Goal: Task Accomplishment & Management: Use online tool/utility

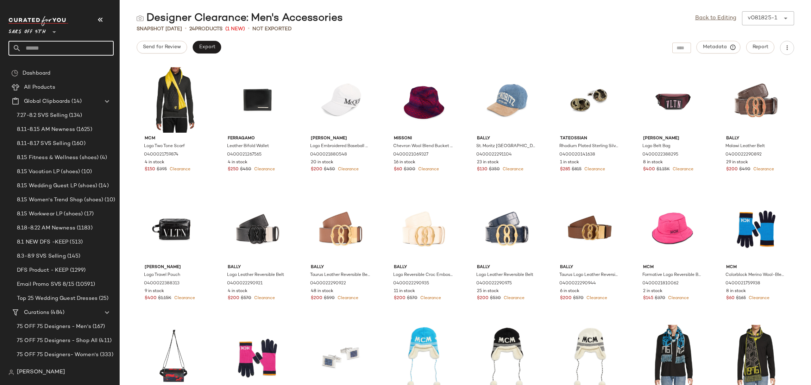
click at [83, 55] on input "text" at bounding box center [67, 48] width 93 height 15
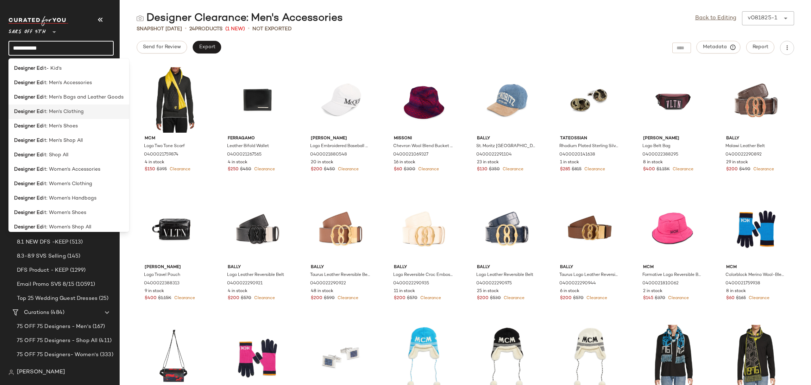
type input "**********"
click at [80, 114] on span "it: Men's Clothing" at bounding box center [63, 111] width 41 height 7
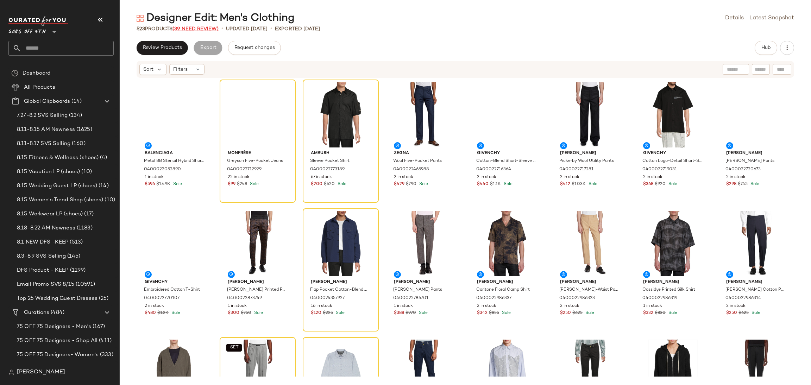
click at [200, 29] on span "(39 Need Review)" at bounding box center [196, 28] width 46 height 5
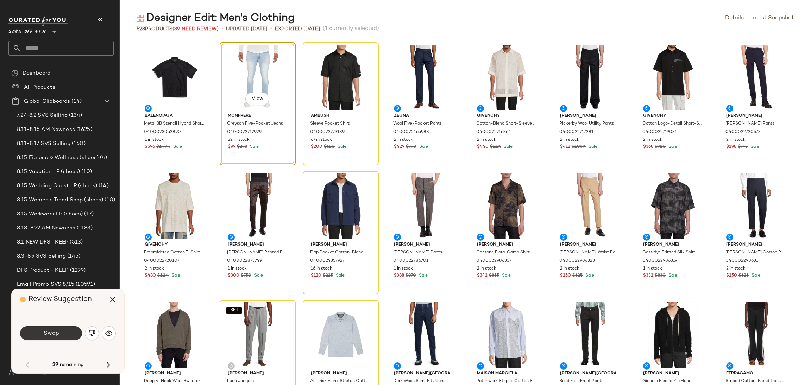
click at [67, 332] on button "Swap" at bounding box center [51, 333] width 62 height 14
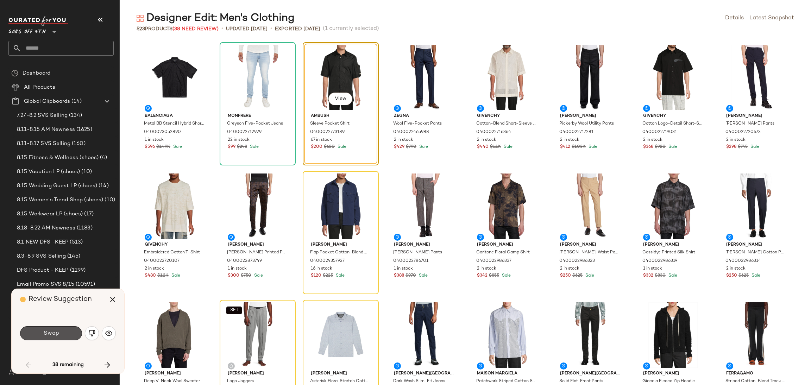
click at [67, 332] on button "Swap" at bounding box center [51, 333] width 62 height 14
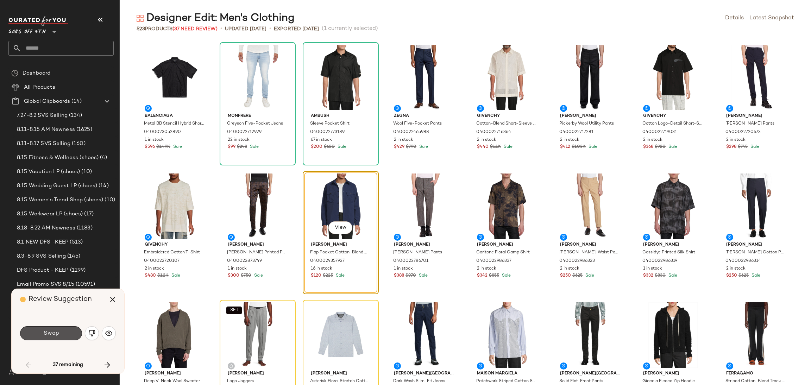
click at [67, 332] on button "Swap" at bounding box center [51, 333] width 62 height 14
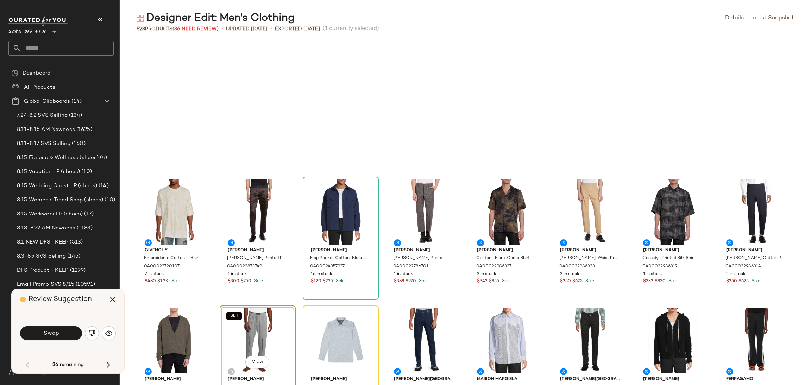
scroll to position [135, 0]
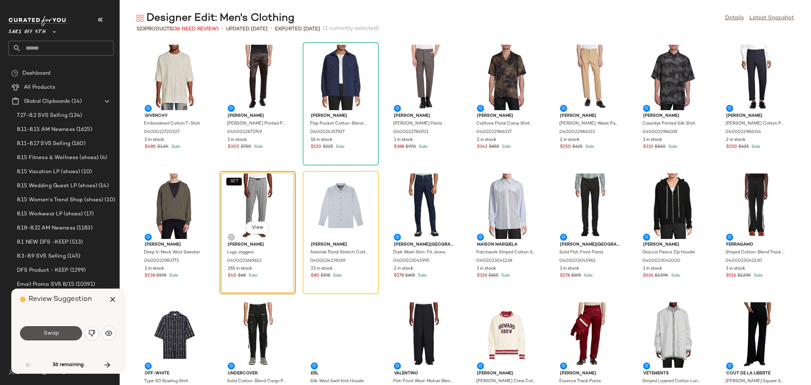
click at [67, 332] on button "Swap" at bounding box center [51, 333] width 62 height 14
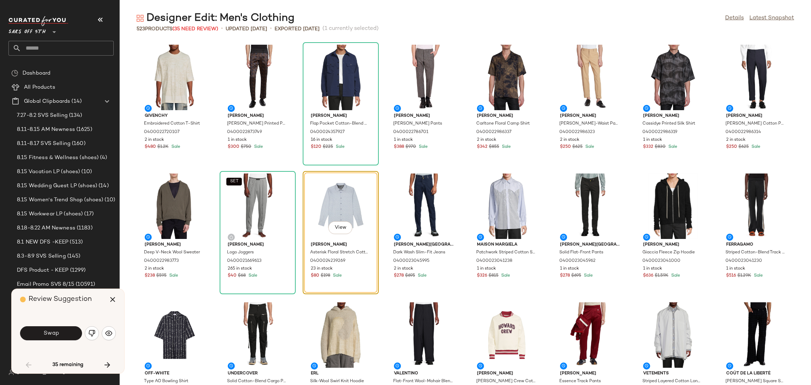
scroll to position [129, 0]
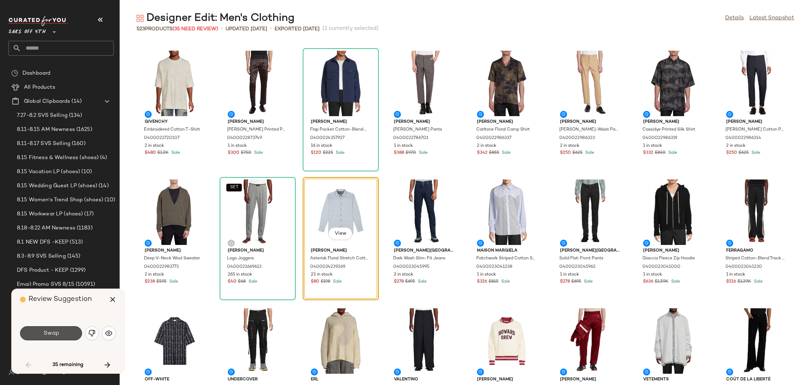
click at [67, 332] on button "Swap" at bounding box center [51, 333] width 62 height 14
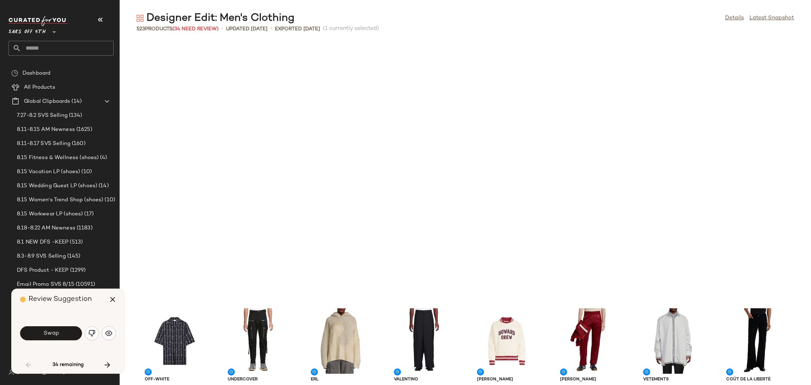
scroll to position [387, 0]
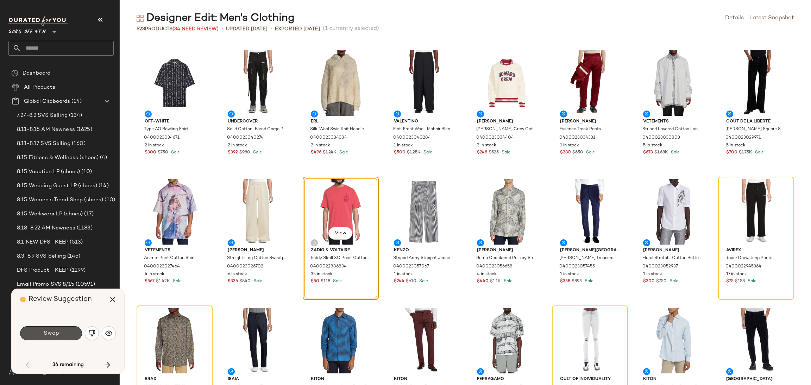
click at [67, 332] on button "Swap" at bounding box center [51, 333] width 62 height 14
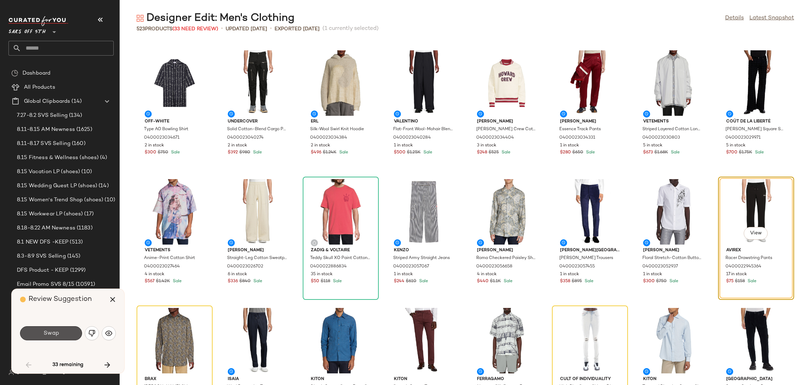
click at [67, 332] on button "Swap" at bounding box center [51, 333] width 62 height 14
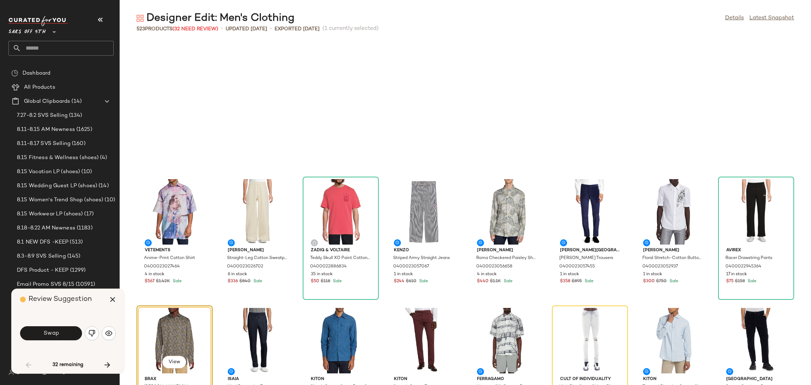
scroll to position [515, 0]
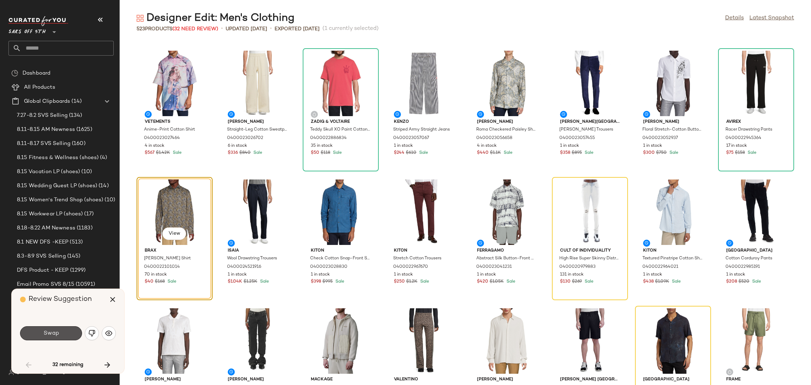
click at [67, 332] on button "Swap" at bounding box center [51, 333] width 62 height 14
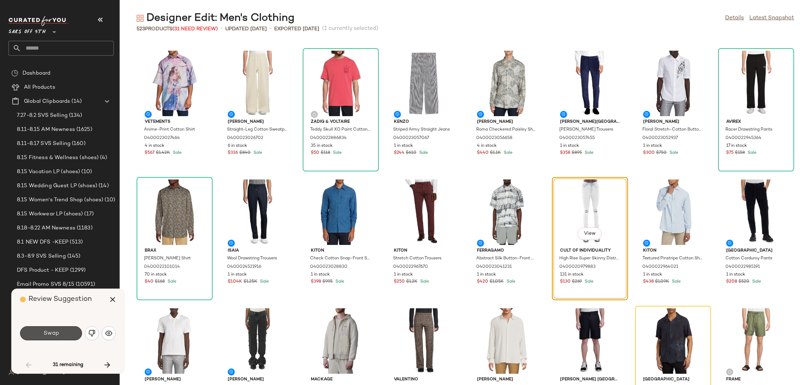
click at [67, 332] on button "Swap" at bounding box center [51, 333] width 62 height 14
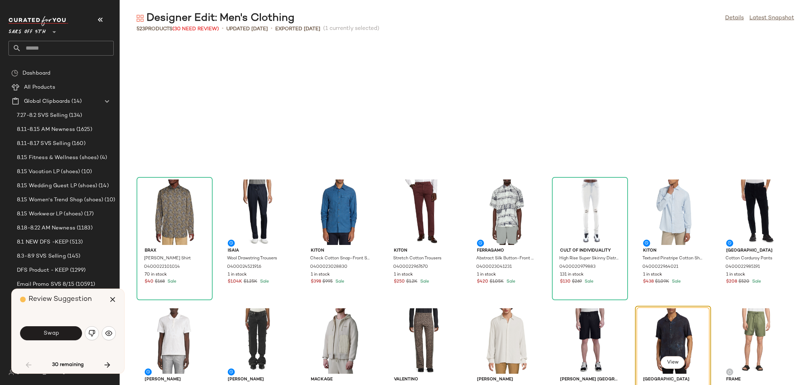
scroll to position [644, 0]
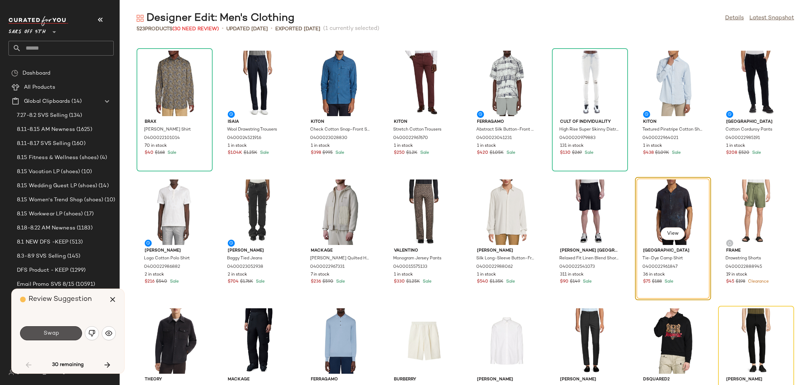
click at [67, 332] on button "Swap" at bounding box center [51, 333] width 62 height 14
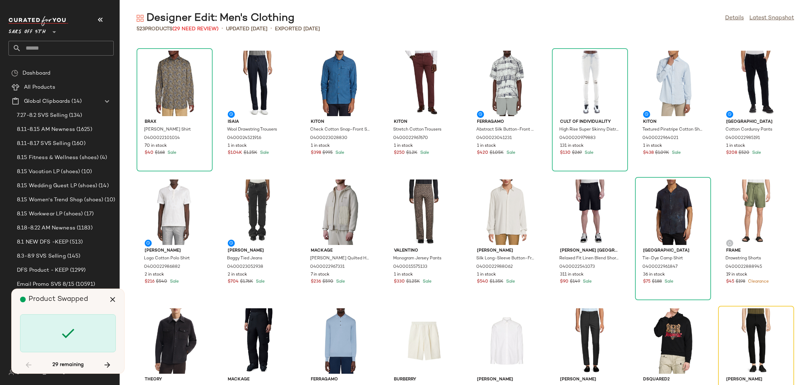
scroll to position [773, 0]
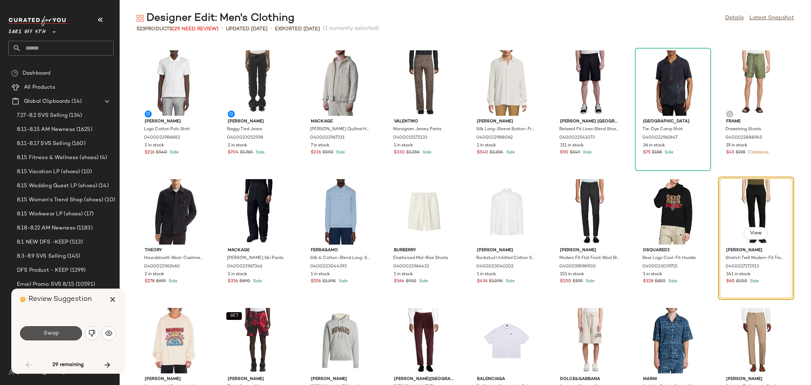
click at [67, 332] on button "Swap" at bounding box center [51, 333] width 62 height 14
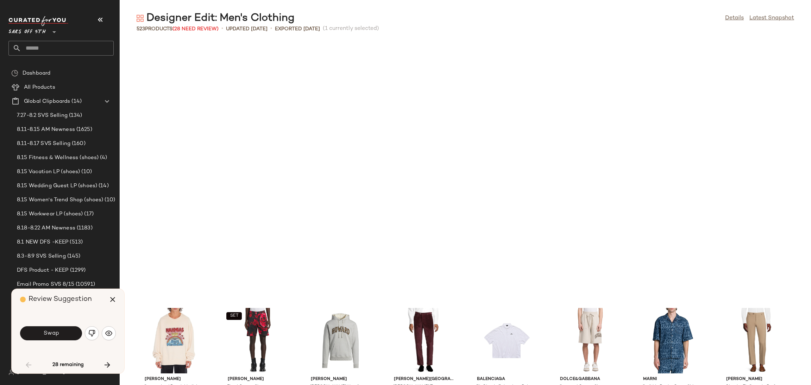
scroll to position [1031, 0]
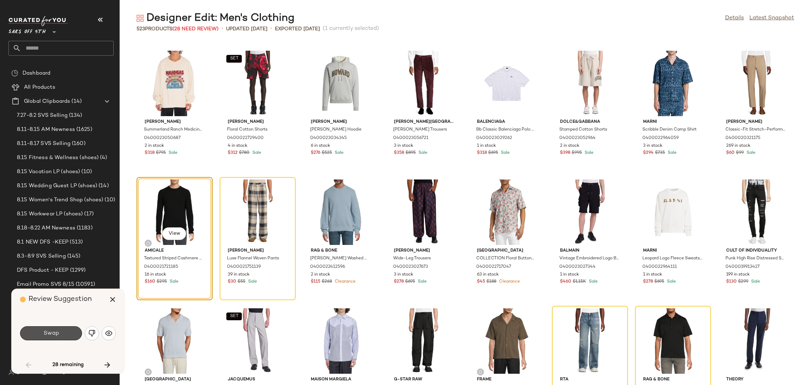
click at [67, 332] on button "Swap" at bounding box center [51, 333] width 62 height 14
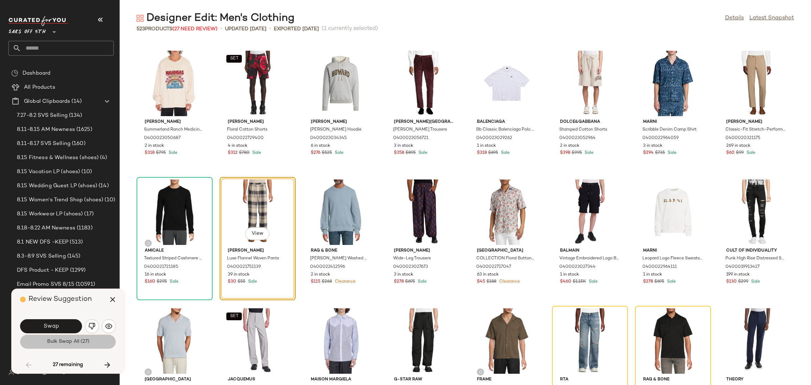
click at [59, 344] on span "Bulk Swap All (27)" at bounding box center [67, 342] width 43 height 6
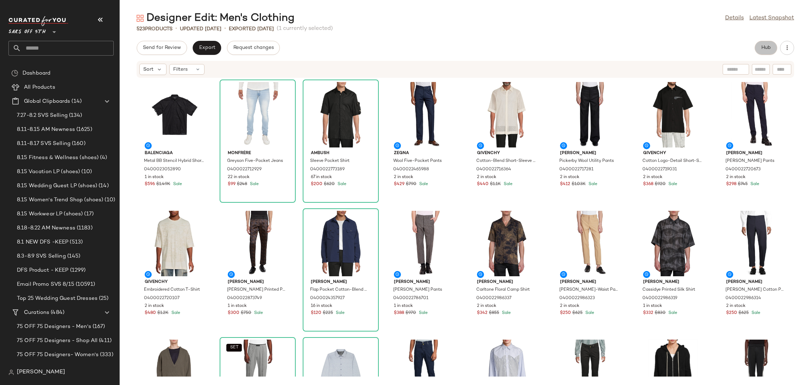
click at [766, 47] on span "Hub" at bounding box center [766, 48] width 10 height 6
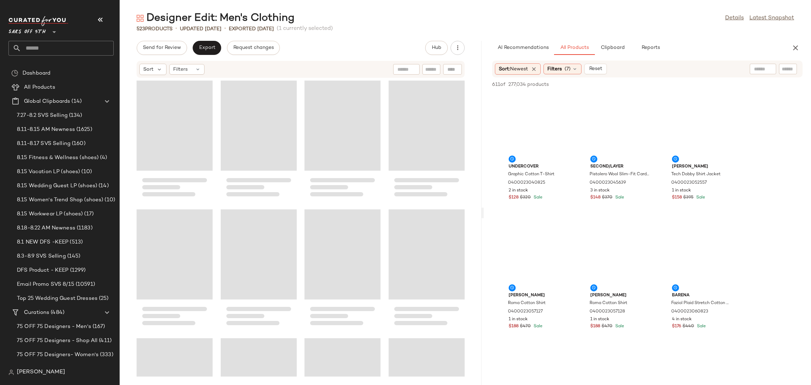
drag, startPoint x: 464, startPoint y: 208, endPoint x: 483, endPoint y: 207, distance: 18.7
click at [483, 207] on div "Designer Edit: Men's Clothing Details Latest Snapshot 523 Products • updated Au…" at bounding box center [466, 198] width 692 height 374
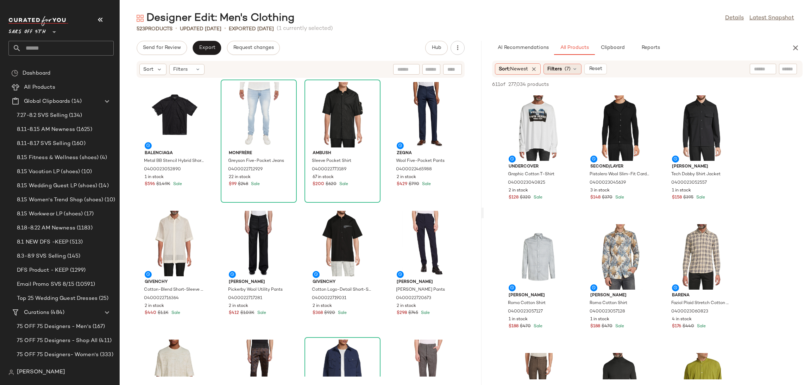
click at [561, 66] on span "Filters" at bounding box center [555, 68] width 14 height 7
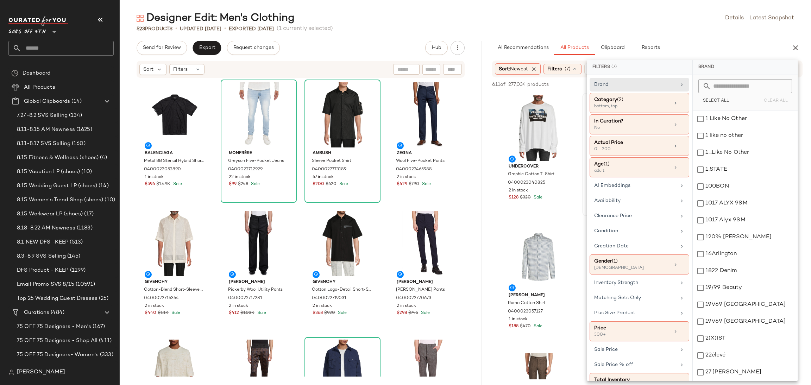
click at [608, 153] on div "0 - 200" at bounding box center [629, 149] width 70 height 6
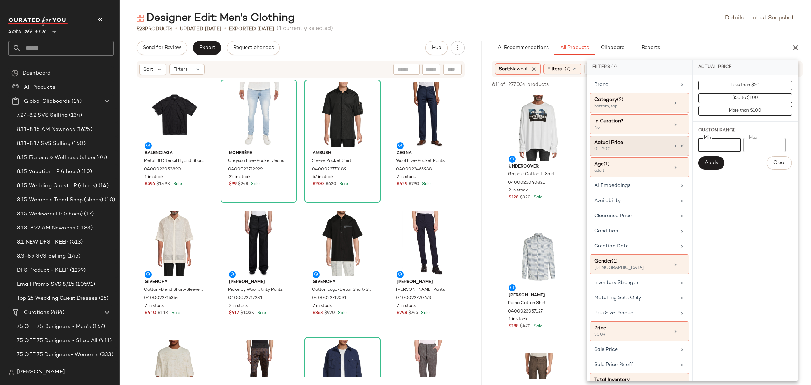
drag, startPoint x: 715, startPoint y: 148, endPoint x: 672, endPoint y: 150, distance: 43.4
click at [672, 150] on div "Filters (7) Brand Category (2) bottom, top In Curation? No Actual Price 0 - 200…" at bounding box center [692, 220] width 211 height 321
type input "***"
drag, startPoint x: 767, startPoint y: 142, endPoint x: 742, endPoint y: 153, distance: 27.7
click at [742, 153] on div "Min *** Min Max *** Max Apply Clear" at bounding box center [746, 154] width 94 height 32
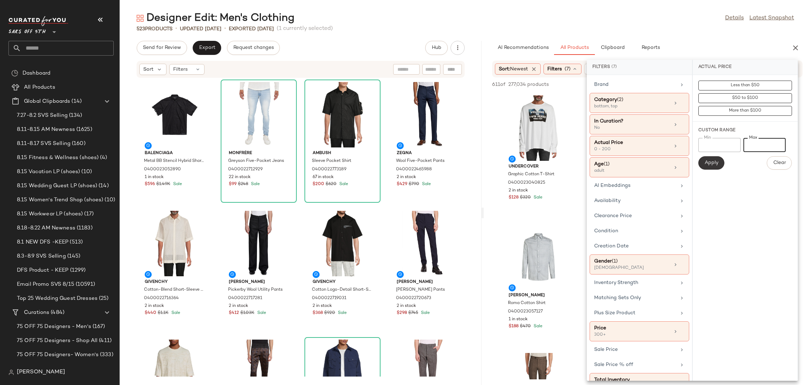
click at [715, 160] on button "Apply" at bounding box center [712, 162] width 26 height 13
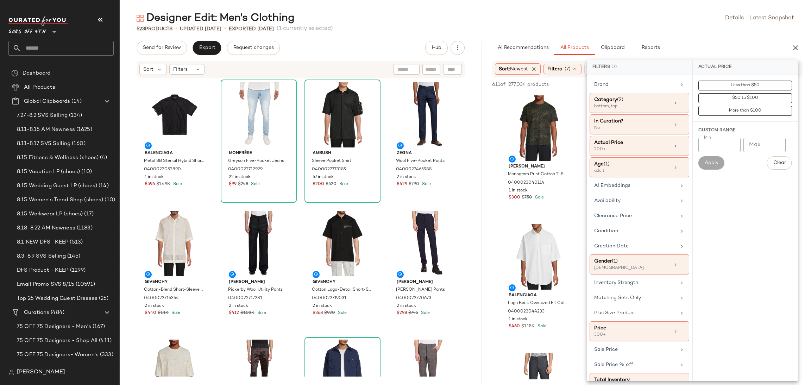
click at [632, 24] on div "Designer Edit: Men's Clothing Details Latest Snapshot" at bounding box center [466, 18] width 692 height 14
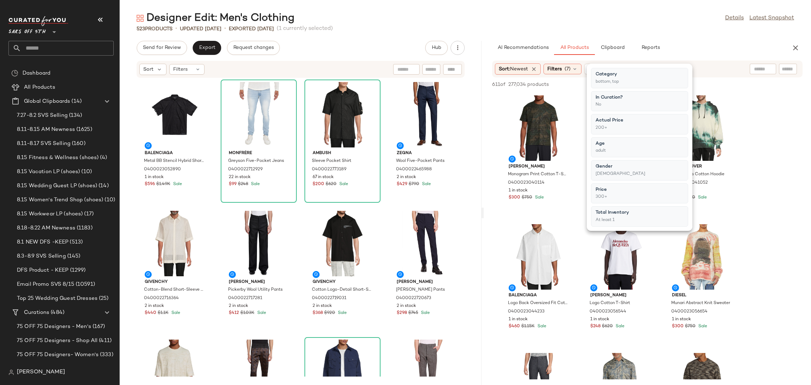
click at [632, 24] on div "Designer Edit: Men's Clothing Details Latest Snapshot" at bounding box center [466, 18] width 692 height 14
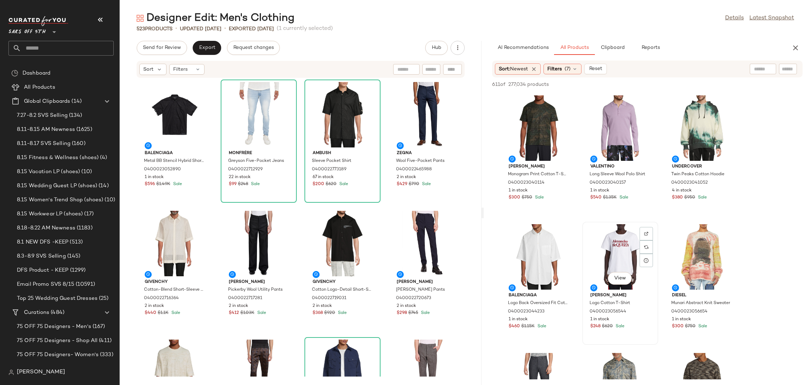
click at [614, 254] on div "View" at bounding box center [620, 256] width 71 height 65
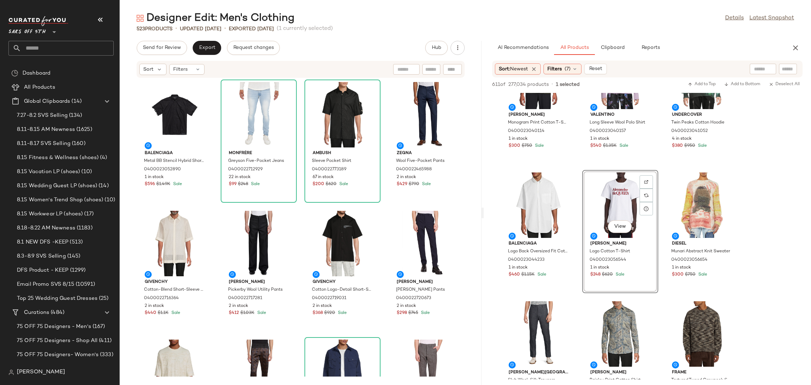
scroll to position [55, 0]
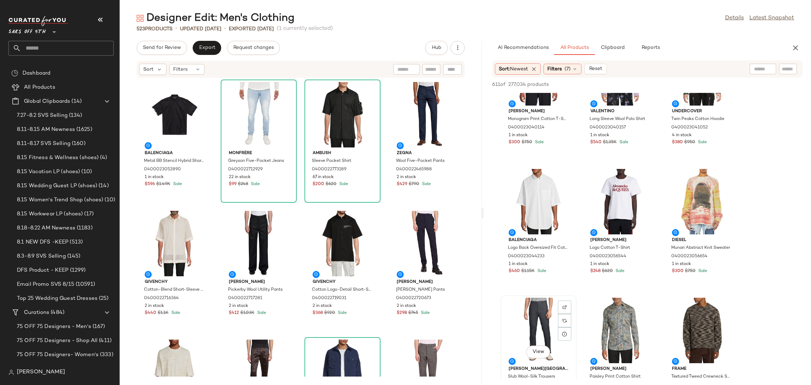
click at [534, 313] on div "View" at bounding box center [538, 330] width 71 height 65
click at [689, 82] on icon "button" at bounding box center [690, 84] width 5 height 5
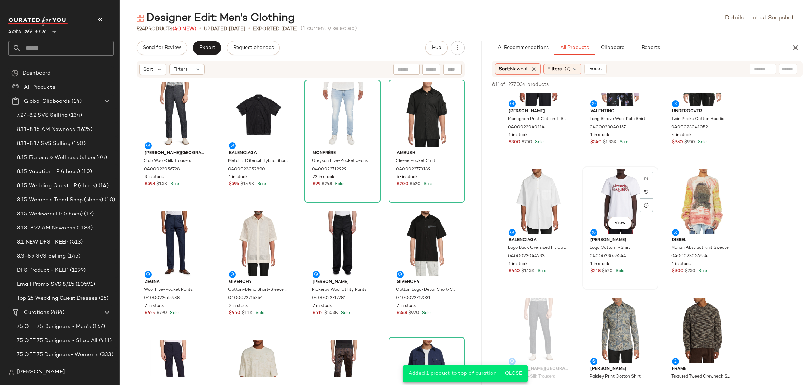
click at [615, 182] on div "View" at bounding box center [620, 201] width 71 height 65
click at [693, 83] on span "Add to Top" at bounding box center [702, 84] width 28 height 5
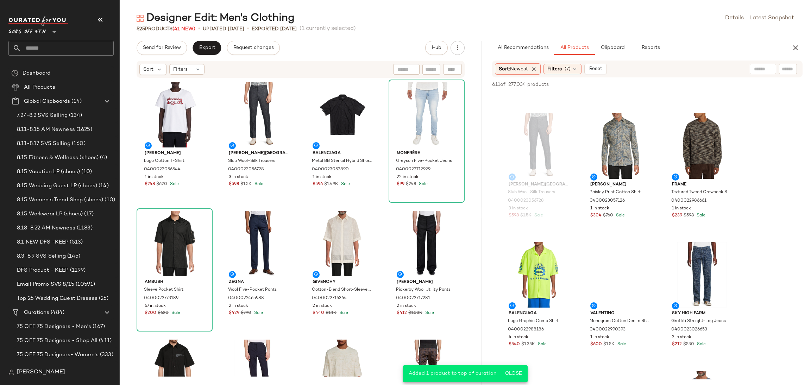
scroll to position [240, 0]
click at [682, 247] on div "View" at bounding box center [702, 274] width 71 height 65
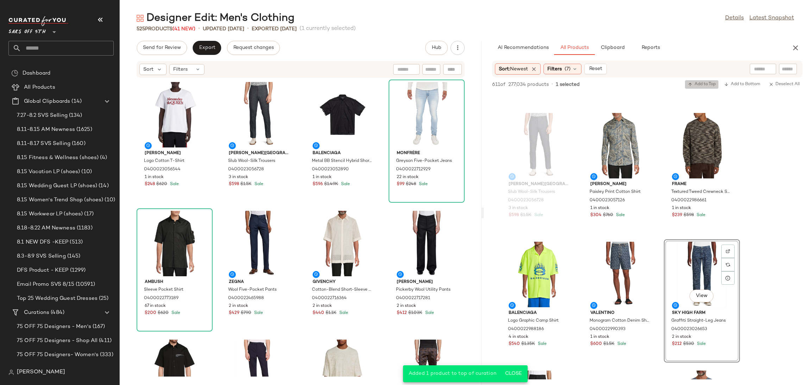
click at [698, 83] on span "Add to Top" at bounding box center [702, 84] width 28 height 5
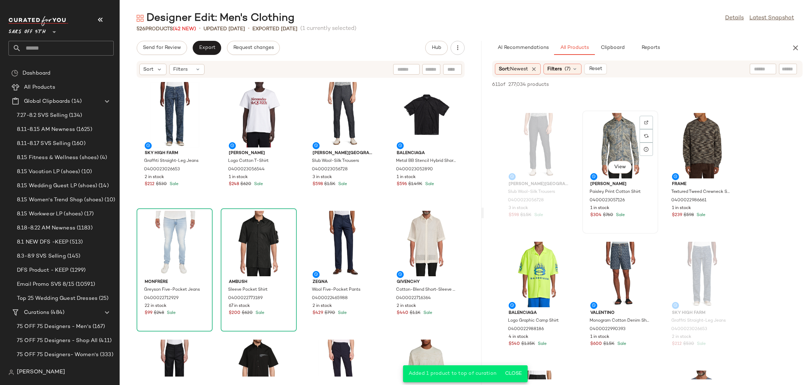
click at [612, 131] on div "View" at bounding box center [620, 145] width 71 height 65
click at [690, 85] on icon "button" at bounding box center [690, 84] width 5 height 5
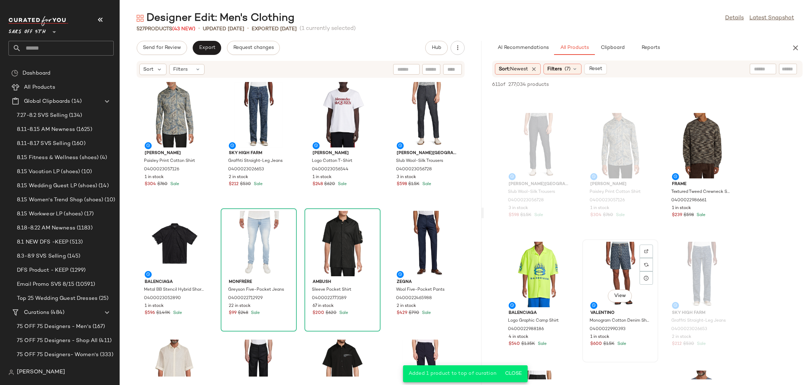
click at [619, 253] on div "View" at bounding box center [620, 274] width 71 height 65
click at [698, 83] on span "Add to Top" at bounding box center [702, 84] width 28 height 5
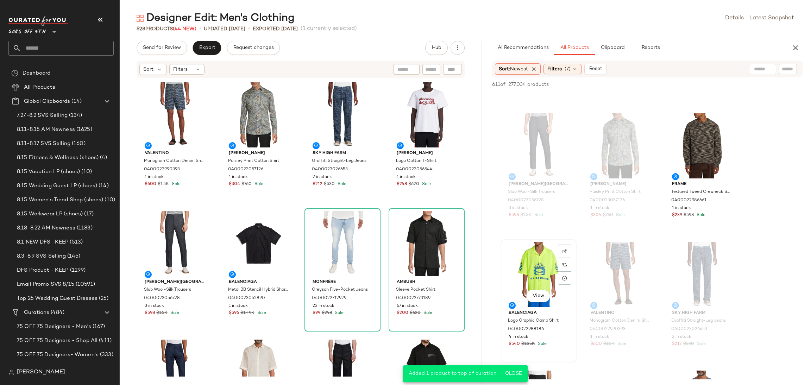
click at [544, 260] on div "View" at bounding box center [538, 274] width 71 height 65
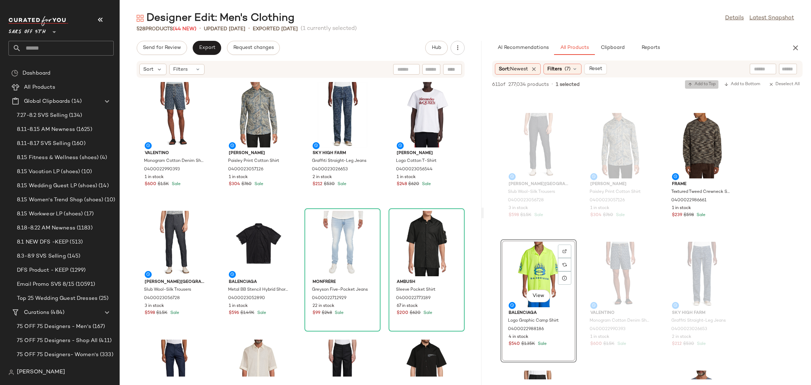
click at [701, 85] on span "Add to Top" at bounding box center [702, 84] width 28 height 5
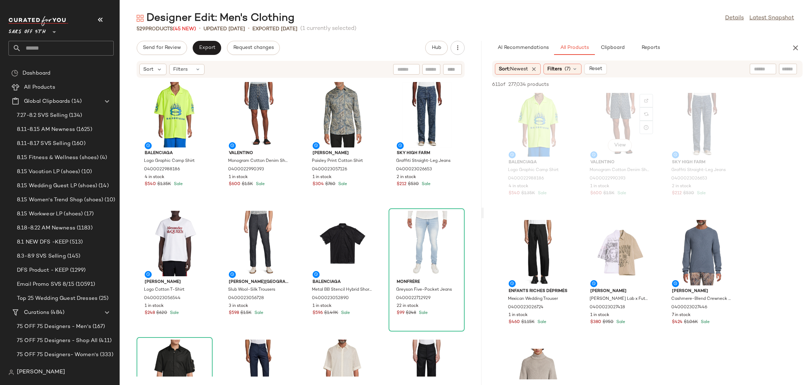
scroll to position [391, 0]
click at [545, 228] on div "View" at bounding box center [538, 252] width 71 height 65
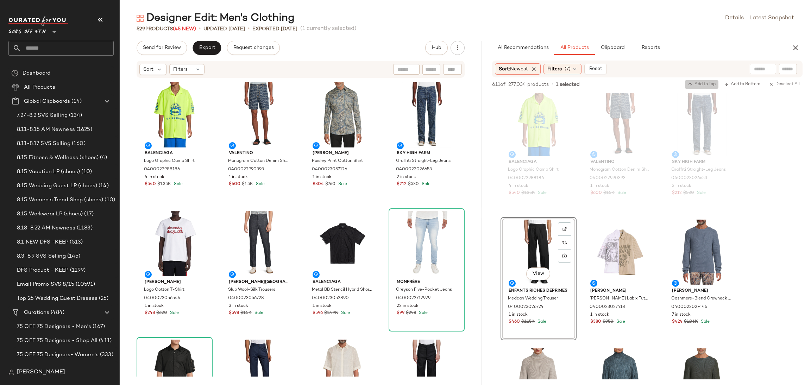
click at [700, 86] on span "Add to Top" at bounding box center [702, 84] width 28 height 5
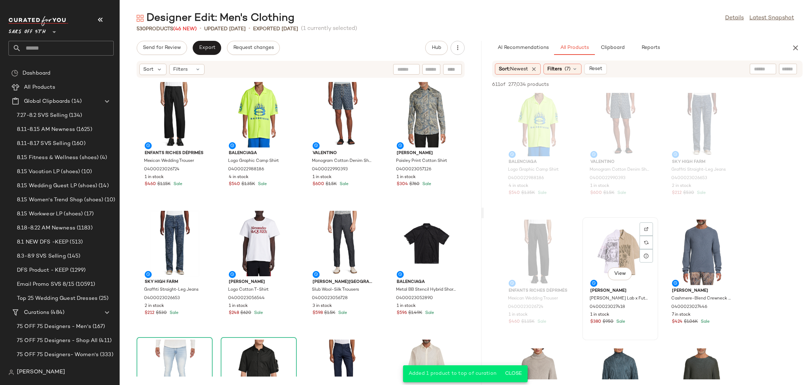
click at [623, 246] on div "View" at bounding box center [620, 252] width 71 height 65
click at [702, 81] on button "Add to Top" at bounding box center [701, 84] width 33 height 8
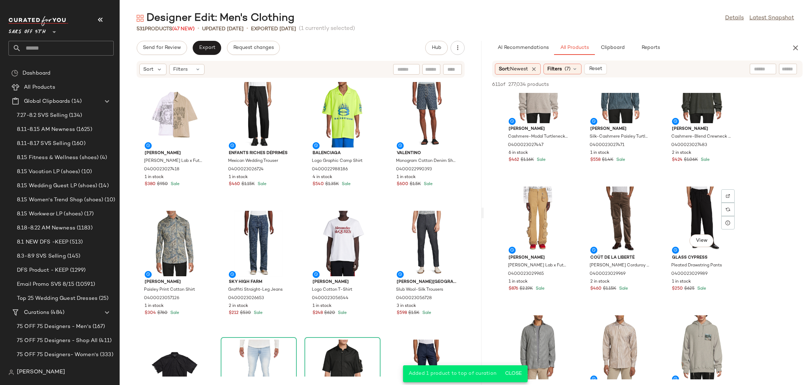
scroll to position [684, 0]
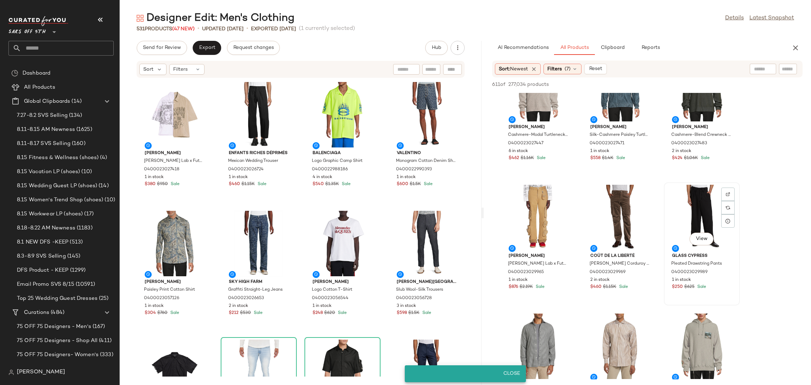
click at [685, 199] on div "View" at bounding box center [702, 217] width 71 height 65
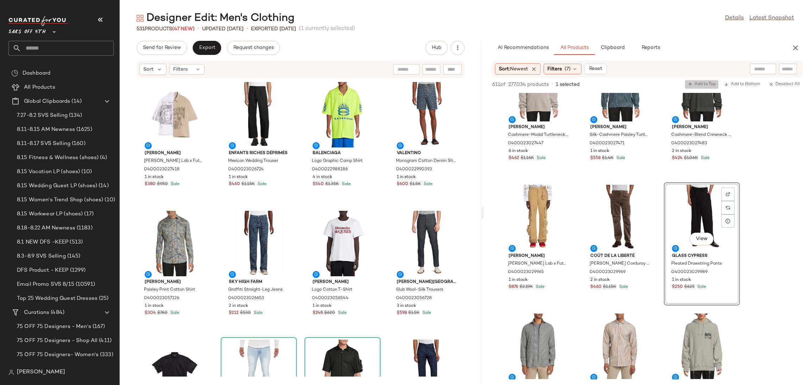
click at [702, 83] on span "Add to Top" at bounding box center [702, 84] width 28 height 5
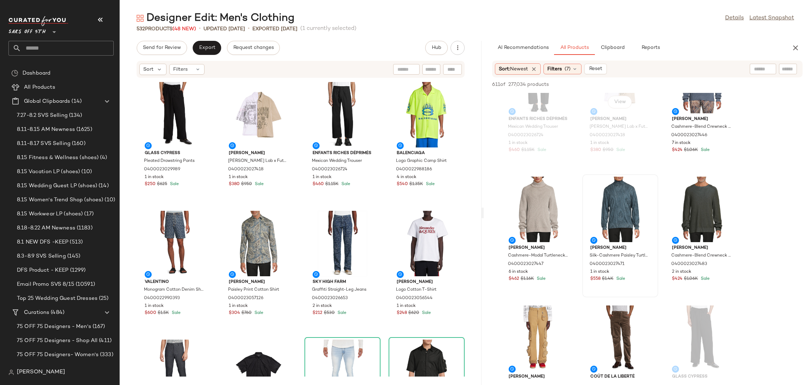
scroll to position [574, 0]
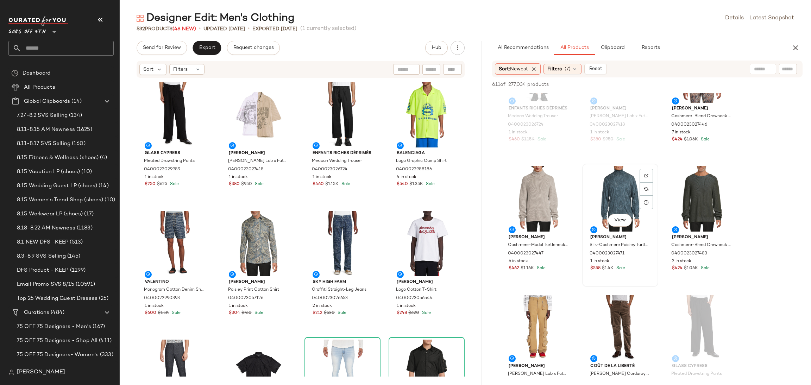
click at [617, 191] on div "View" at bounding box center [620, 198] width 71 height 65
click at [703, 83] on span "Add to Top" at bounding box center [702, 84] width 28 height 5
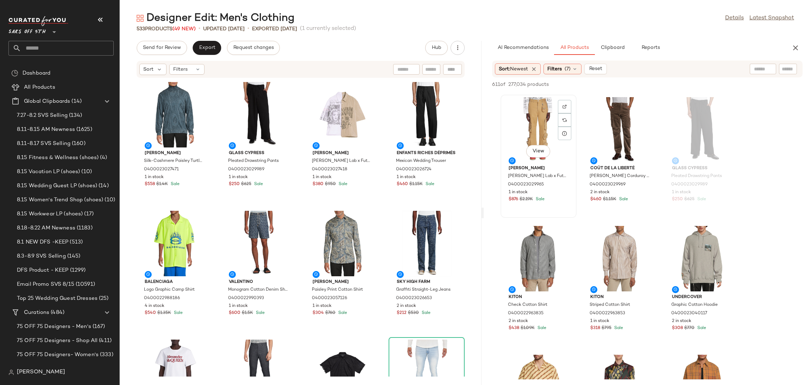
scroll to position [773, 0]
click at [604, 127] on div "View" at bounding box center [620, 128] width 71 height 65
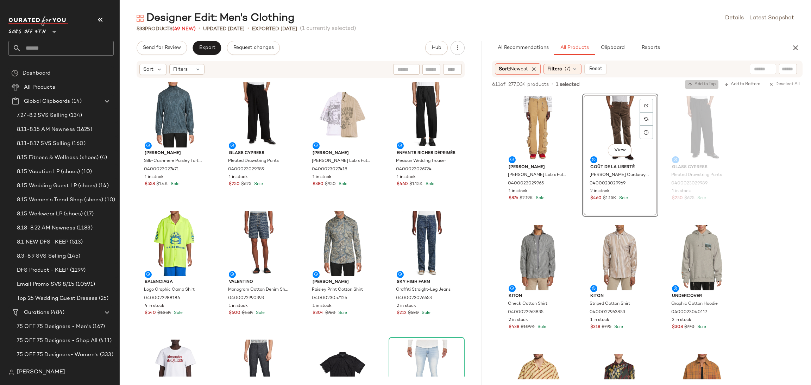
click at [705, 85] on span "Add to Top" at bounding box center [702, 84] width 28 height 5
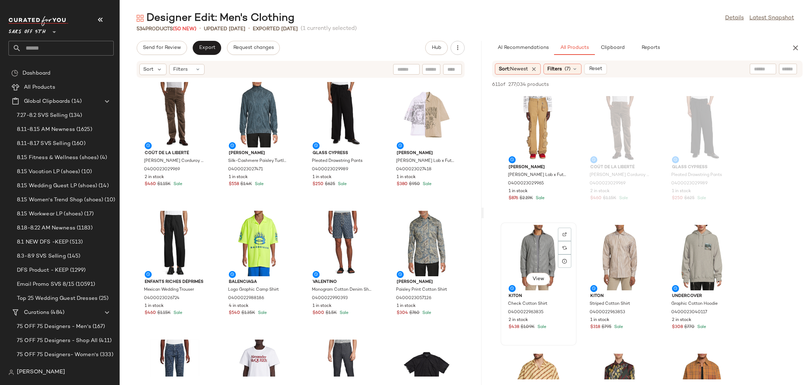
click at [534, 251] on div "View" at bounding box center [538, 257] width 71 height 65
click at [700, 85] on span "Add to Top" at bounding box center [702, 84] width 28 height 5
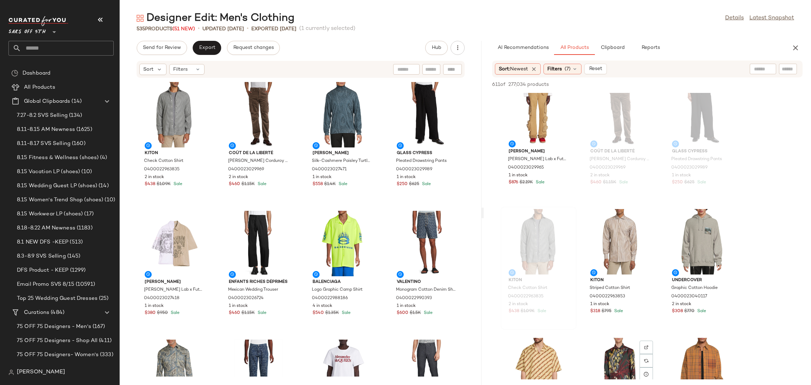
scroll to position [788, 0]
click at [531, 114] on div "View" at bounding box center [538, 113] width 71 height 65
click at [695, 82] on span "Add to Top" at bounding box center [702, 84] width 28 height 5
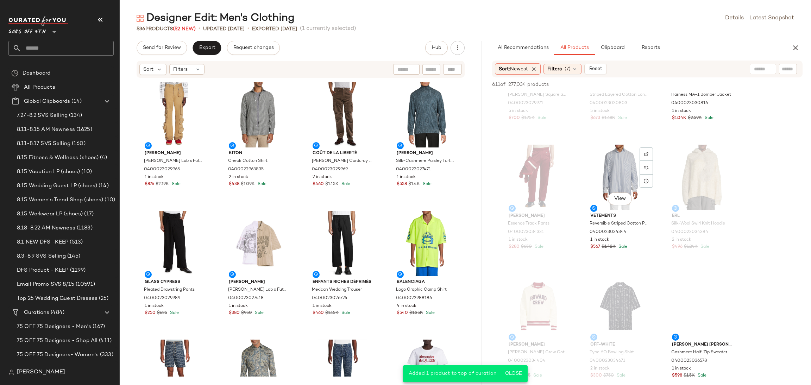
scroll to position [1891, 0]
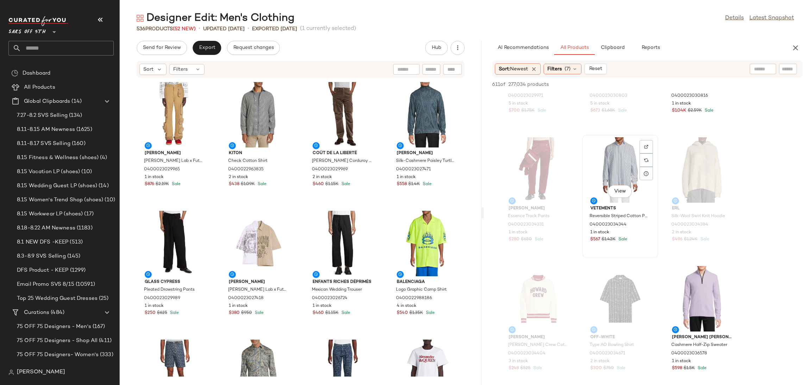
click at [620, 154] on div "View" at bounding box center [620, 169] width 71 height 65
click at [699, 83] on span "Add to Top" at bounding box center [702, 84] width 28 height 5
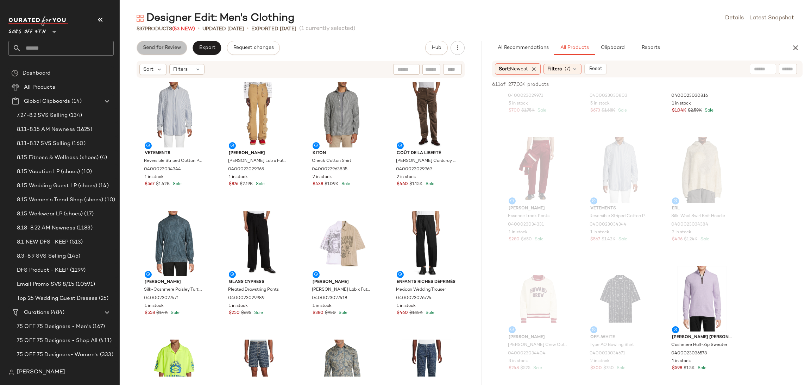
click at [166, 53] on button "Send for Review" at bounding box center [162, 48] width 50 height 14
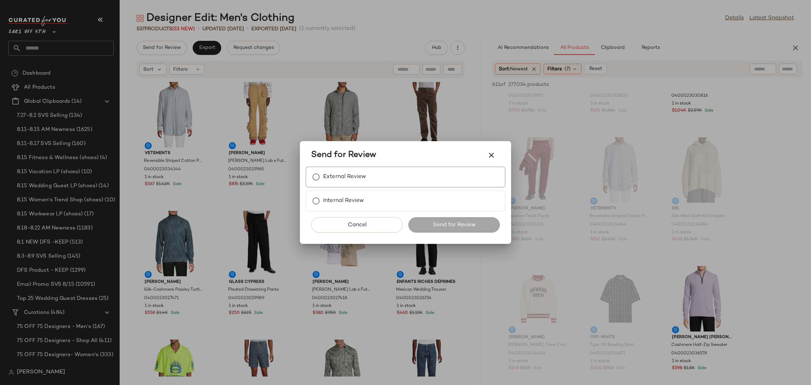
click at [347, 176] on label "External Review" at bounding box center [344, 177] width 43 height 14
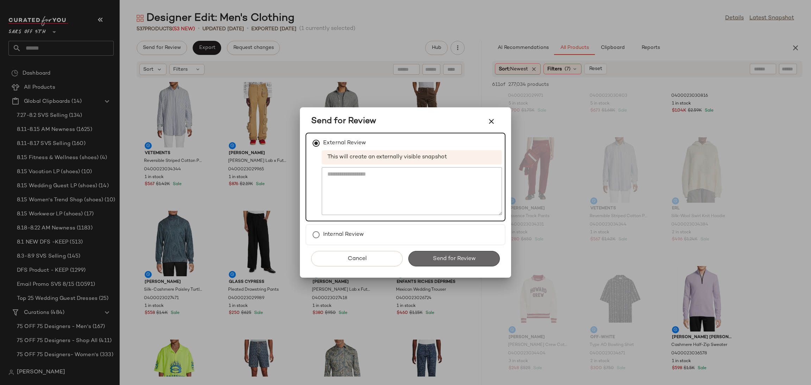
click at [432, 253] on button "Send for Review" at bounding box center [454, 258] width 92 height 15
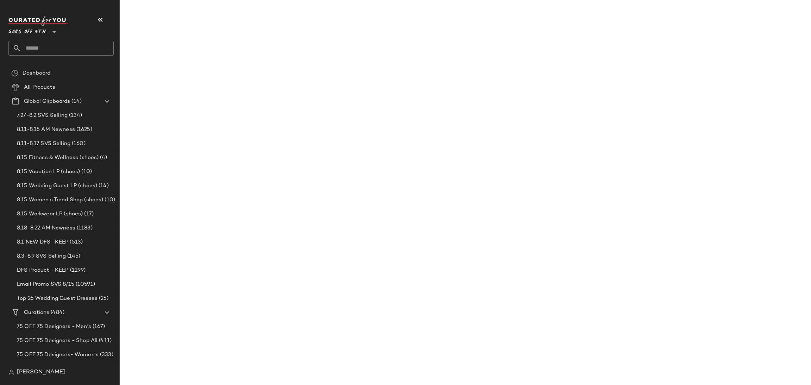
scroll to position [2793, 0]
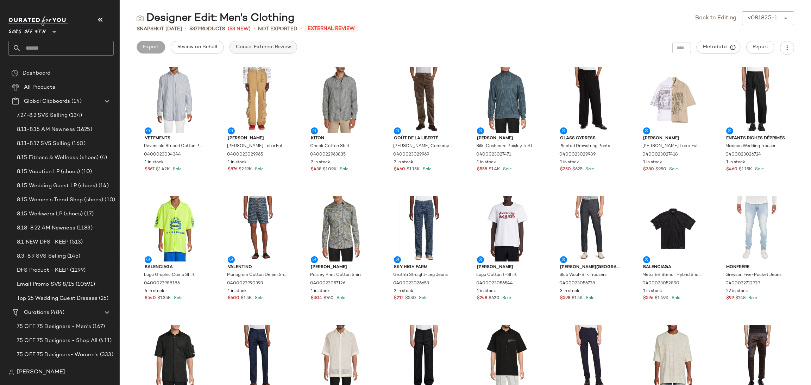
click at [280, 52] on button "Cancel External Review" at bounding box center [264, 47] width 68 height 13
click at [701, 16] on link "Back to Editing" at bounding box center [715, 18] width 41 height 8
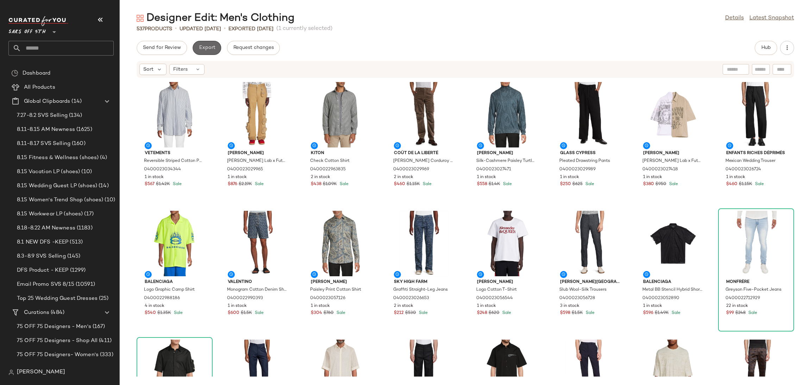
click at [207, 48] on span "Export" at bounding box center [207, 48] width 17 height 6
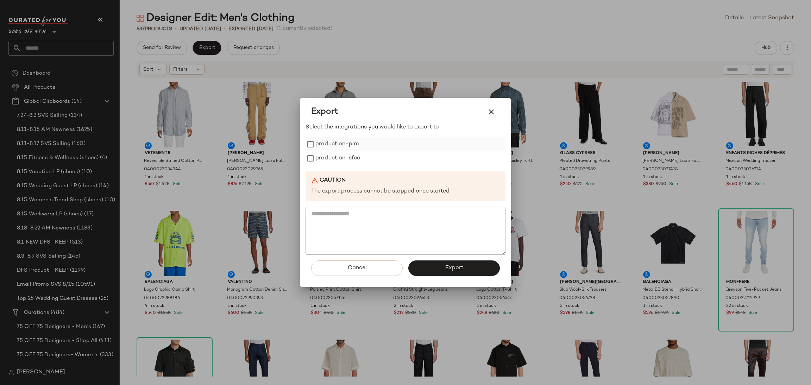
click at [320, 143] on label "production-pim" at bounding box center [337, 144] width 43 height 14
click at [324, 160] on label "production-sfcc" at bounding box center [338, 158] width 45 height 14
click at [430, 270] on button "Export" at bounding box center [454, 268] width 92 height 15
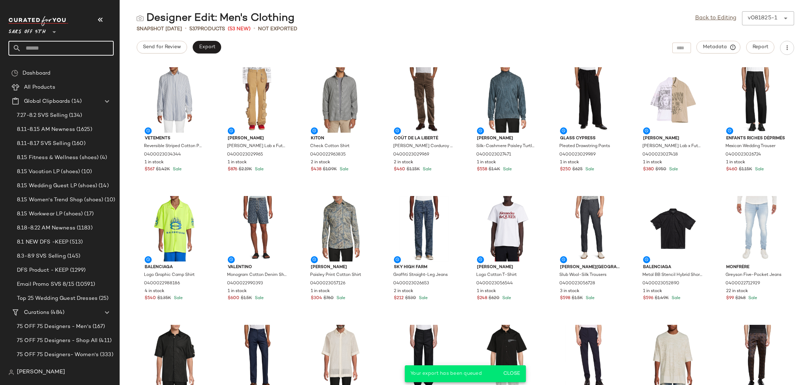
click at [62, 49] on input "text" at bounding box center [67, 48] width 93 height 15
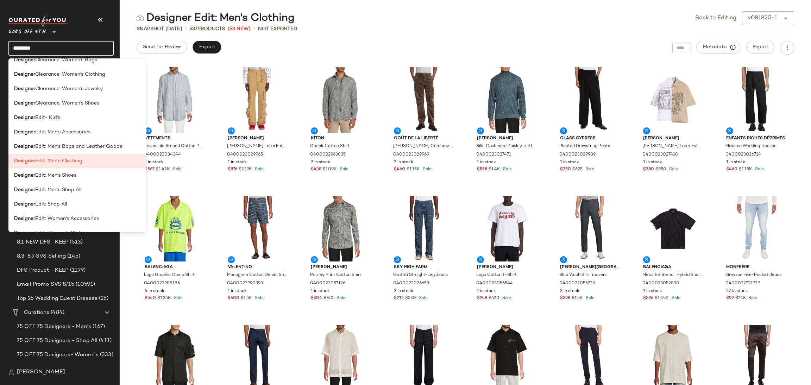
scroll to position [255, 0]
type input "********"
click at [78, 211] on div "Designer Edit: Men's Shop All" at bounding box center [77, 218] width 138 height 14
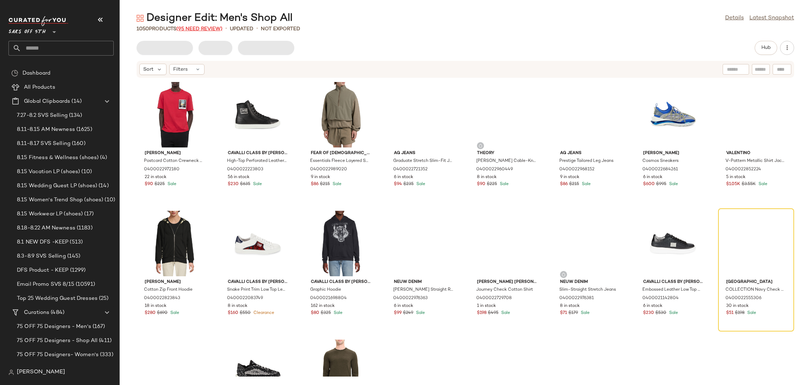
click at [212, 28] on span "(95 Need Review)" at bounding box center [199, 28] width 46 height 5
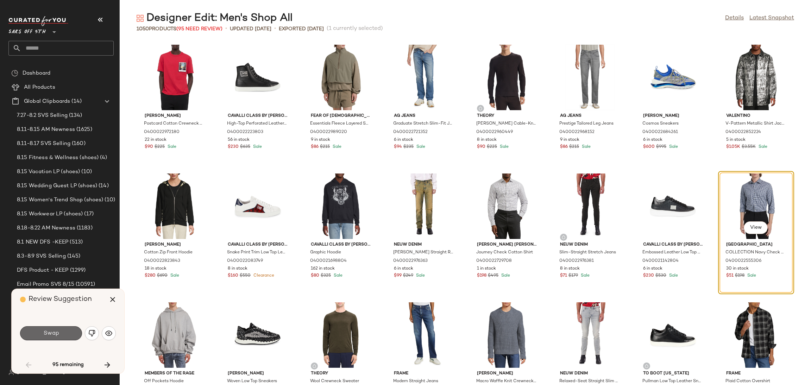
click at [74, 336] on button "Swap" at bounding box center [51, 333] width 62 height 14
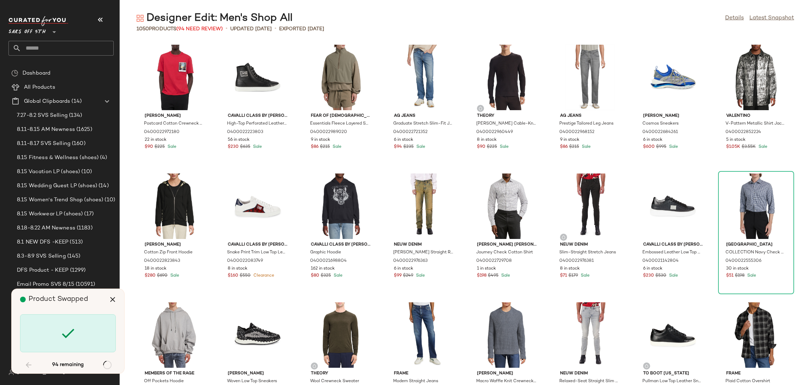
scroll to position [521, 0]
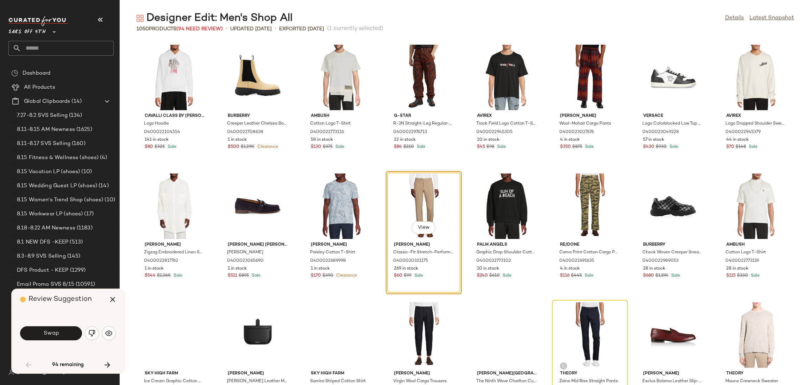
click at [74, 336] on button "Swap" at bounding box center [51, 333] width 62 height 14
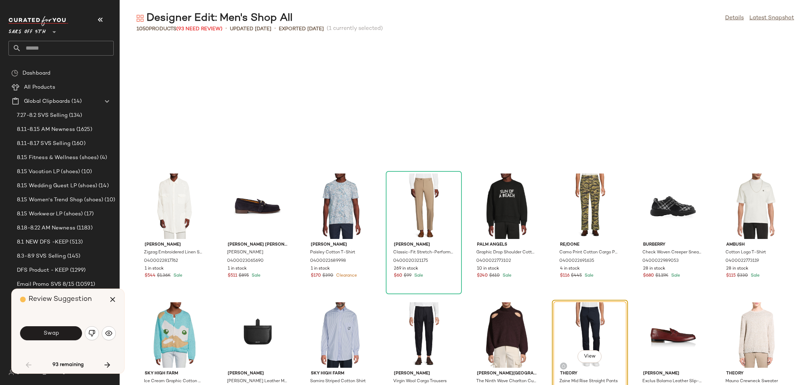
scroll to position [644, 0]
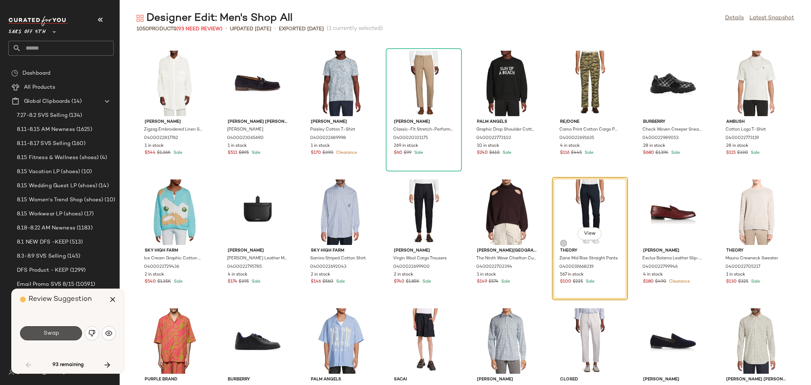
click at [74, 336] on button "Swap" at bounding box center [51, 333] width 62 height 14
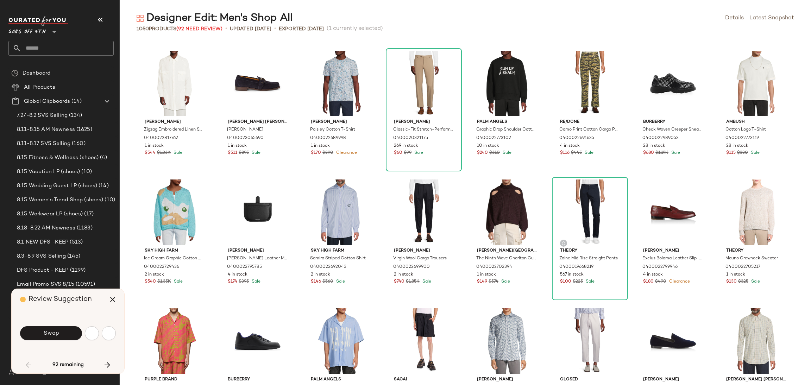
scroll to position [902, 0]
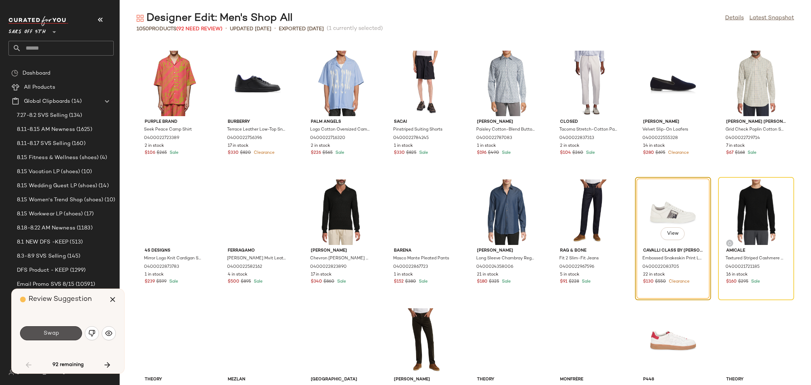
click at [74, 336] on button "Swap" at bounding box center [51, 333] width 62 height 14
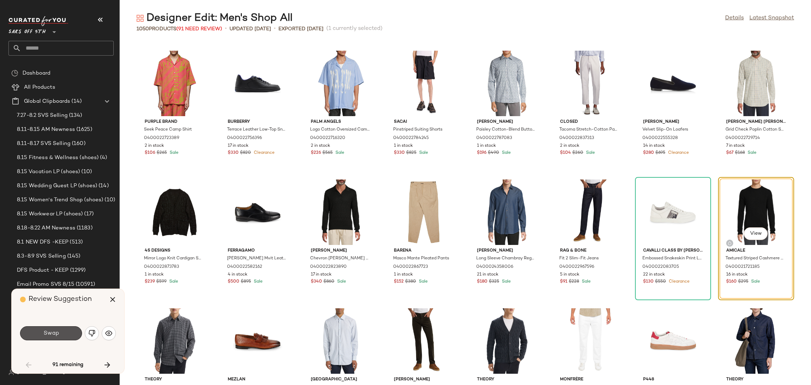
click at [74, 336] on button "Swap" at bounding box center [51, 333] width 62 height 14
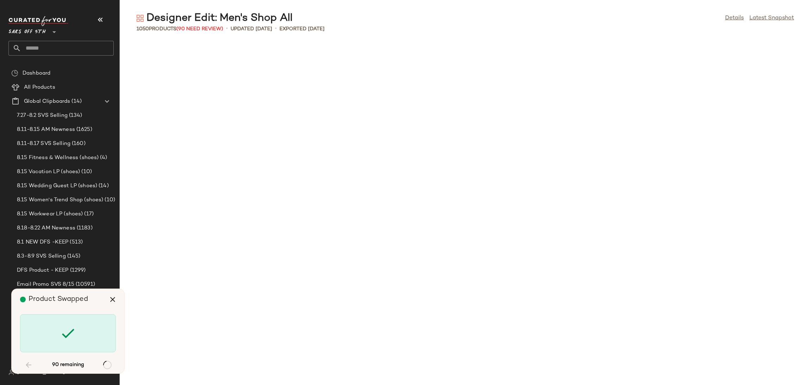
scroll to position [1547, 0]
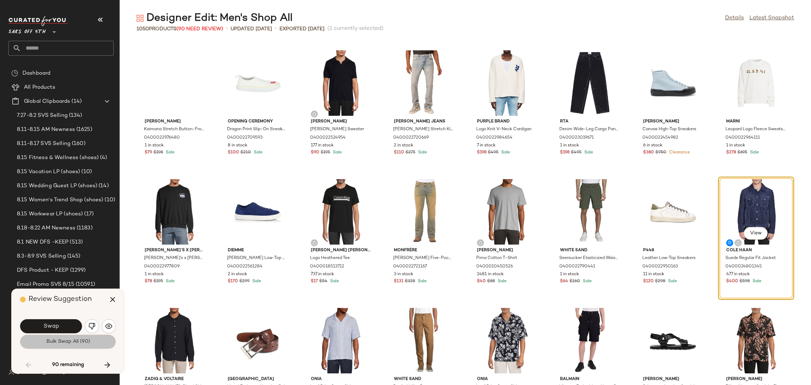
click at [74, 343] on span "Bulk Swap All (90)" at bounding box center [68, 342] width 44 height 6
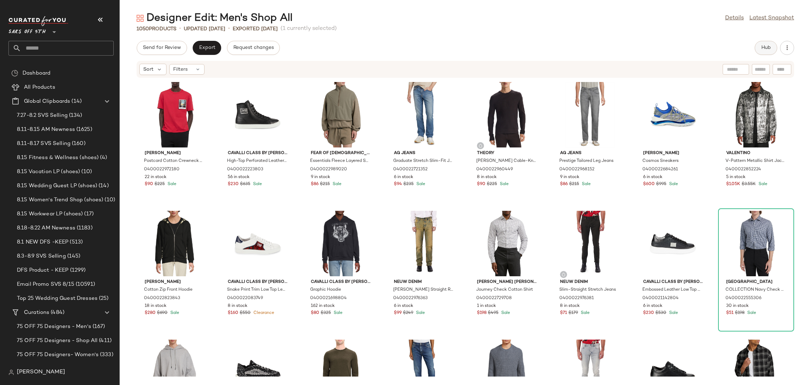
click at [767, 51] on span "Hub" at bounding box center [766, 48] width 10 height 6
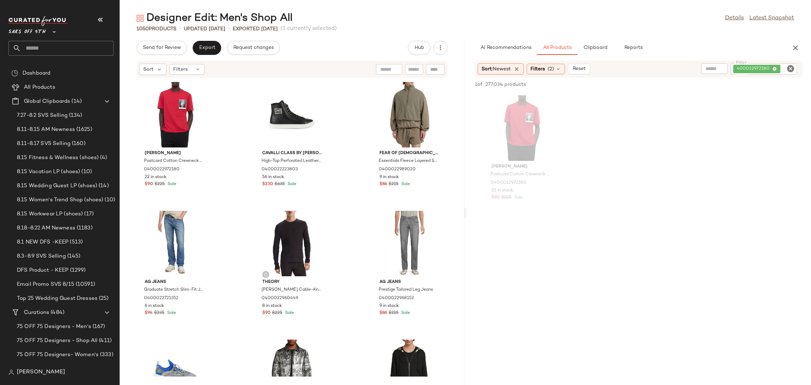
click at [789, 65] on icon "Clear Filter" at bounding box center [791, 68] width 8 height 8
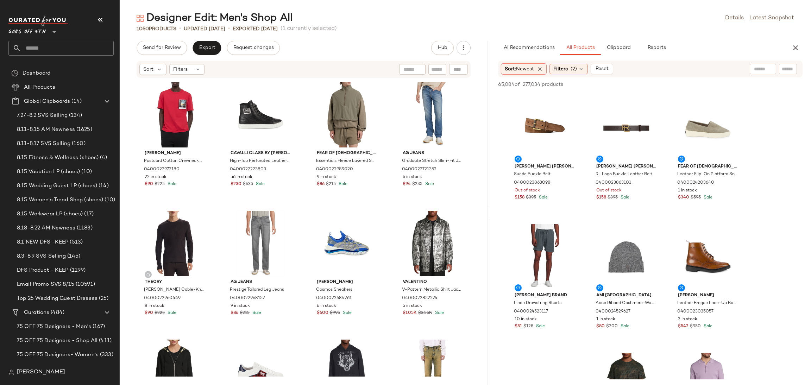
drag, startPoint x: 466, startPoint y: 212, endPoint x: 491, endPoint y: 210, distance: 24.7
click at [491, 210] on div "Designer Edit: Men's Shop All Details Latest Snapshot 1050 Products • updated A…" at bounding box center [466, 198] width 692 height 374
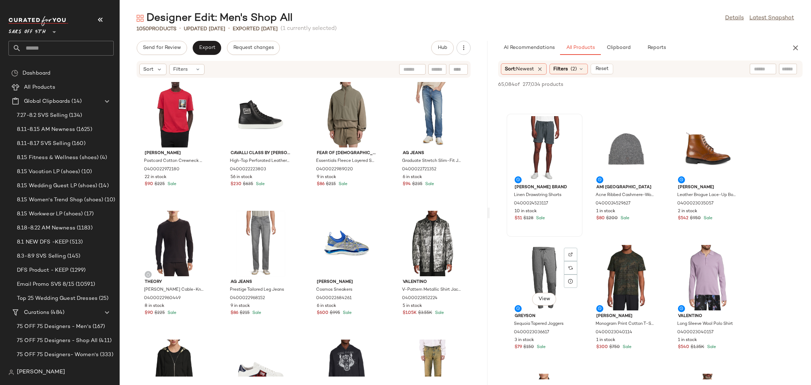
scroll to position [115, 0]
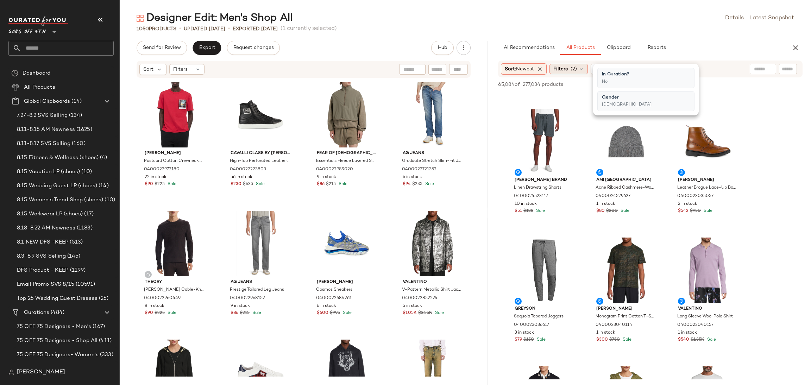
click at [575, 70] on span "(2)" at bounding box center [574, 68] width 6 height 7
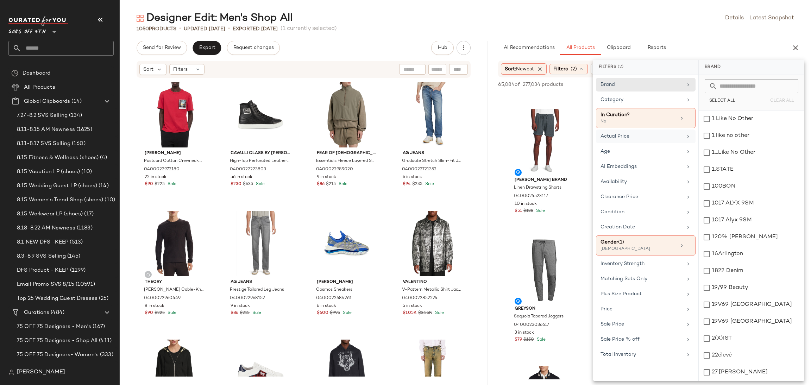
click at [639, 138] on div "Actual Price" at bounding box center [642, 136] width 82 height 7
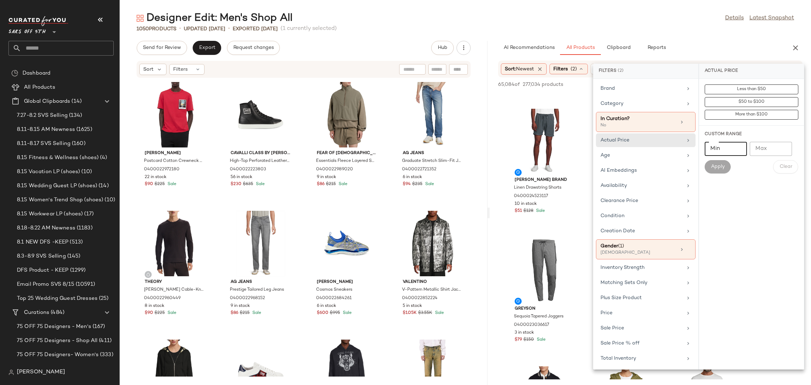
click at [722, 152] on input "Min" at bounding box center [726, 149] width 42 height 14
type input "***"
click at [722, 171] on button "Apply" at bounding box center [718, 166] width 26 height 13
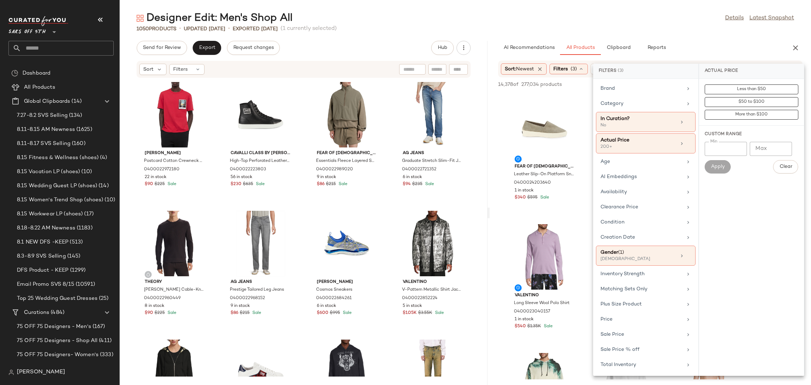
click at [620, 32] on div "1050 Products • updated Aug 13th • Exported Aug 13th (1 currently selected)" at bounding box center [466, 28] width 692 height 7
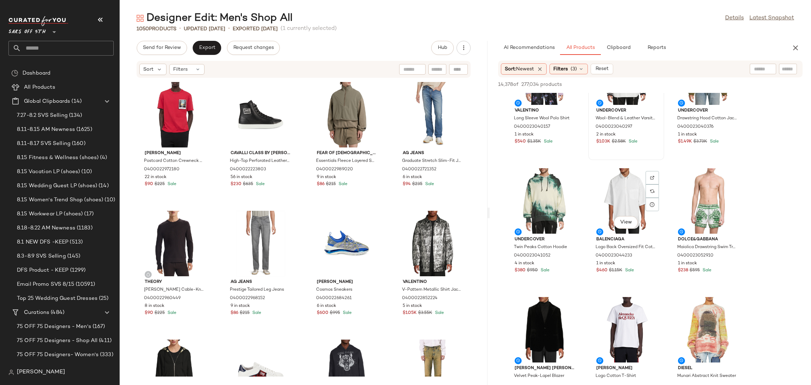
scroll to position [185, 0]
click at [629, 201] on div "View" at bounding box center [626, 200] width 71 height 65
click at [696, 82] on span "Add to Top" at bounding box center [702, 84] width 28 height 5
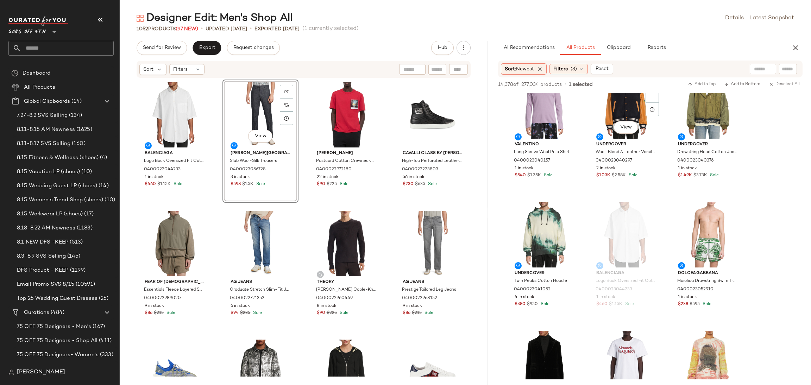
scroll to position [0, 0]
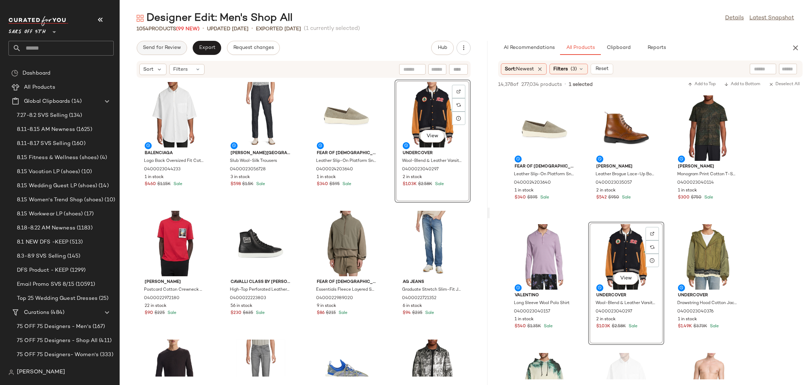
click at [174, 48] on span "Send for Review" at bounding box center [162, 48] width 38 height 6
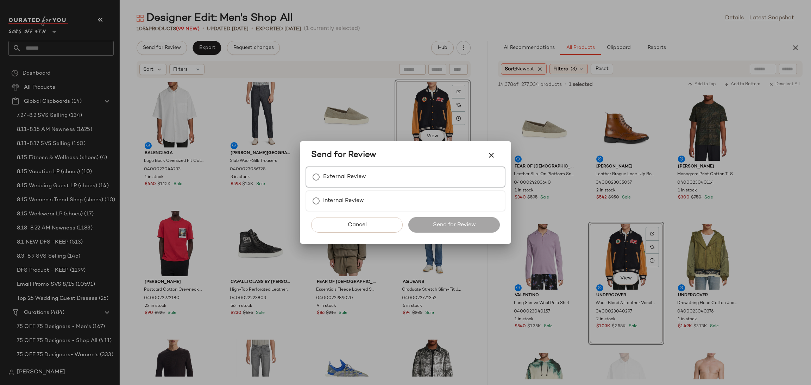
click at [361, 170] on label "External Review" at bounding box center [344, 177] width 43 height 14
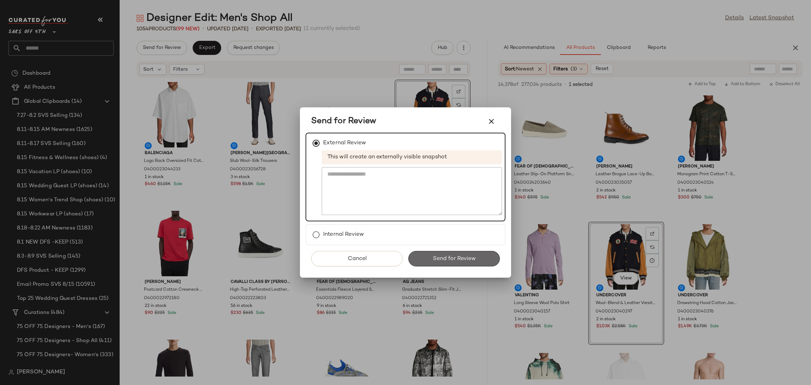
click at [429, 262] on button "Send for Review" at bounding box center [454, 258] width 92 height 15
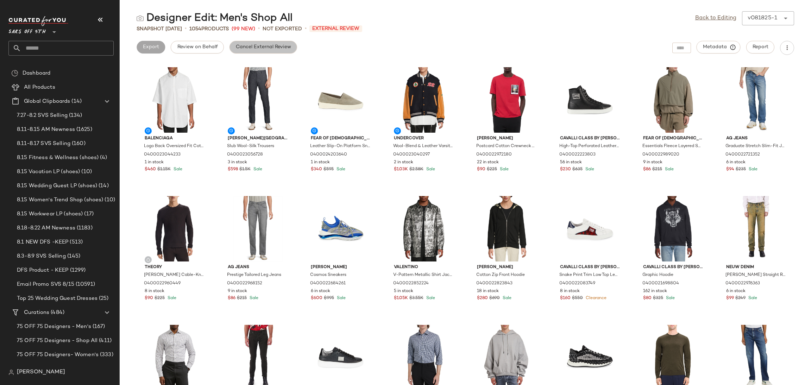
click at [251, 45] on span "Cancel External Review" at bounding box center [264, 47] width 56 height 6
click at [706, 19] on link "Back to Editing" at bounding box center [715, 18] width 41 height 8
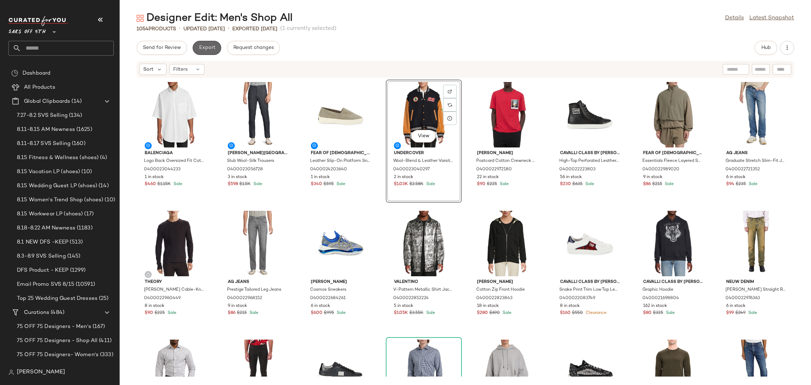
click at [202, 46] on span "Export" at bounding box center [207, 48] width 17 height 6
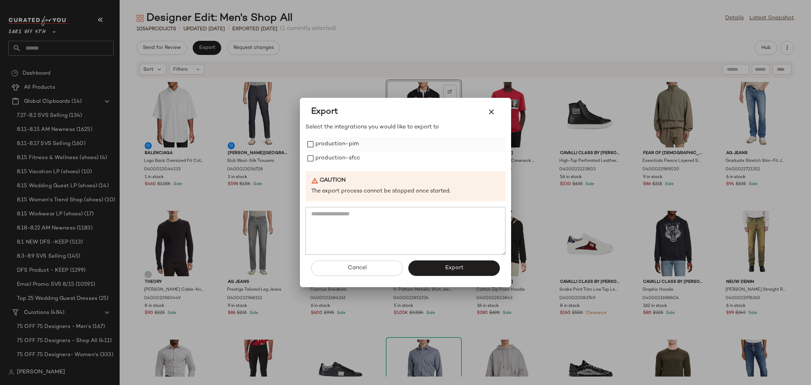
click at [329, 148] on label "production-pim" at bounding box center [337, 144] width 43 height 14
click at [329, 154] on label "production-sfcc" at bounding box center [338, 158] width 45 height 14
click at [449, 266] on span "Export" at bounding box center [454, 268] width 19 height 7
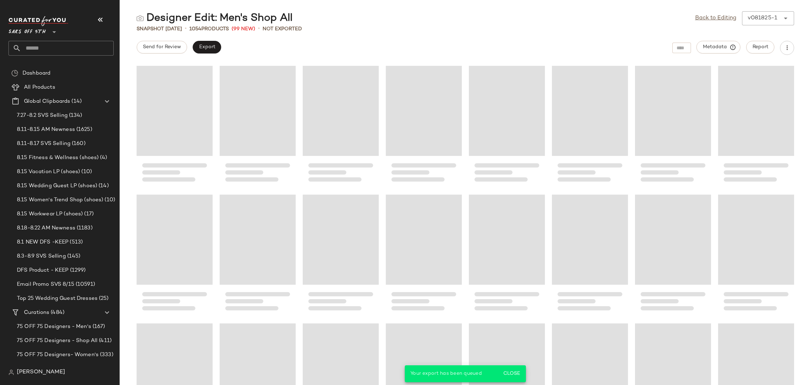
click at [83, 47] on input "text" at bounding box center [67, 48] width 93 height 15
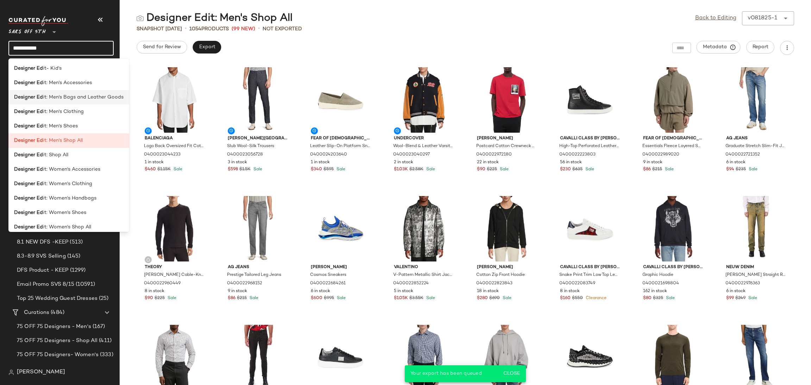
type input "**********"
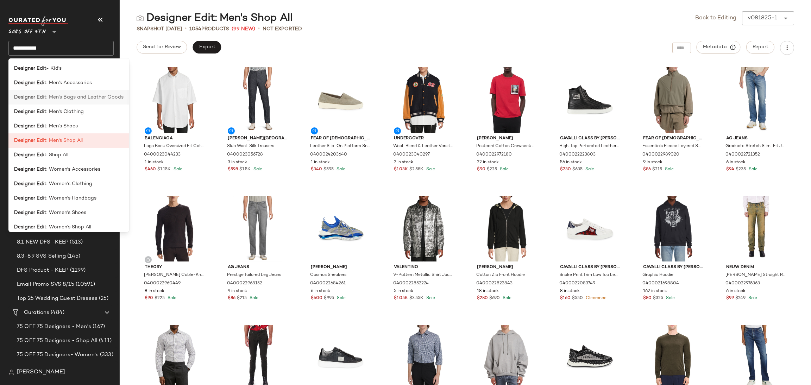
click at [80, 100] on span "it: Men's Bags and Leather Goods" at bounding box center [83, 97] width 81 height 7
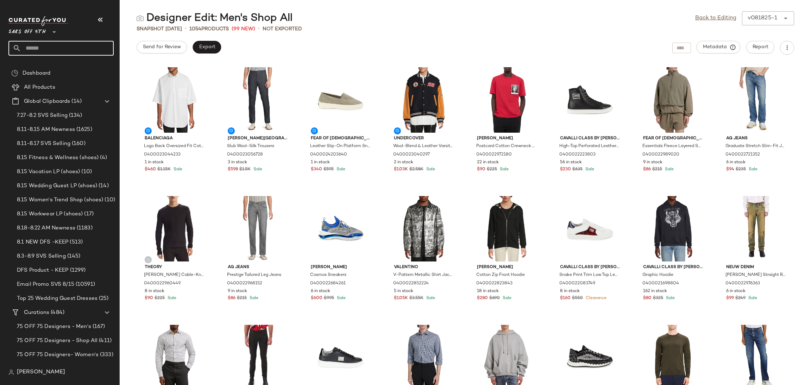
click at [69, 53] on input "text" at bounding box center [67, 48] width 93 height 15
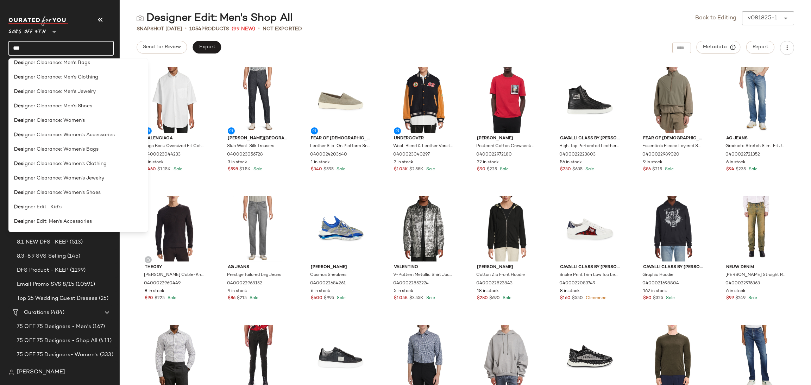
scroll to position [164, 0]
type input "***"
click at [80, 229] on div "Des igner Edit- Kid's" at bounding box center [77, 236] width 139 height 14
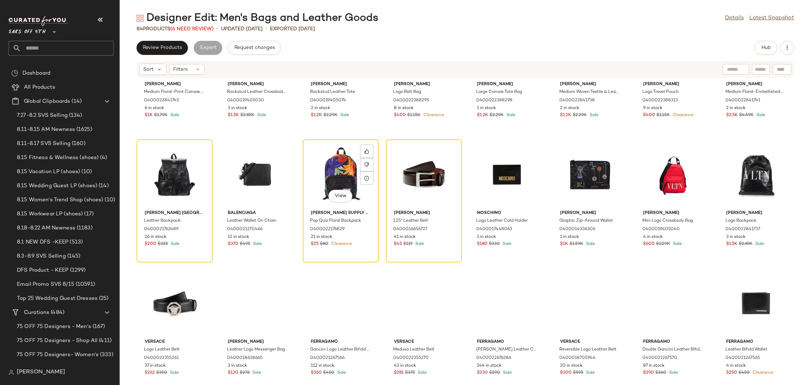
scroll to position [228, 0]
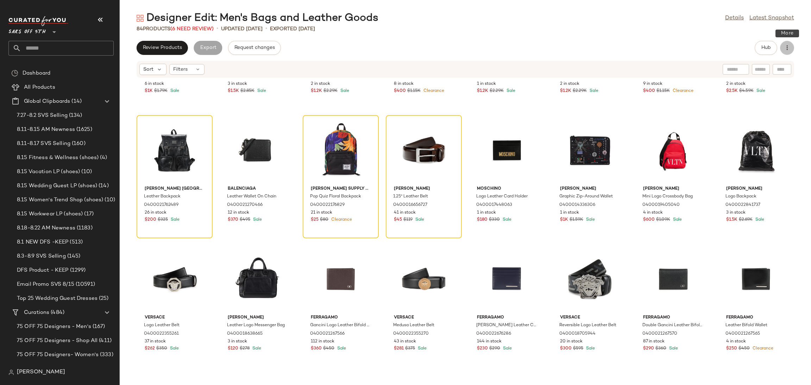
click at [784, 45] on icon "button" at bounding box center [787, 47] width 7 height 7
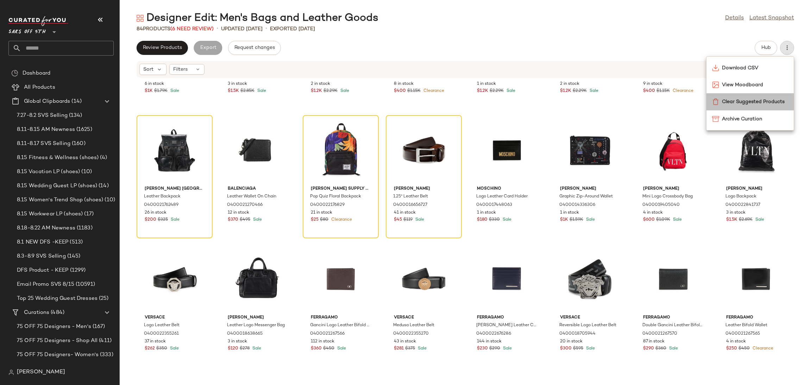
click at [767, 104] on span "Clear Suggested Products" at bounding box center [755, 101] width 66 height 7
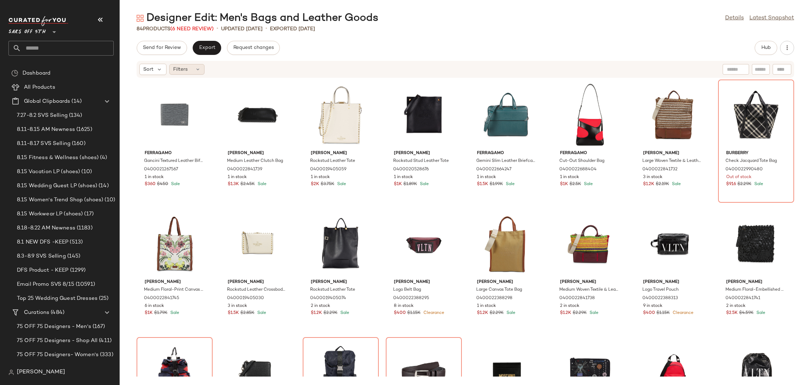
click at [191, 66] on div "Filters" at bounding box center [186, 69] width 35 height 11
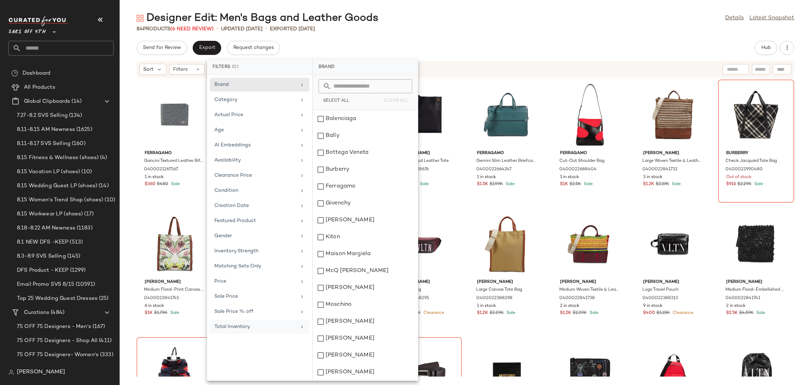
click at [233, 324] on div "Total Inventory" at bounding box center [260, 327] width 100 height 14
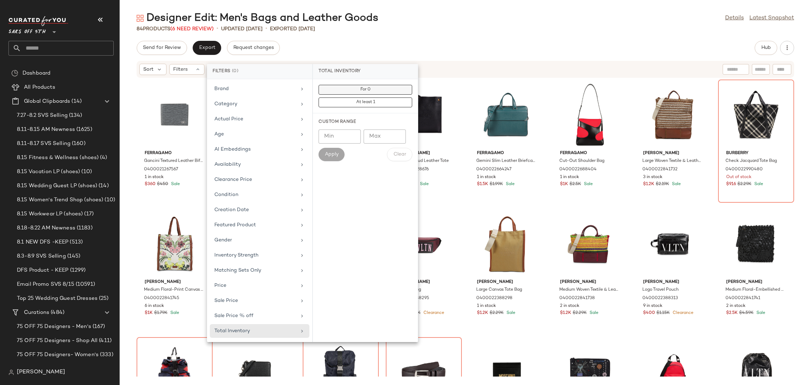
click at [344, 98] on button "For 0" at bounding box center [366, 103] width 94 height 10
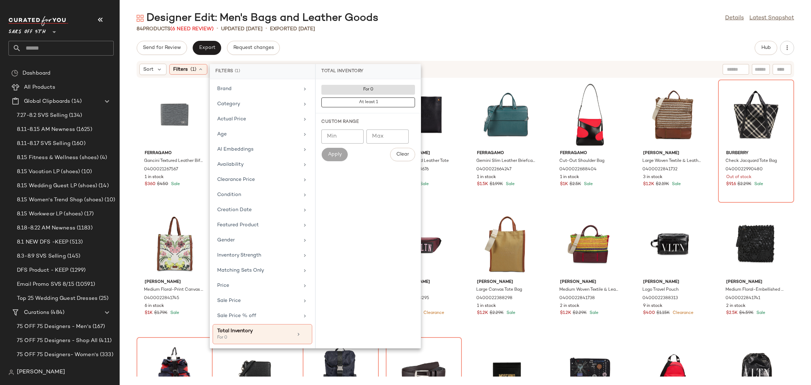
click at [407, 37] on div "Designer Edit: Men's Bags and Leather Goods Details Latest Snapshot 84 Products…" at bounding box center [466, 198] width 692 height 374
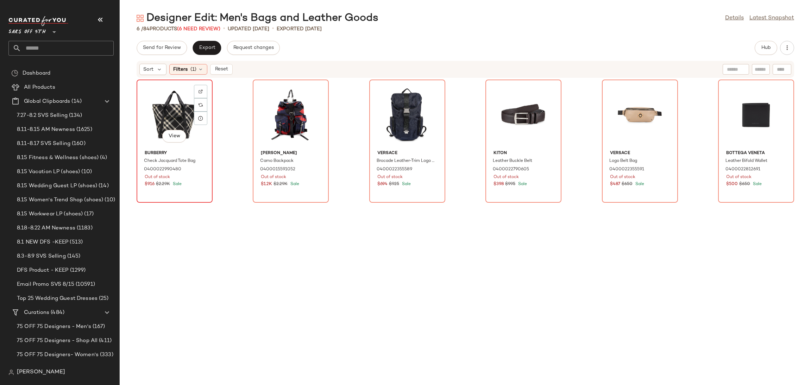
click at [175, 99] on div "View" at bounding box center [174, 114] width 71 height 65
click at [744, 105] on div "View" at bounding box center [756, 114] width 71 height 65
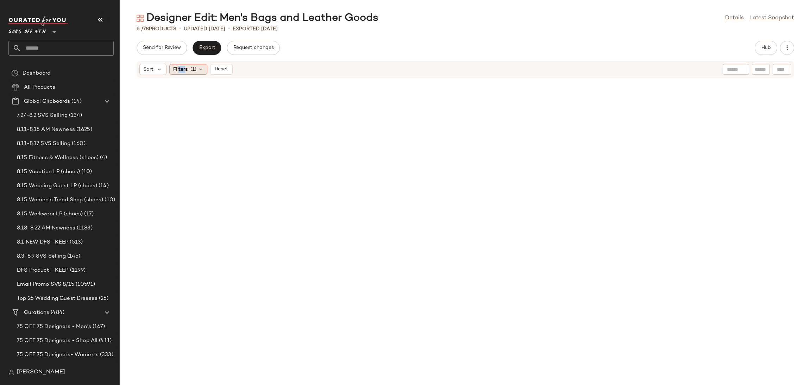
drag, startPoint x: 179, startPoint y: 62, endPoint x: 186, endPoint y: 70, distance: 11.5
click at [186, 70] on div "Sort Filters (1) Reset" at bounding box center [466, 69] width 658 height 17
click at [186, 70] on span "Filters" at bounding box center [180, 69] width 14 height 7
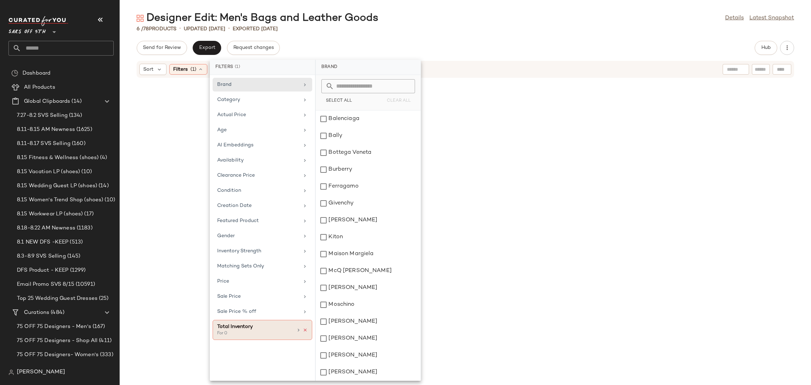
click at [305, 332] on icon at bounding box center [305, 330] width 5 height 5
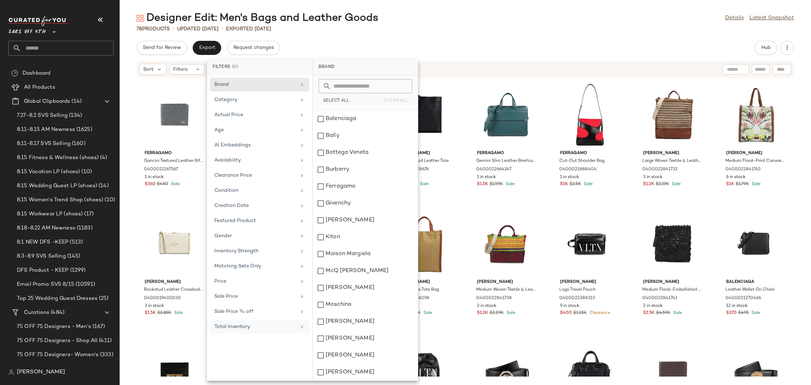
click at [479, 48] on div "Send for Review Export Request changes Hub" at bounding box center [466, 48] width 658 height 14
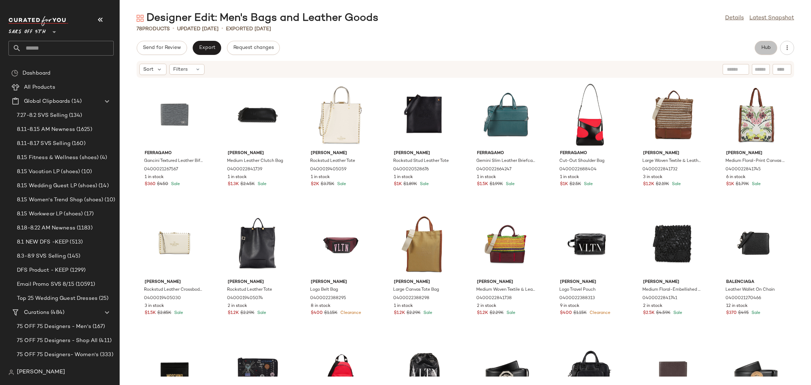
click at [755, 47] on button "Hub" at bounding box center [766, 48] width 23 height 14
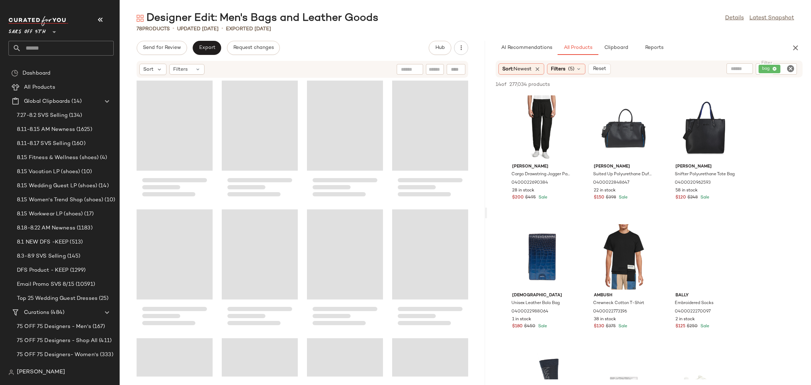
drag, startPoint x: 466, startPoint y: 211, endPoint x: 498, endPoint y: 209, distance: 32.5
click at [498, 209] on div "Designer Edit: Men's Bags and Leather Goods Details Latest Snapshot 78 Products…" at bounding box center [466, 198] width 692 height 374
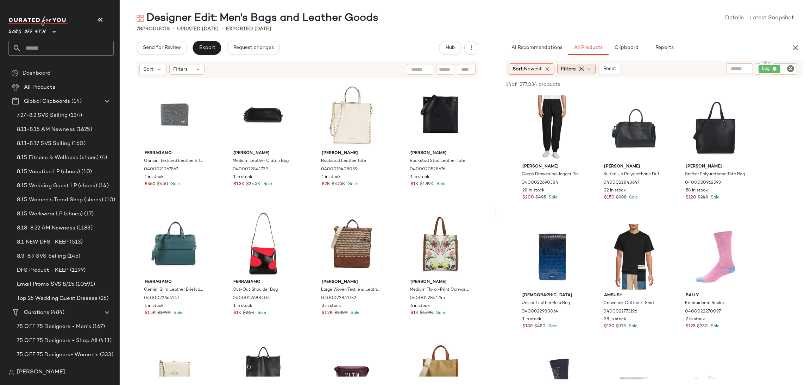
click at [583, 67] on span "(5)" at bounding box center [582, 68] width 6 height 7
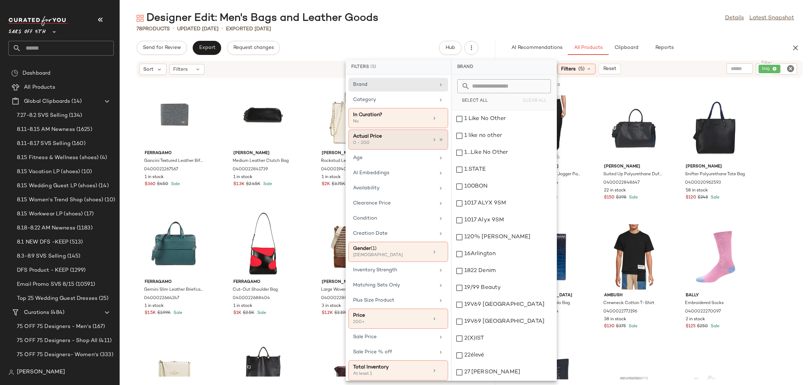
click at [407, 145] on div "0 - 200" at bounding box center [388, 143] width 70 height 6
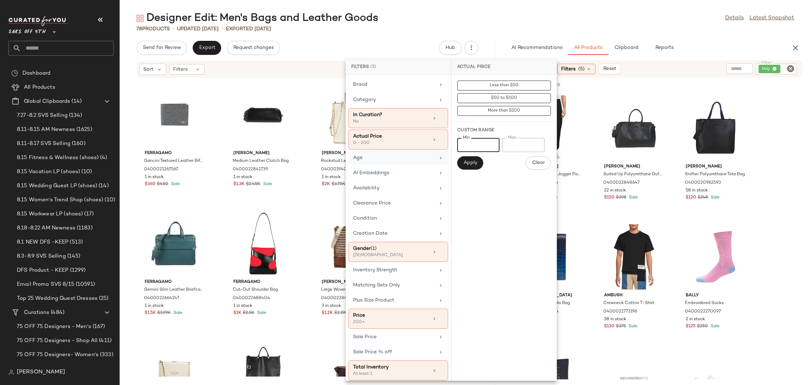
drag, startPoint x: 476, startPoint y: 147, endPoint x: 392, endPoint y: 153, distance: 84.7
click at [392, 153] on div "Filters (5) Brand Category In Curation? No Actual Price 0 - 200 Age AI Embeddin…" at bounding box center [451, 220] width 211 height 321
type input "***"
drag, startPoint x: 519, startPoint y: 145, endPoint x: 503, endPoint y: 146, distance: 15.6
click at [503, 146] on input "***" at bounding box center [523, 145] width 42 height 14
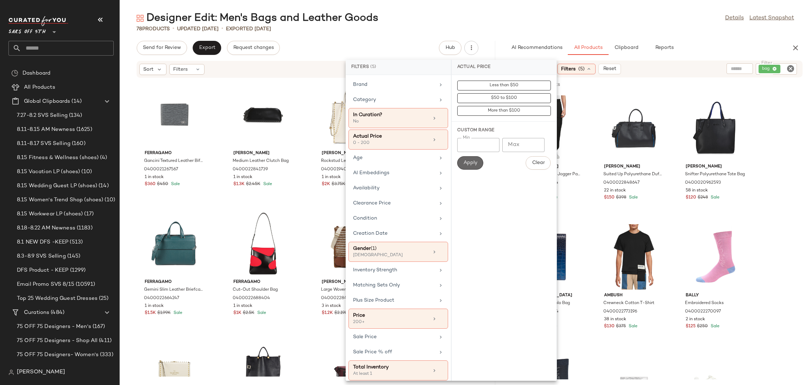
click at [466, 169] on button "Apply" at bounding box center [470, 162] width 26 height 13
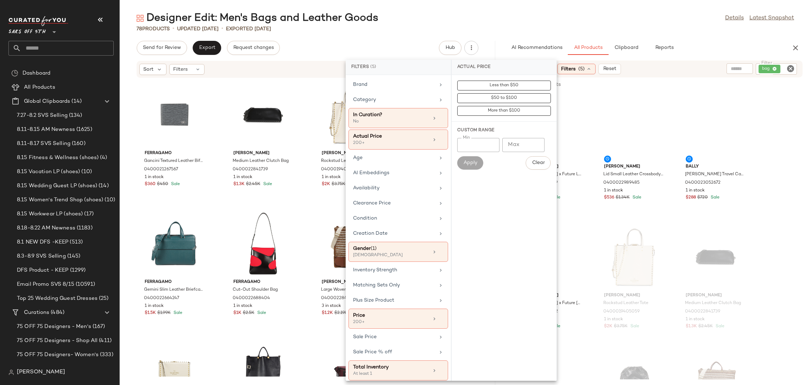
click at [500, 27] on div "78 Products • updated [DATE] • Exported [DATE]" at bounding box center [466, 28] width 692 height 7
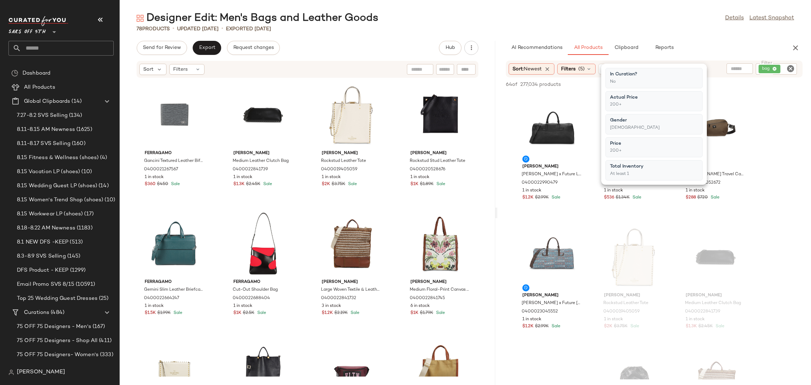
click at [530, 21] on div "Designer Edit: Men's Bags and Leather Goods Details Latest Snapshot" at bounding box center [466, 18] width 692 height 14
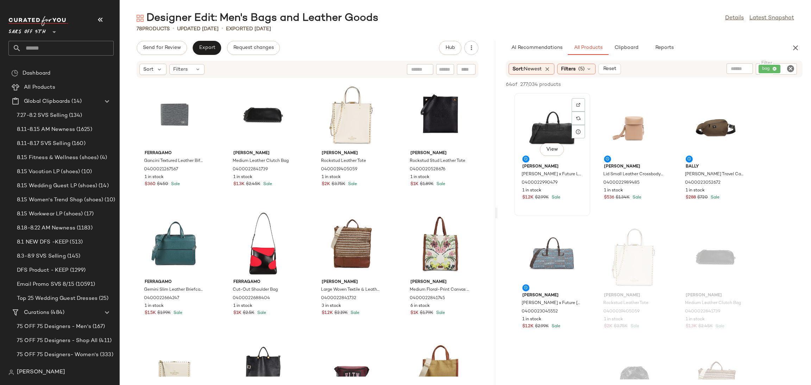
click at [555, 124] on div "View" at bounding box center [552, 127] width 71 height 65
click at [557, 246] on div "View" at bounding box center [552, 256] width 71 height 65
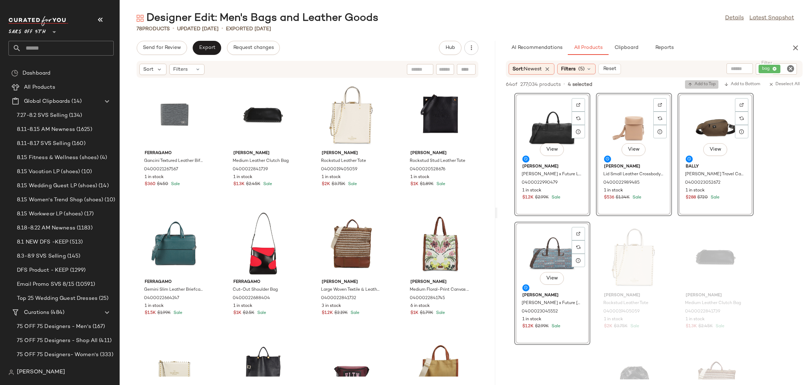
click at [700, 87] on span "Add to Top" at bounding box center [702, 84] width 28 height 5
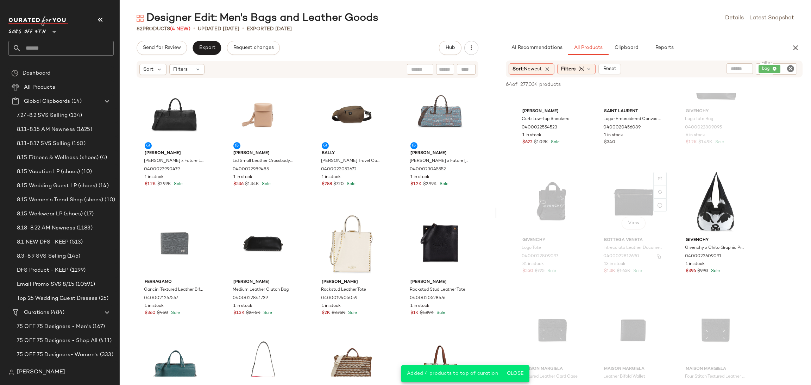
scroll to position [846, 0]
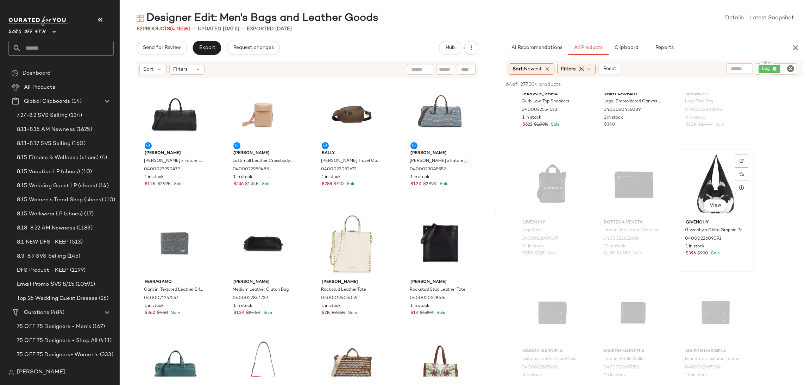
click at [710, 180] on div "View" at bounding box center [715, 183] width 71 height 65
click at [699, 83] on span "Add to Top" at bounding box center [702, 84] width 28 height 5
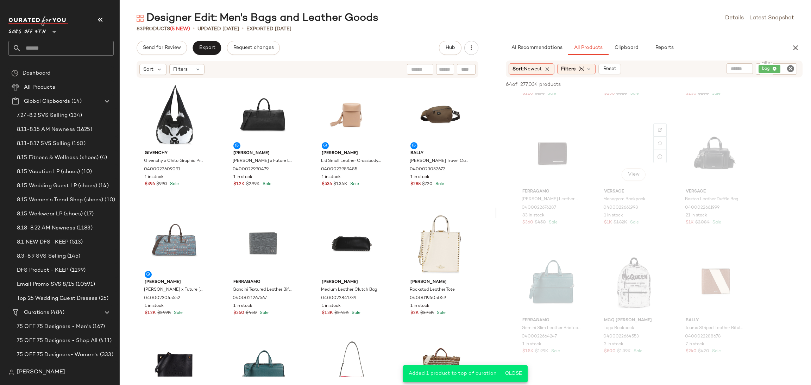
scroll to position [1265, 0]
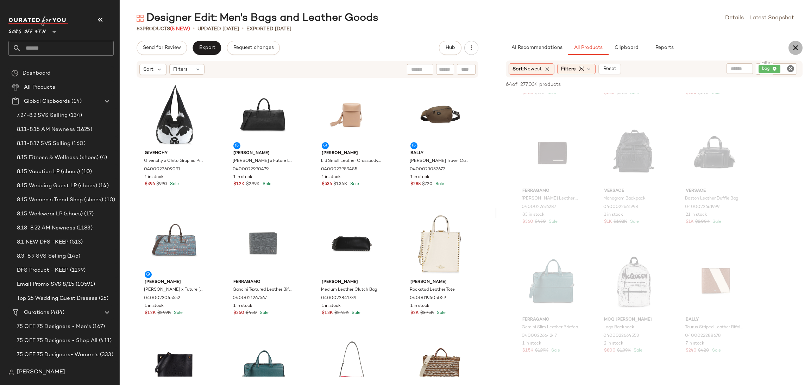
click at [793, 46] on icon "button" at bounding box center [796, 48] width 8 height 8
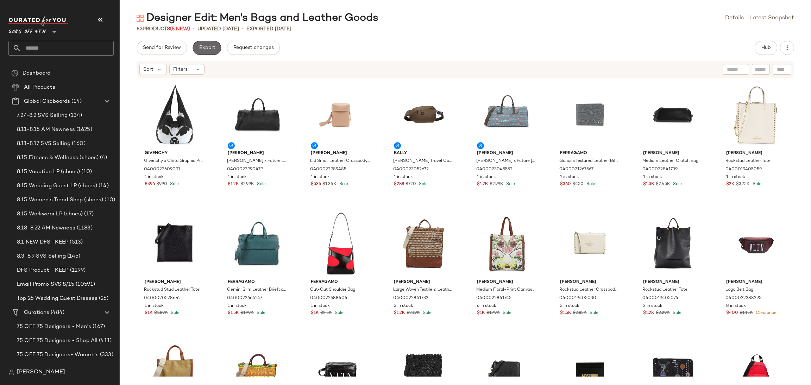
click at [212, 54] on button "Export" at bounding box center [207, 48] width 29 height 14
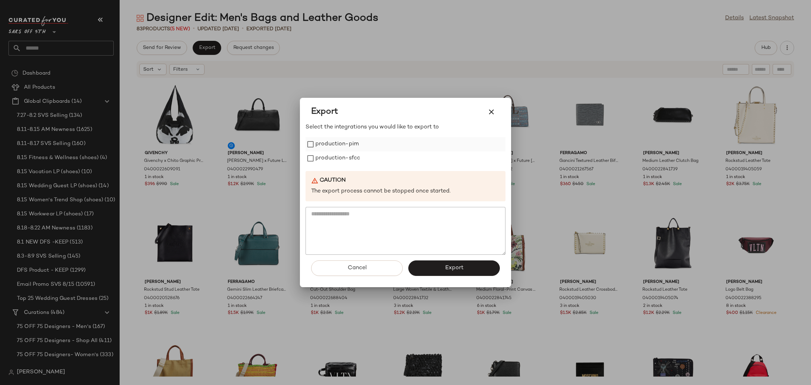
click at [316, 144] on label "production-pim" at bounding box center [337, 144] width 43 height 14
click at [318, 153] on label "production-sfcc" at bounding box center [338, 158] width 45 height 14
click at [442, 273] on button "Export" at bounding box center [454, 268] width 92 height 15
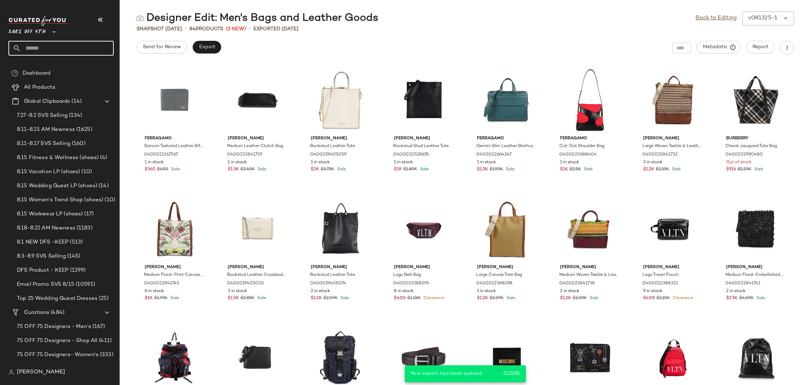
click at [64, 41] on input "text" at bounding box center [67, 48] width 93 height 15
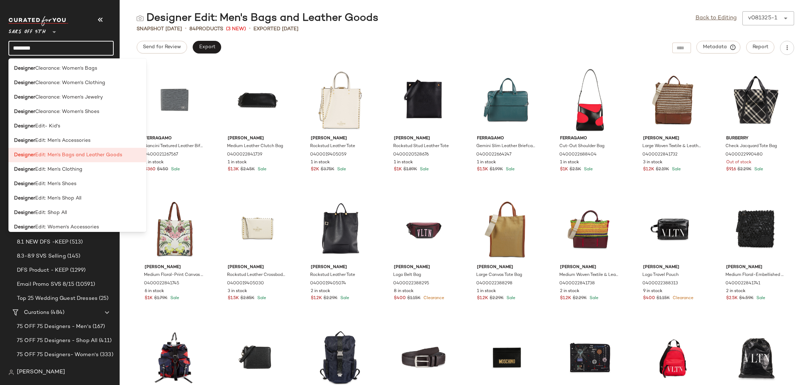
scroll to position [246, 0]
type input "********"
click at [71, 186] on span "Edit: Men's Shoes" at bounding box center [55, 182] width 41 height 7
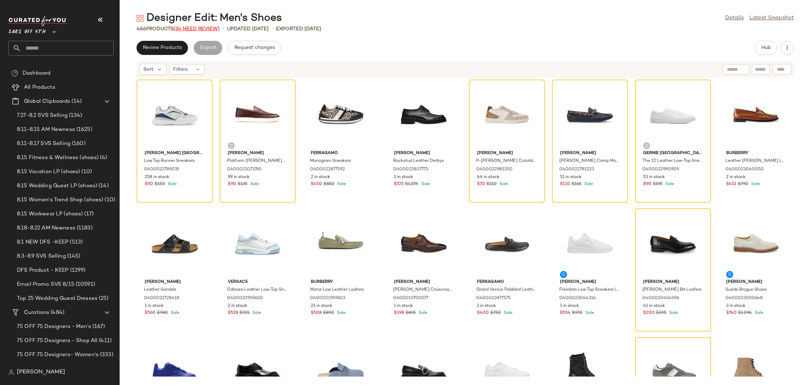
click at [200, 28] on span "(34 Need Review)" at bounding box center [197, 28] width 46 height 5
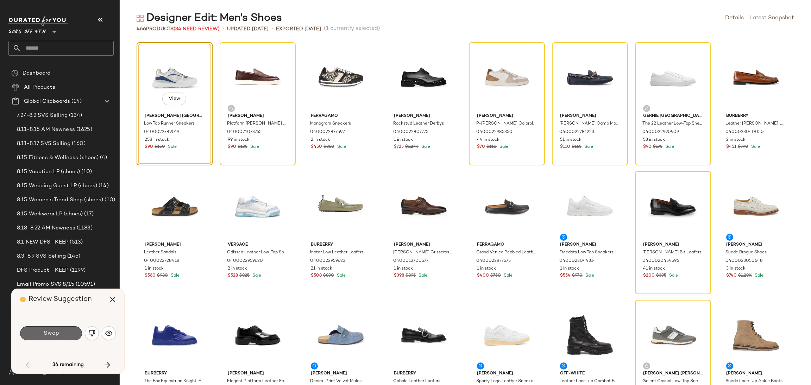
click at [50, 331] on span "Swap" at bounding box center [51, 333] width 16 height 7
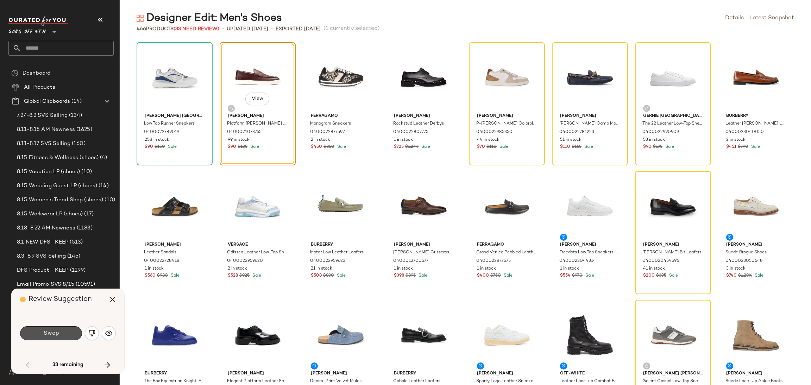
click at [50, 331] on span "Swap" at bounding box center [51, 333] width 16 height 7
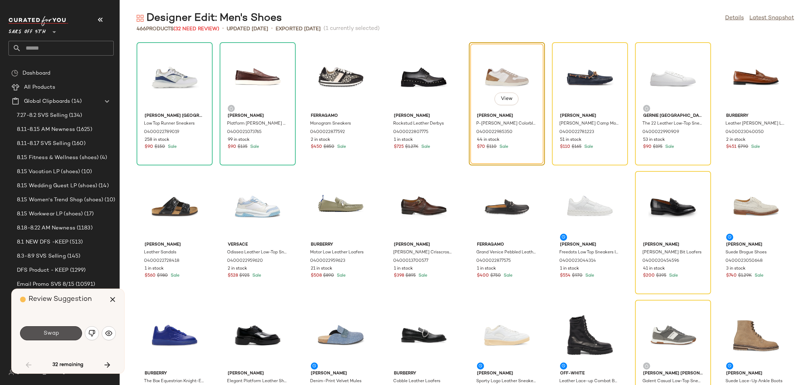
click at [50, 331] on span "Swap" at bounding box center [51, 333] width 16 height 7
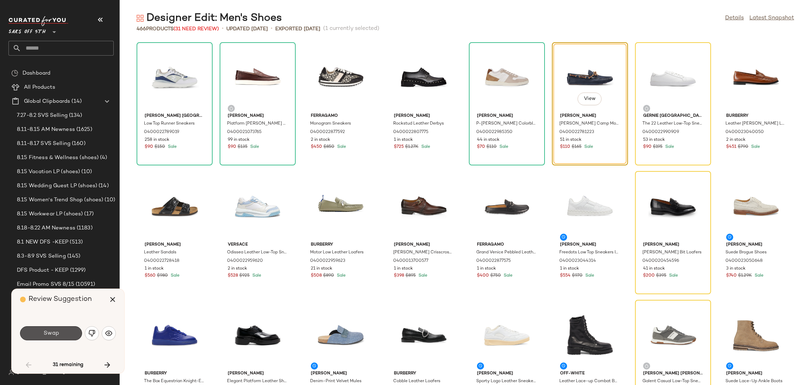
click at [50, 331] on span "Swap" at bounding box center [51, 333] width 16 height 7
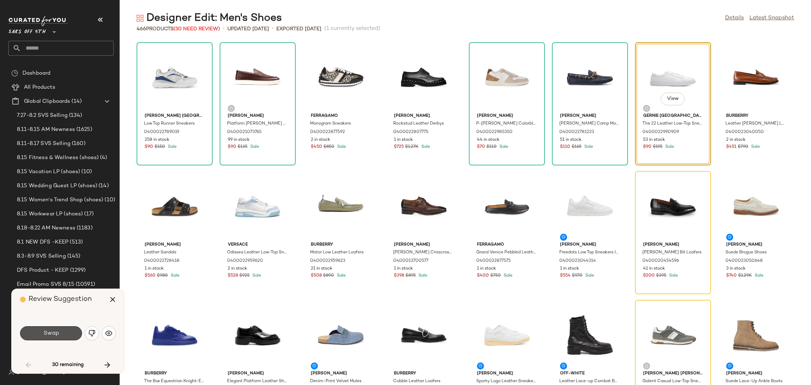
click at [50, 331] on span "Swap" at bounding box center [51, 333] width 16 height 7
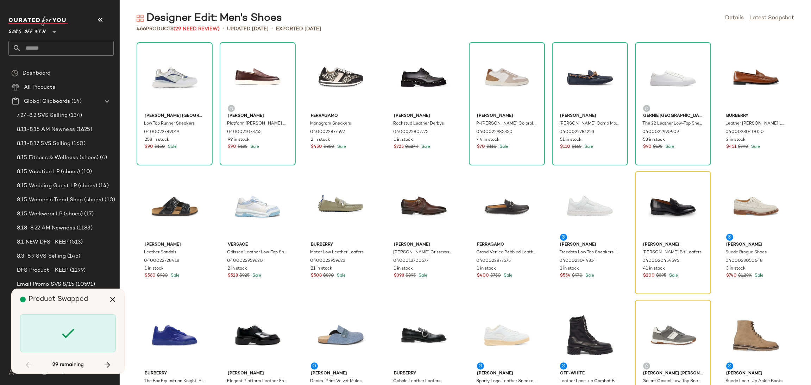
click at [50, 331] on div at bounding box center [68, 333] width 96 height 38
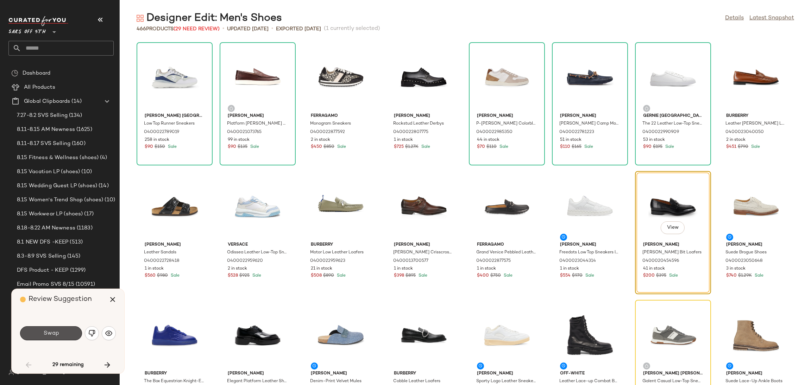
click at [50, 331] on span "Swap" at bounding box center [51, 333] width 16 height 7
click at [50, 331] on div "Swap" at bounding box center [51, 333] width 62 height 14
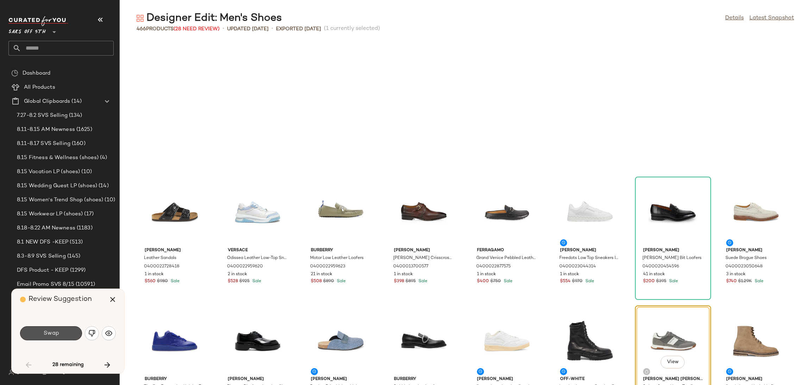
scroll to position [135, 0]
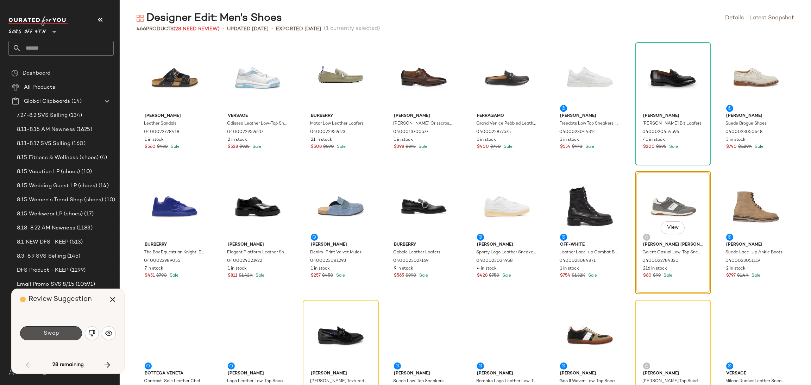
click at [50, 331] on span "Swap" at bounding box center [51, 333] width 16 height 7
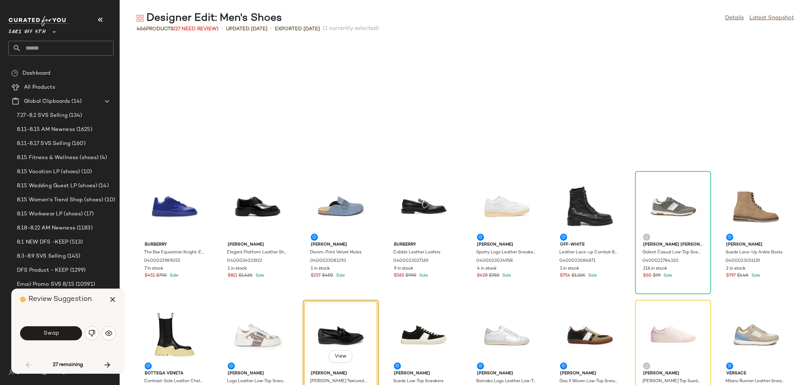
scroll to position [257, 0]
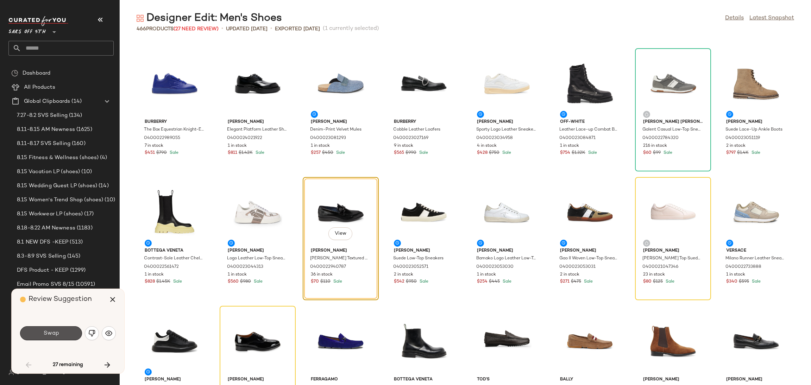
click at [50, 331] on span "Swap" at bounding box center [51, 333] width 16 height 7
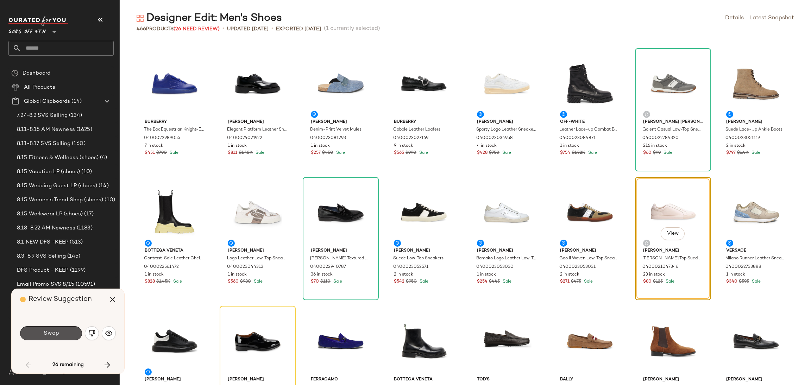
click at [50, 331] on span "Swap" at bounding box center [51, 333] width 16 height 7
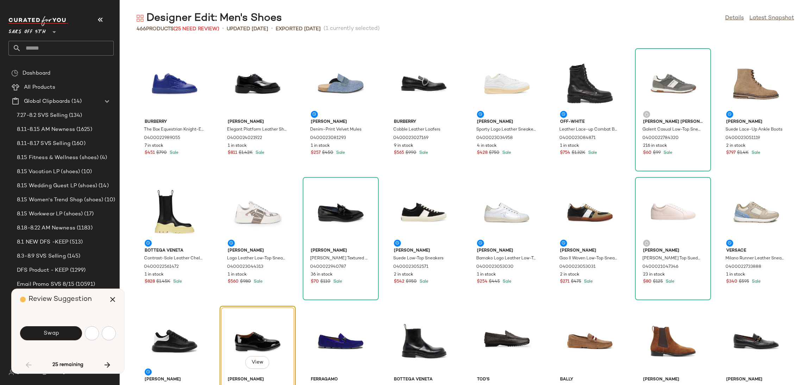
scroll to position [387, 0]
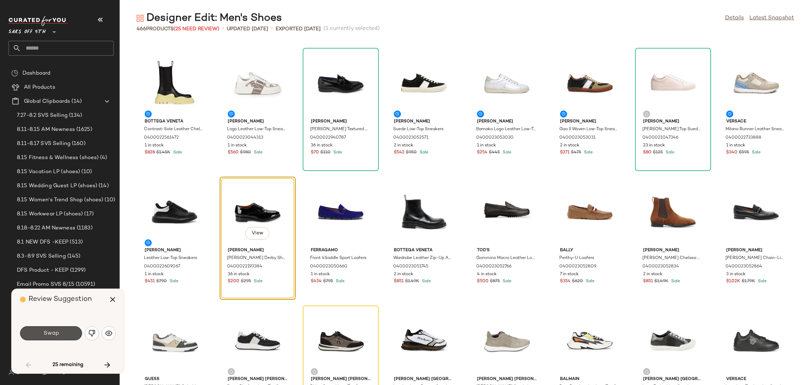
click at [50, 331] on span "Swap" at bounding box center [51, 333] width 16 height 7
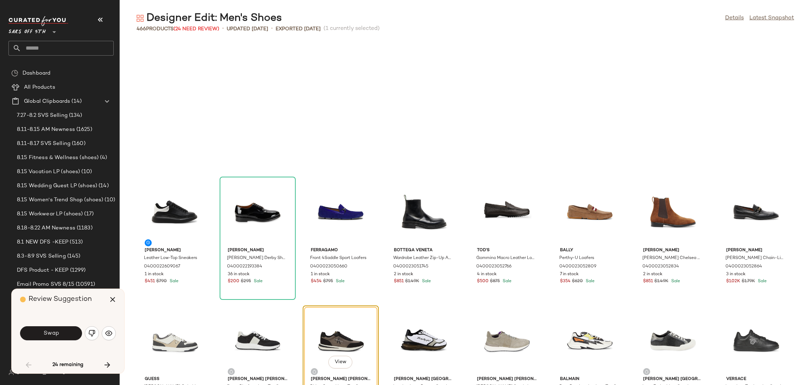
scroll to position [515, 0]
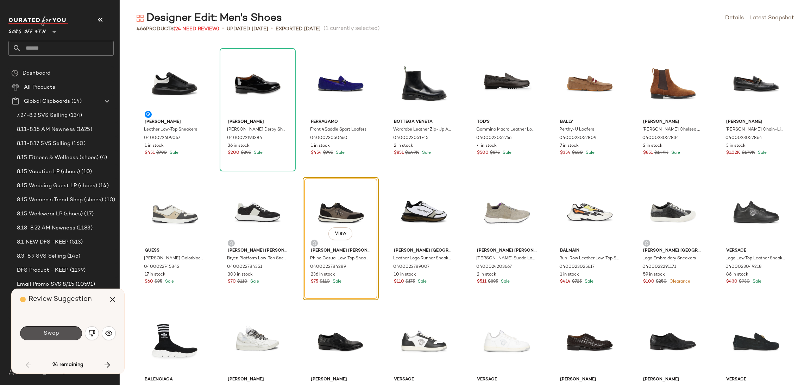
click at [50, 331] on span "Swap" at bounding box center [51, 333] width 16 height 7
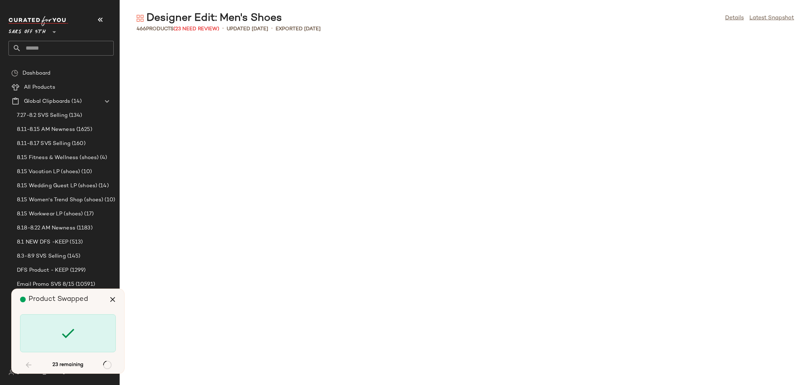
scroll to position [1288, 0]
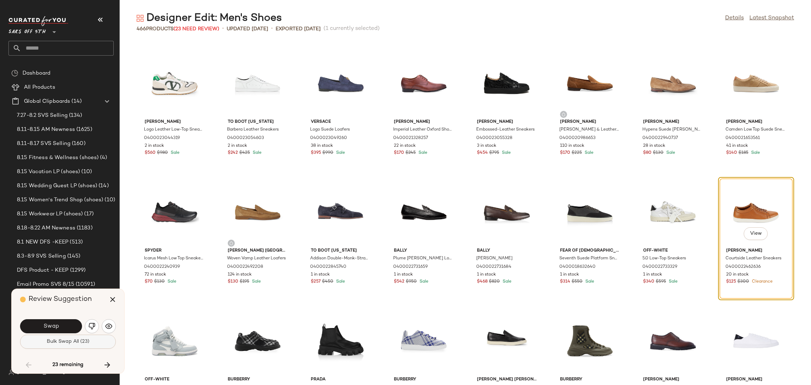
click at [52, 339] on span "Bulk Swap All (23)" at bounding box center [67, 342] width 43 height 6
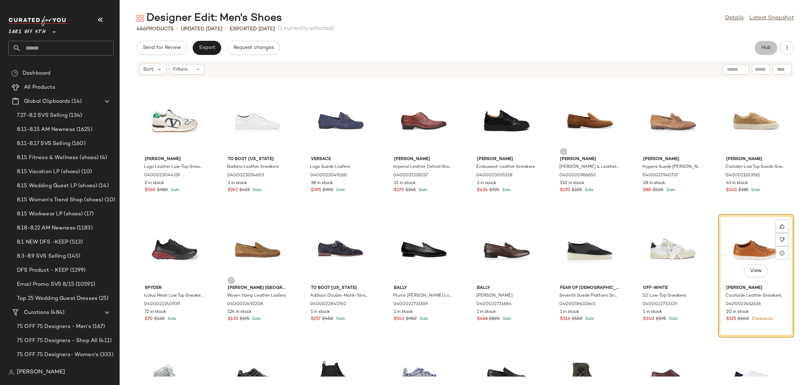
click at [764, 48] on span "Hub" at bounding box center [766, 48] width 10 height 6
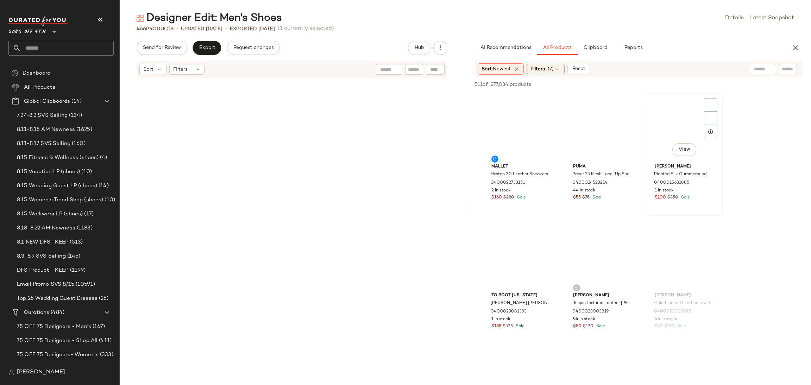
scroll to position [3222, 0]
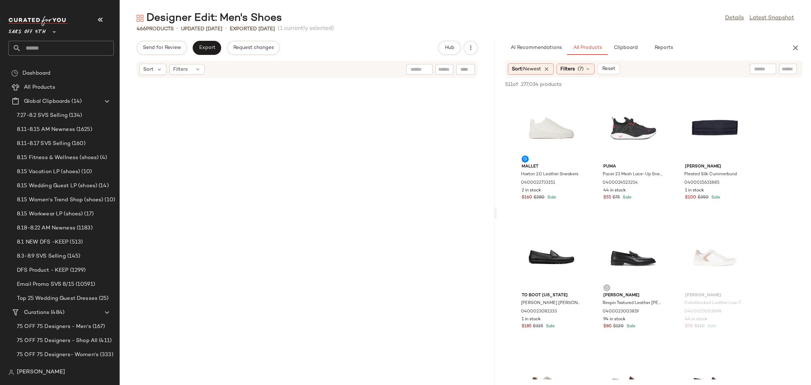
drag, startPoint x: 466, startPoint y: 213, endPoint x: 498, endPoint y: 204, distance: 33.0
click at [498, 204] on div "Designer Edit: Men's Shoes Details Latest Snapshot 466 Products • updated [DATE…" at bounding box center [466, 198] width 692 height 374
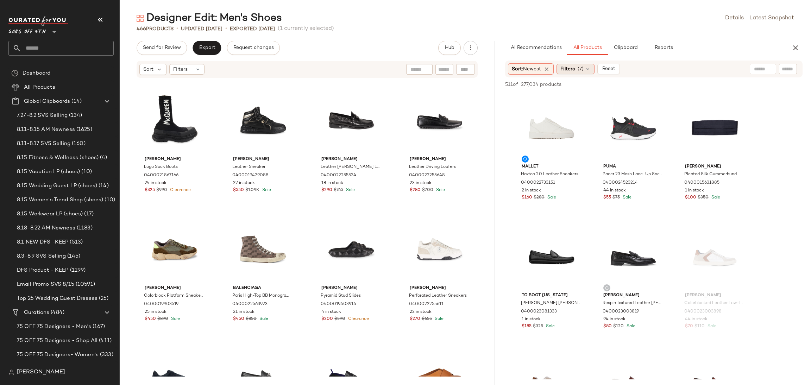
click at [574, 69] on span "Filters" at bounding box center [568, 68] width 14 height 7
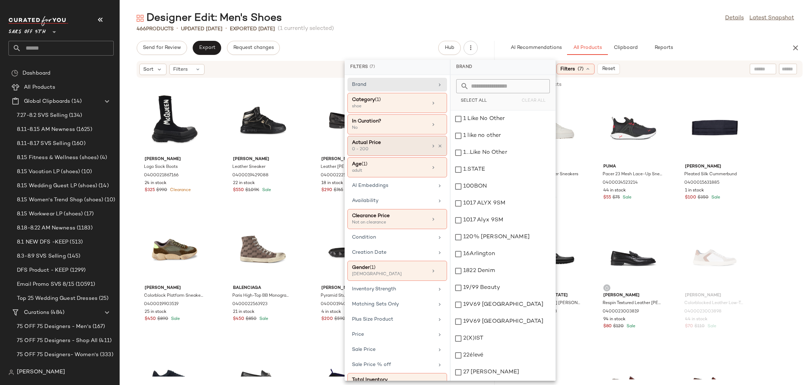
click at [401, 157] on div "Actual Price 0 - 200" at bounding box center [398, 167] width 100 height 20
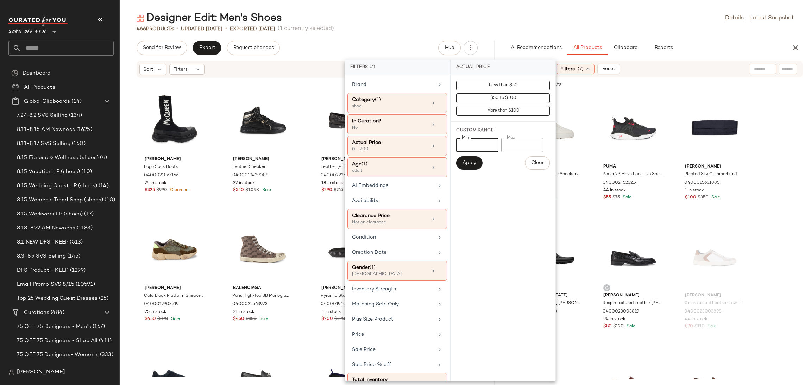
drag, startPoint x: 474, startPoint y: 145, endPoint x: 458, endPoint y: 149, distance: 16.9
click at [458, 149] on input "*" at bounding box center [477, 145] width 42 height 14
type input "***"
drag, startPoint x: 519, startPoint y: 144, endPoint x: 466, endPoint y: 155, distance: 54.7
click at [466, 155] on div "Min *** Min Max *** Max Apply Clear" at bounding box center [503, 154] width 94 height 32
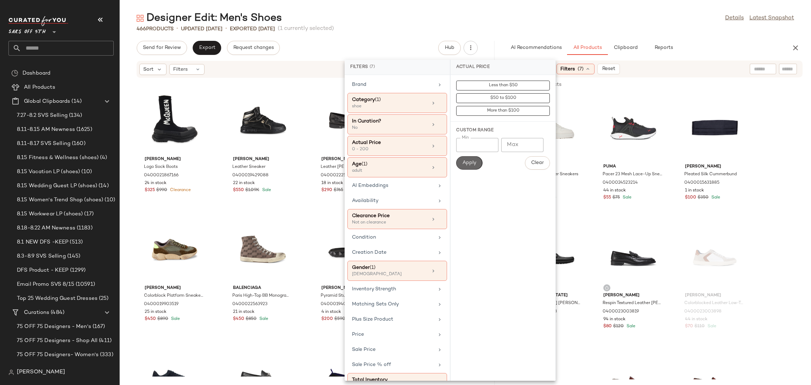
click at [468, 163] on span "Apply" at bounding box center [469, 163] width 14 height 6
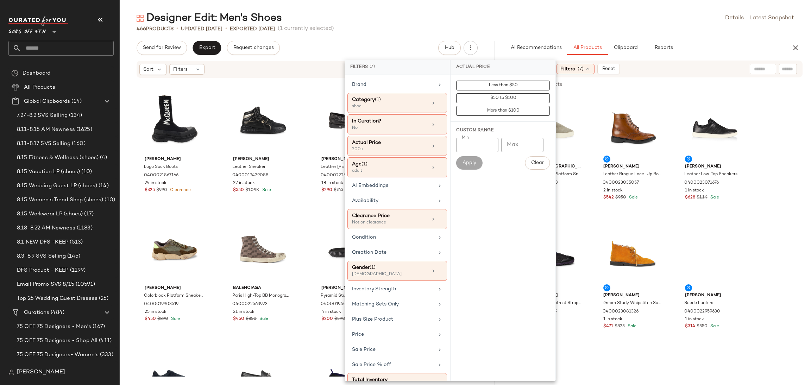
click at [555, 13] on div "Designer Edit: Men's Shoes Details Latest Snapshot" at bounding box center [466, 18] width 692 height 14
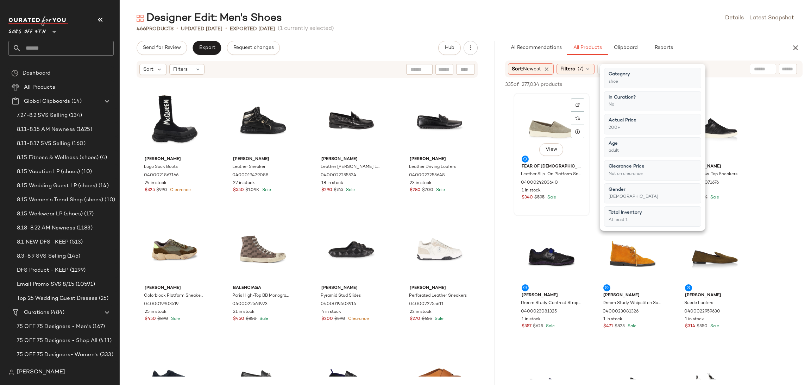
click at [545, 120] on div "View" at bounding box center [551, 127] width 71 height 65
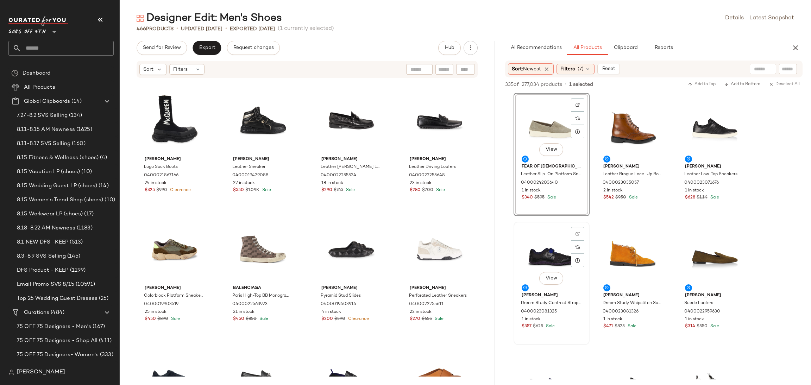
click at [553, 256] on div "View" at bounding box center [551, 256] width 71 height 65
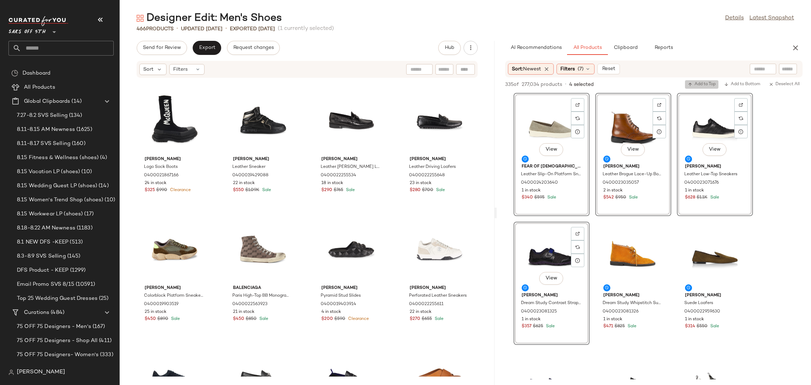
click at [699, 83] on span "Add to Top" at bounding box center [702, 84] width 28 height 5
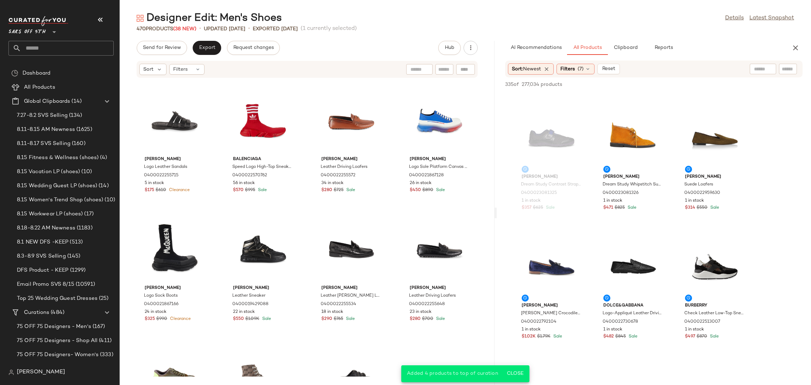
scroll to position [122, 0]
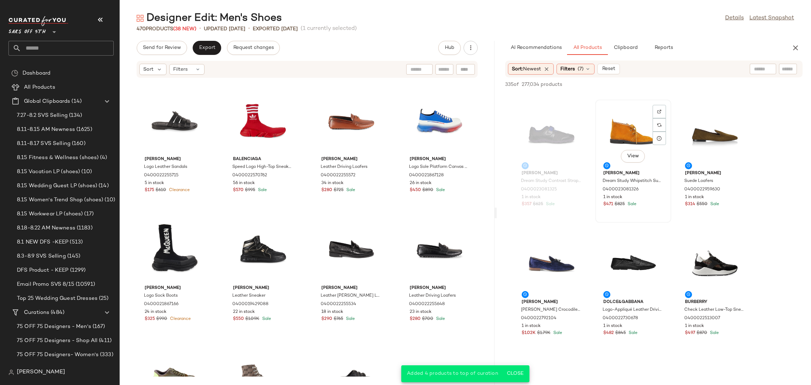
click at [620, 128] on div "View" at bounding box center [633, 134] width 71 height 65
click at [709, 252] on div "View" at bounding box center [715, 263] width 71 height 65
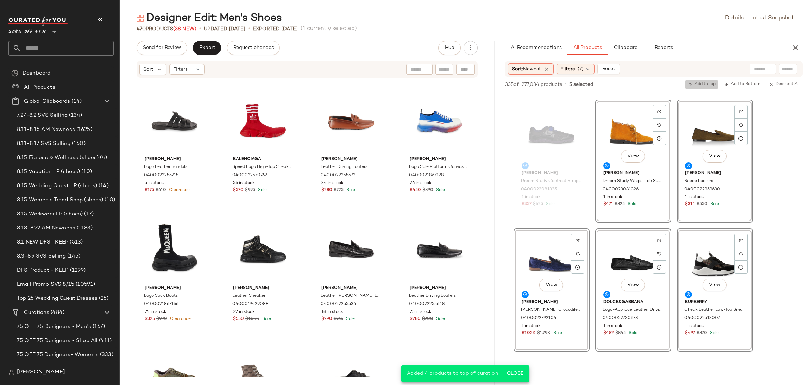
click at [707, 83] on span "Add to Top" at bounding box center [702, 84] width 28 height 5
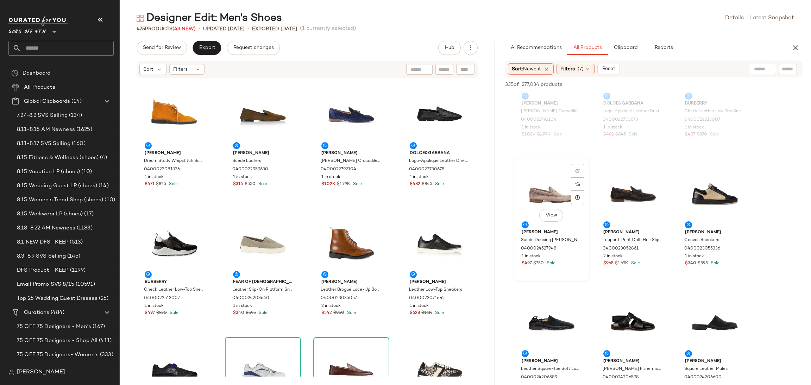
scroll to position [332, 0]
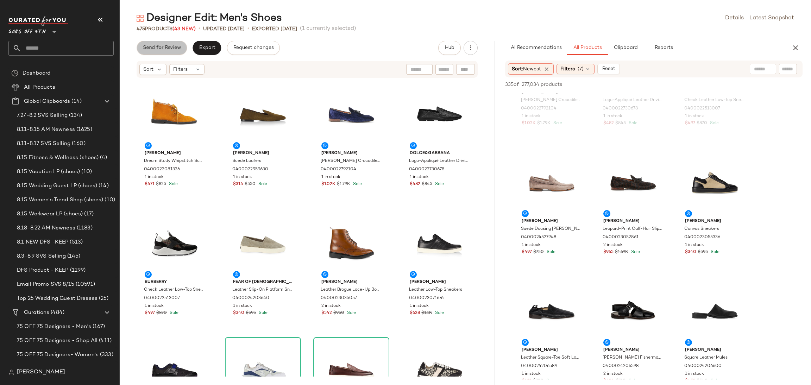
click at [166, 45] on span "Send for Review" at bounding box center [162, 48] width 38 height 6
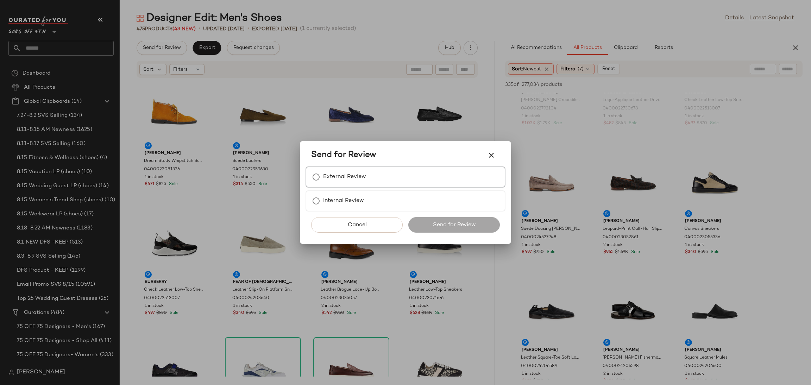
click at [326, 176] on label "External Review" at bounding box center [344, 177] width 43 height 14
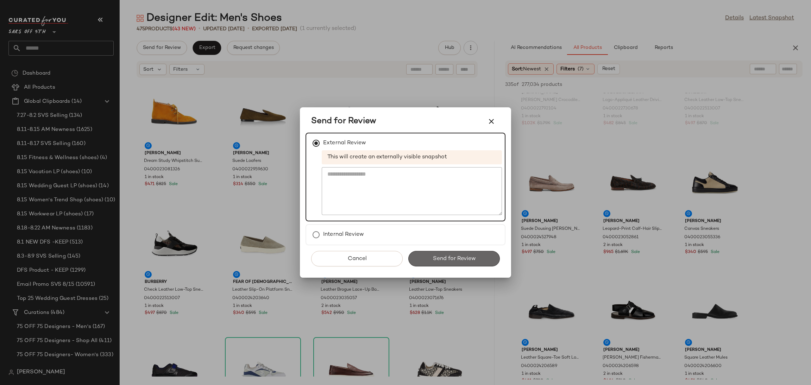
click at [422, 254] on button "Send for Review" at bounding box center [454, 258] width 92 height 15
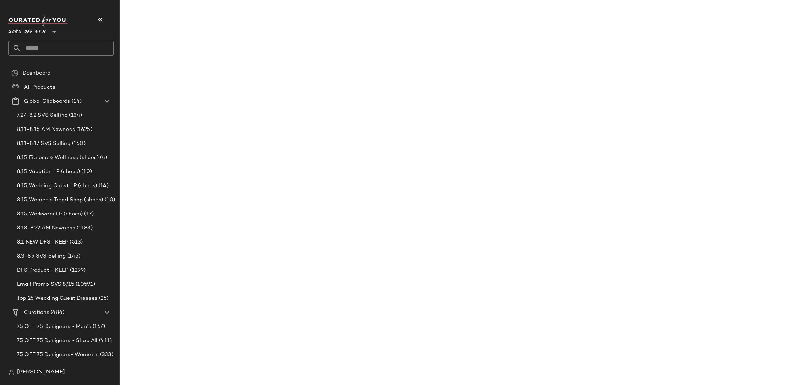
scroll to position [461, 0]
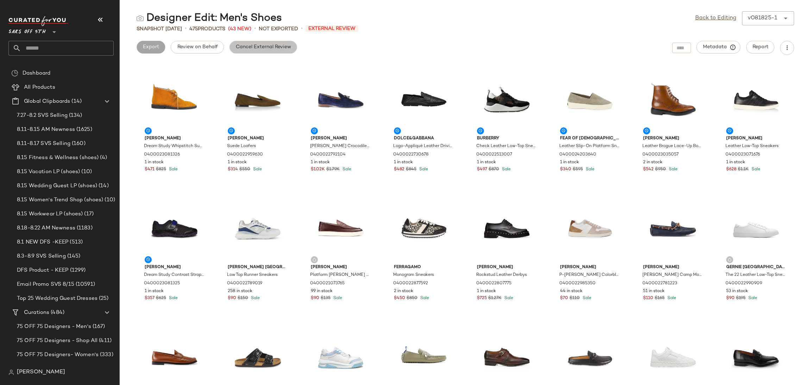
click at [265, 51] on button "Cancel External Review" at bounding box center [264, 47] width 68 height 13
click at [704, 19] on link "Back to Editing" at bounding box center [715, 18] width 41 height 8
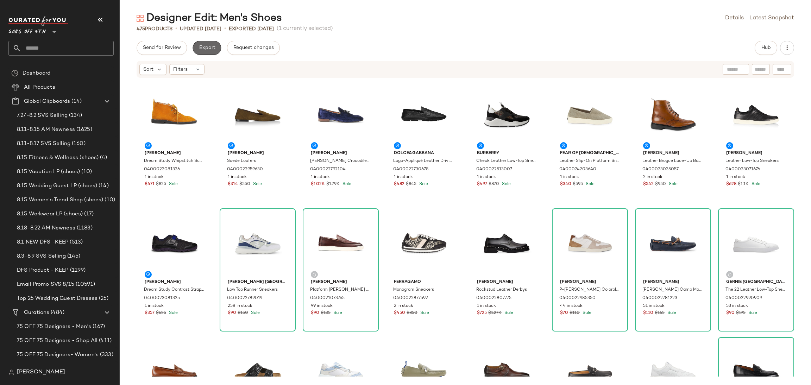
click at [213, 44] on button "Export" at bounding box center [207, 48] width 29 height 14
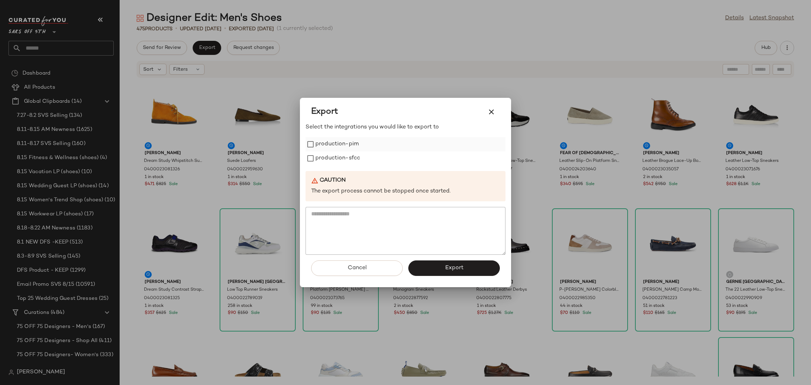
click at [325, 148] on label "production-pim" at bounding box center [337, 144] width 43 height 14
click at [325, 159] on label "production-sfcc" at bounding box center [338, 158] width 45 height 14
click at [444, 274] on button "Export" at bounding box center [454, 268] width 92 height 15
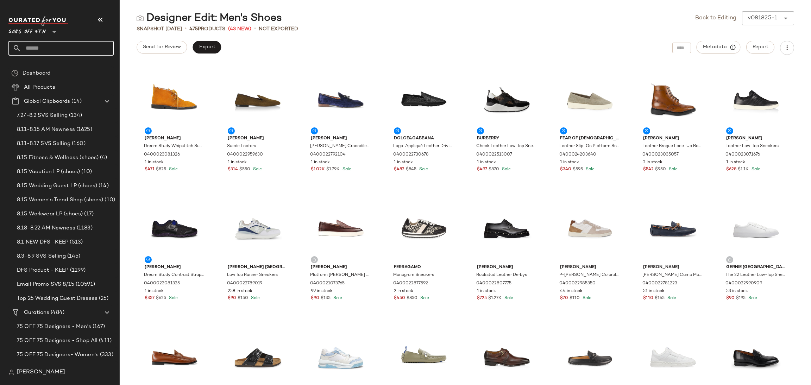
click at [93, 51] on input "text" at bounding box center [67, 48] width 93 height 15
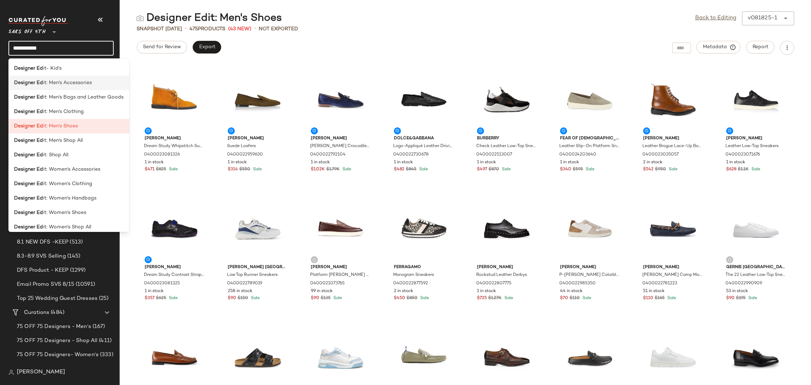
type input "**********"
click at [80, 87] on span "it: Men's Accessories" at bounding box center [67, 82] width 49 height 7
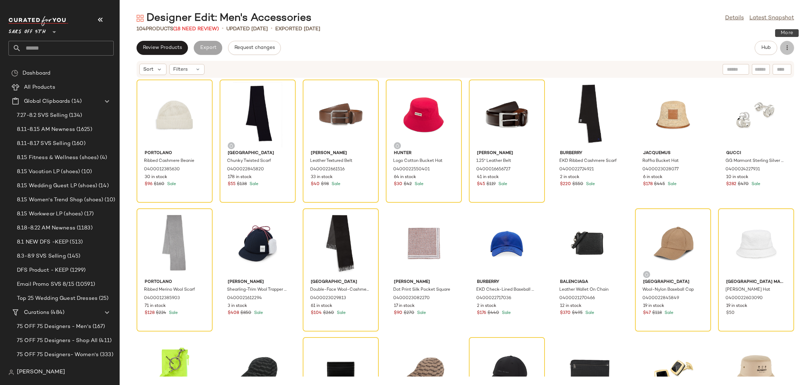
click at [789, 44] on icon "button" at bounding box center [787, 47] width 7 height 7
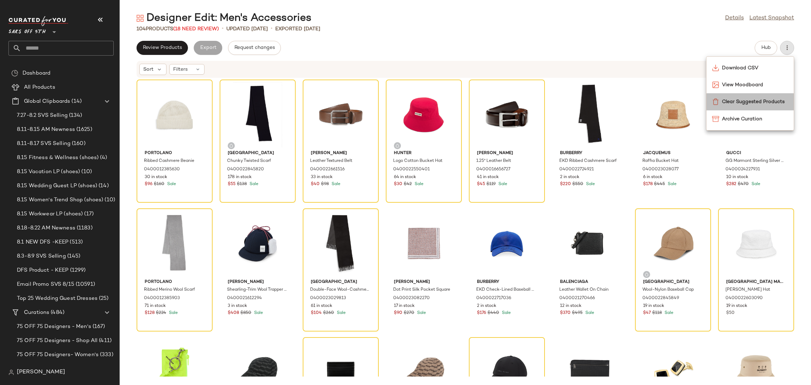
click at [747, 106] on div "Clear Suggested Products" at bounding box center [750, 101] width 87 height 17
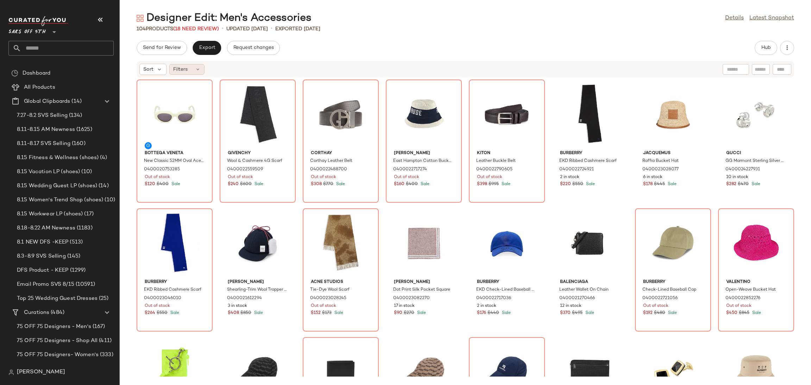
click at [181, 70] on span "Filters" at bounding box center [180, 69] width 14 height 7
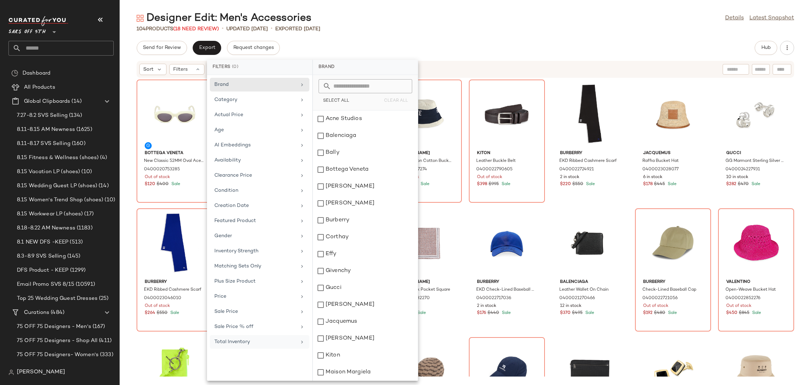
click at [263, 349] on div "Total Inventory" at bounding box center [260, 342] width 100 height 14
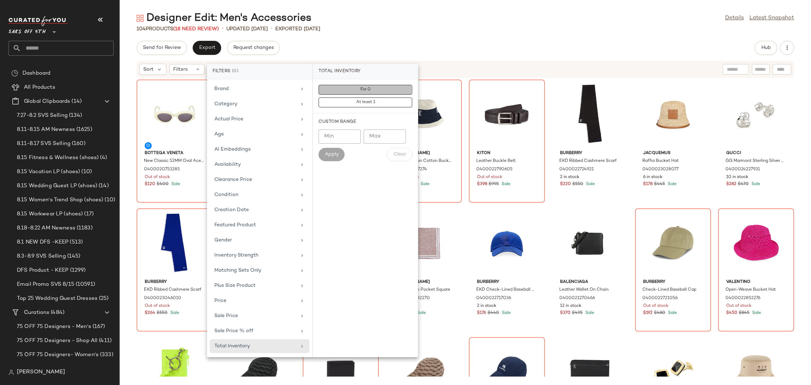
click at [358, 98] on button "For 0" at bounding box center [366, 103] width 94 height 10
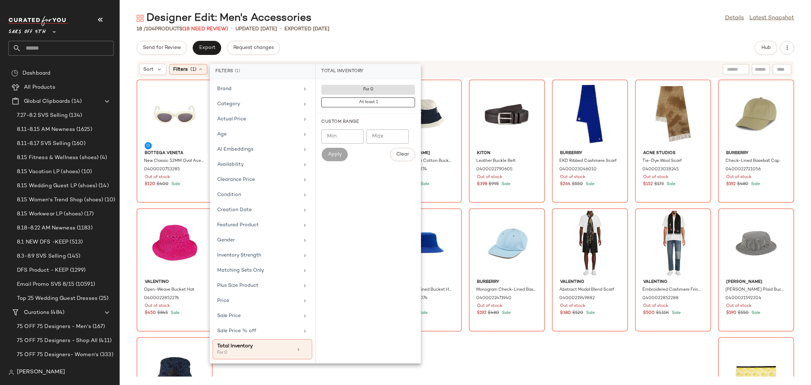
click at [407, 31] on div "18 / 104 Products (18 Need Review) • updated Aug 13th • Exported Aug 13th" at bounding box center [466, 28] width 692 height 7
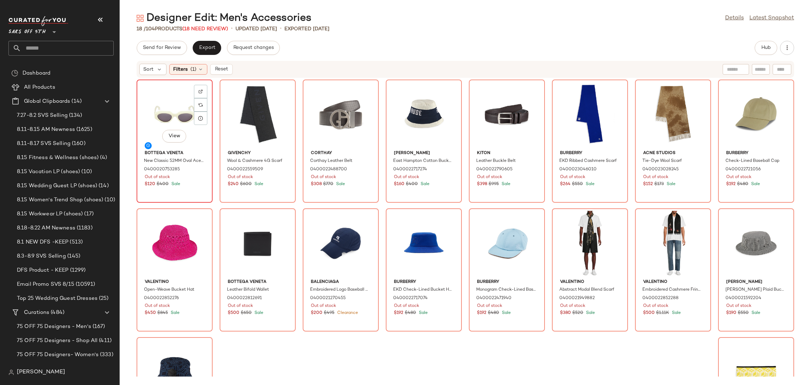
click at [170, 102] on div "View" at bounding box center [174, 114] width 71 height 65
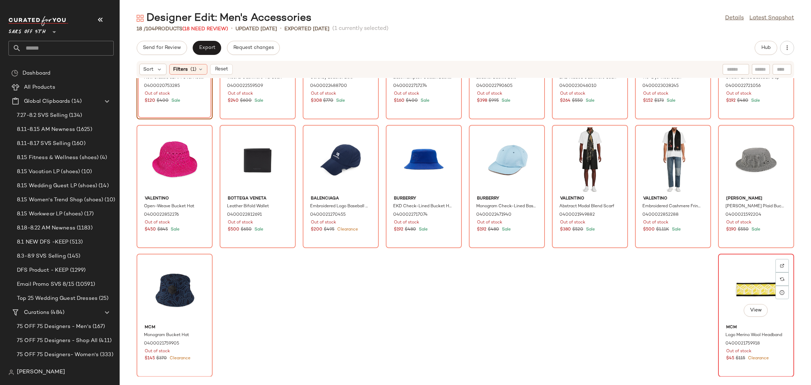
click at [731, 290] on div "View" at bounding box center [756, 288] width 71 height 65
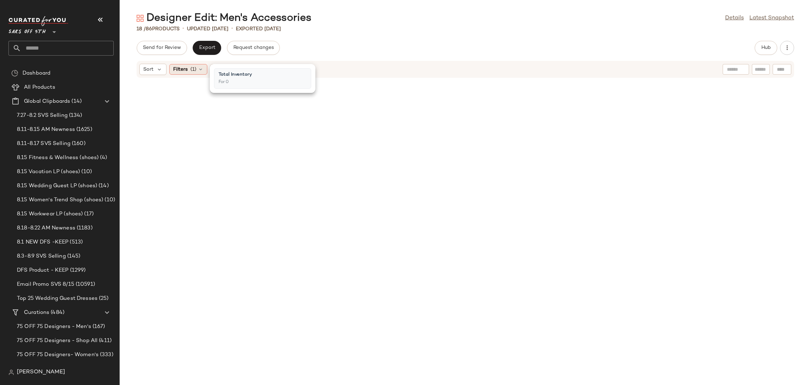
click at [194, 64] on div "Filters (1)" at bounding box center [188, 69] width 38 height 11
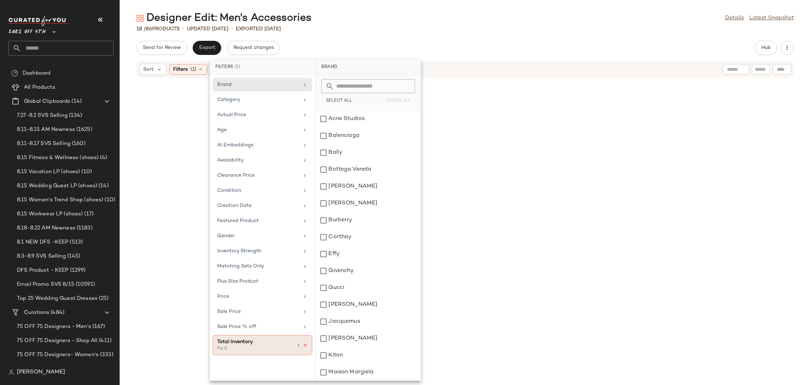
click at [307, 346] on icon at bounding box center [305, 345] width 5 height 5
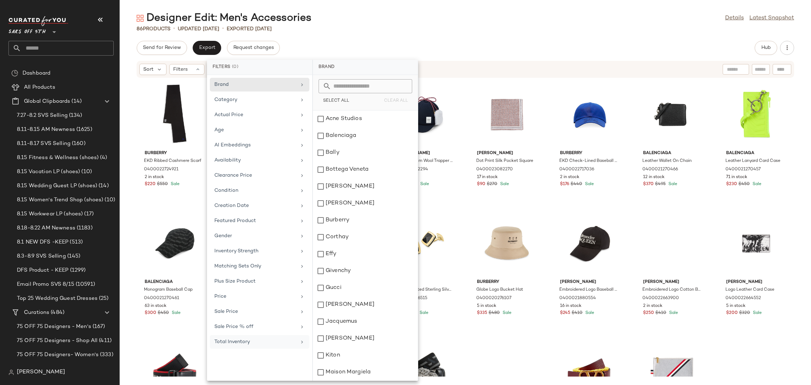
click at [494, 33] on div "Designer Edit: Men's Accessories Details Latest Snapshot 86 Products • updated …" at bounding box center [466, 198] width 692 height 374
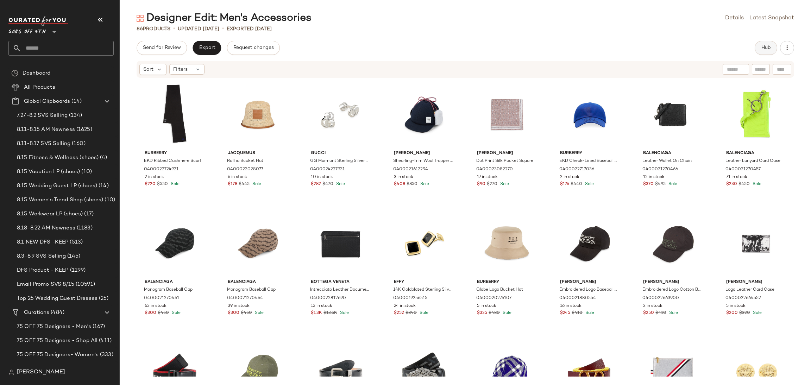
click at [769, 48] on span "Hub" at bounding box center [766, 48] width 10 height 6
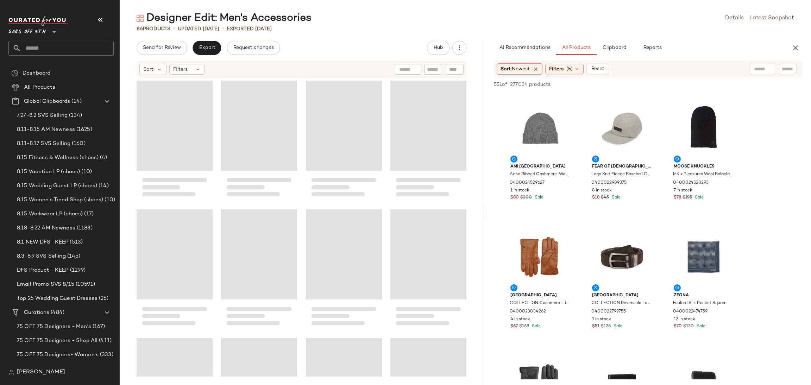
drag, startPoint x: 464, startPoint y: 215, endPoint x: 489, endPoint y: 214, distance: 24.3
click at [489, 214] on div "Designer Edit: Men's Accessories Details Latest Snapshot 86 Products • updated …" at bounding box center [466, 198] width 692 height 374
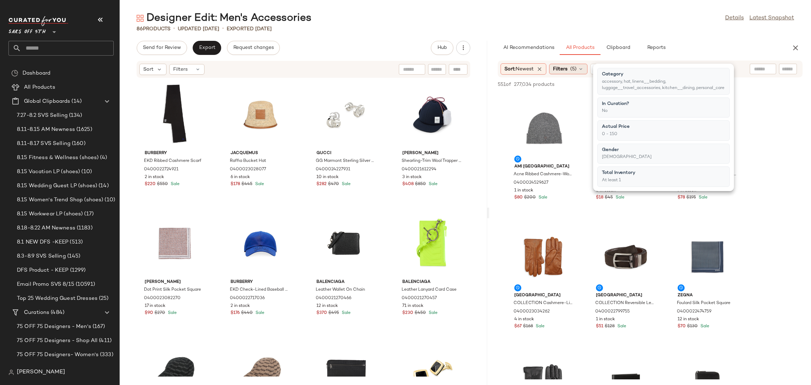
click at [573, 67] on span "(5)" at bounding box center [573, 68] width 6 height 7
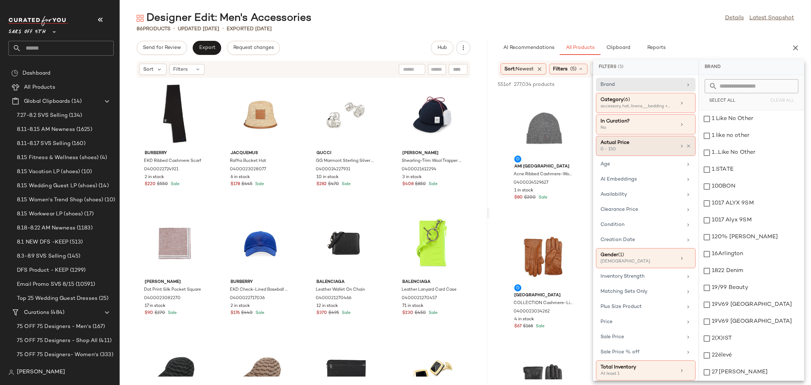
click at [626, 148] on div "0 - 150" at bounding box center [636, 149] width 70 height 6
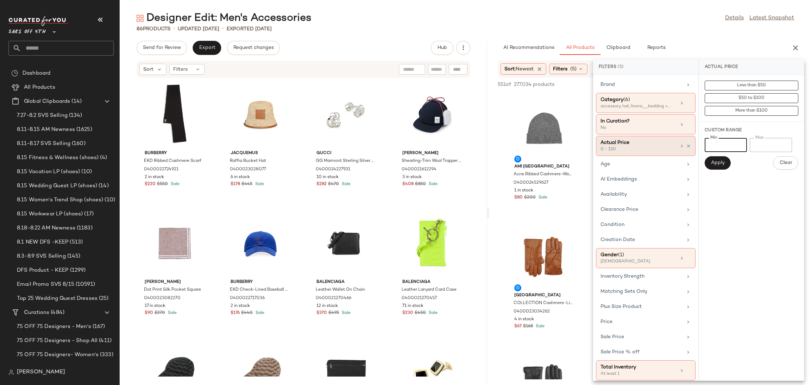
drag, startPoint x: 717, startPoint y: 148, endPoint x: 673, endPoint y: 152, distance: 44.6
click at [673, 152] on div "Filters (5) Brand Category (6) accessory, hat, linens__bedding +3 more In Curat…" at bounding box center [698, 220] width 211 height 321
type input "***"
drag, startPoint x: 772, startPoint y: 144, endPoint x: 739, endPoint y: 152, distance: 33.4
click at [739, 152] on div "Min *** Min Max *** Max Apply Clear" at bounding box center [752, 154] width 94 height 32
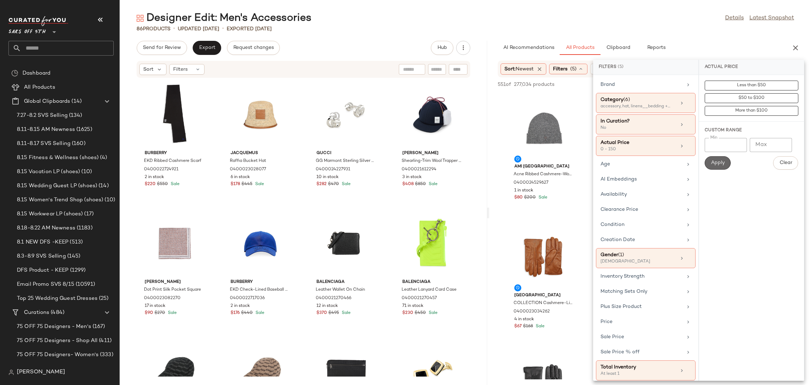
click at [721, 162] on span "Apply" at bounding box center [718, 163] width 14 height 6
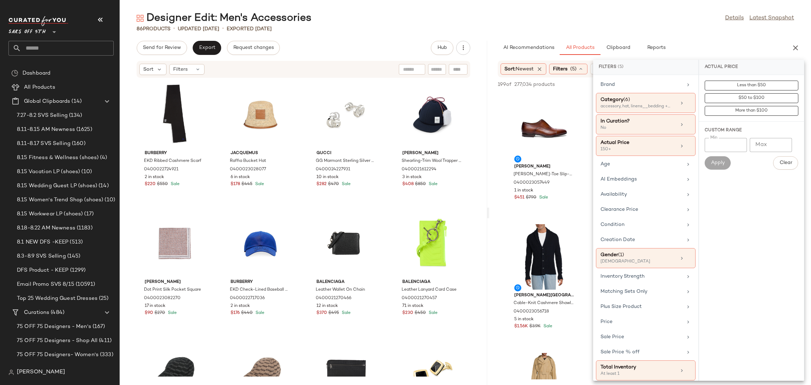
click at [633, 31] on div "86 Products • updated Aug 18th • Exported Aug 13th" at bounding box center [466, 28] width 692 height 7
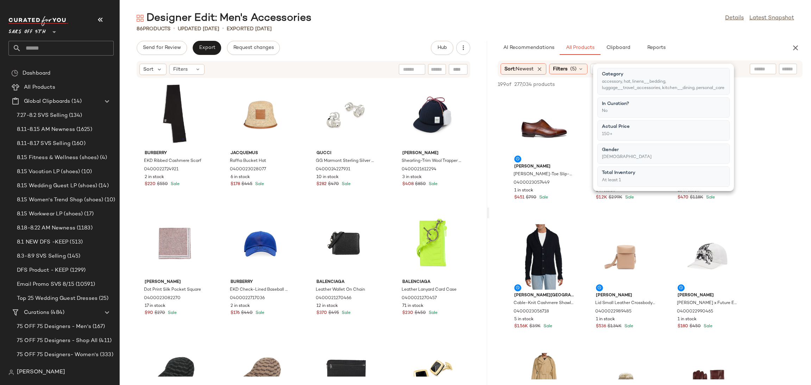
click at [636, 22] on div "Designer Edit: Men's Accessories Details Latest Snapshot" at bounding box center [466, 18] width 692 height 14
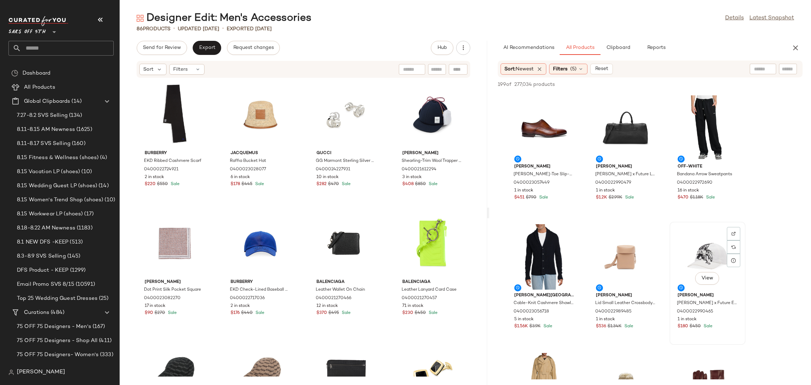
click at [703, 262] on div "View" at bounding box center [707, 256] width 71 height 65
click at [698, 79] on div "199 of 277,034 products • 1 selected Add to Top Add to Bottom Deselect All" at bounding box center [650, 84] width 322 height 15
click at [710, 82] on span "Add to Top" at bounding box center [702, 84] width 28 height 5
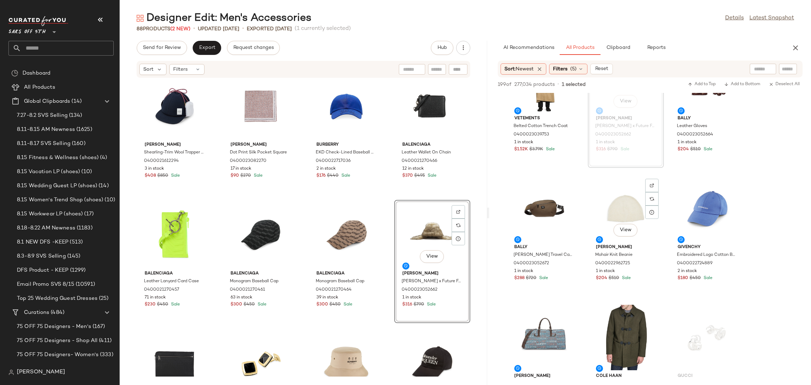
scroll to position [357, 0]
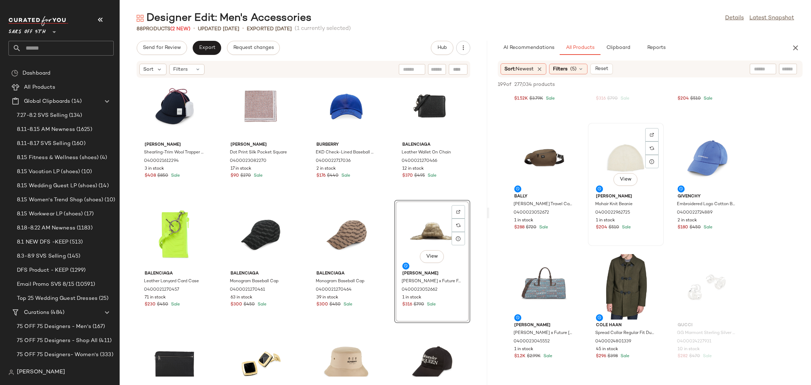
click at [616, 142] on div "View" at bounding box center [626, 157] width 71 height 65
click at [698, 142] on div "View" at bounding box center [707, 157] width 71 height 65
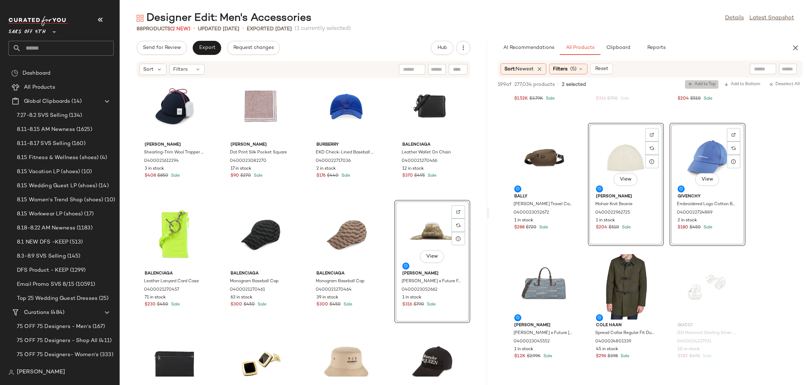
click at [703, 82] on span "Add to Top" at bounding box center [702, 84] width 28 height 5
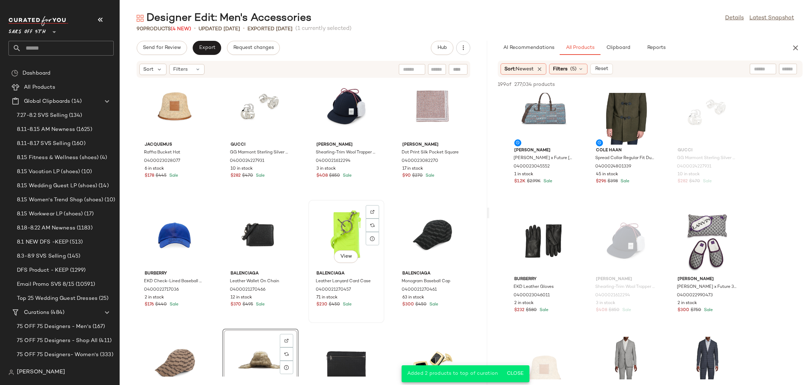
scroll to position [0, 0]
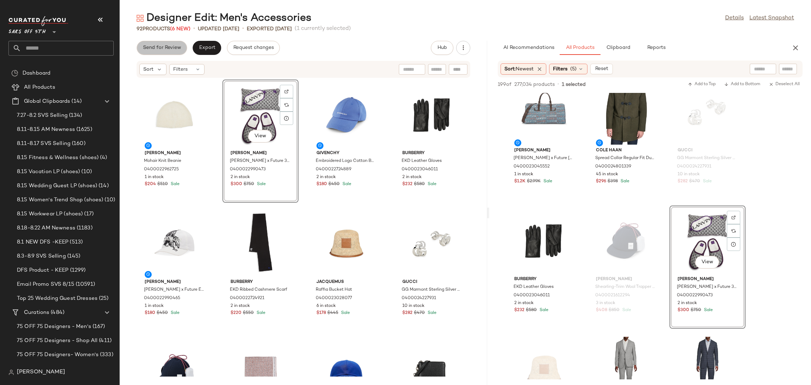
click at [169, 47] on span "Send for Review" at bounding box center [162, 48] width 38 height 6
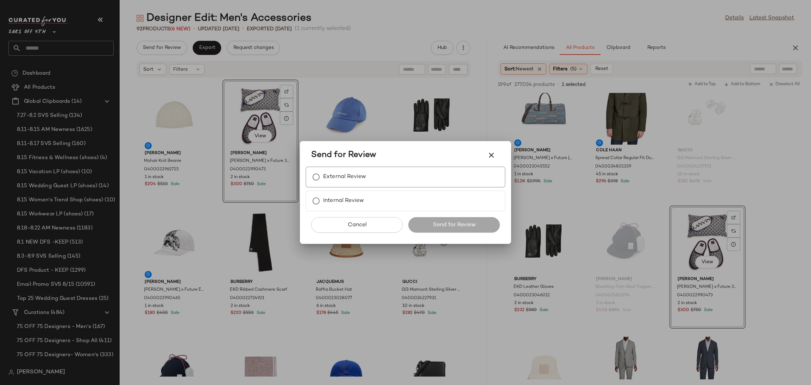
click at [364, 171] on label "External Review" at bounding box center [344, 177] width 43 height 14
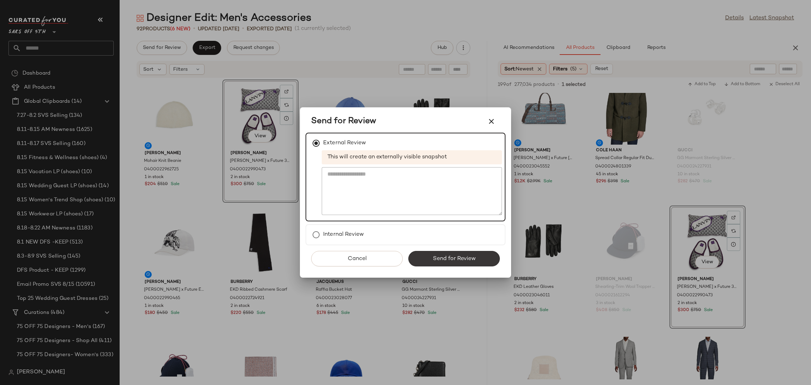
click at [453, 256] on span "Send for Review" at bounding box center [453, 259] width 43 height 7
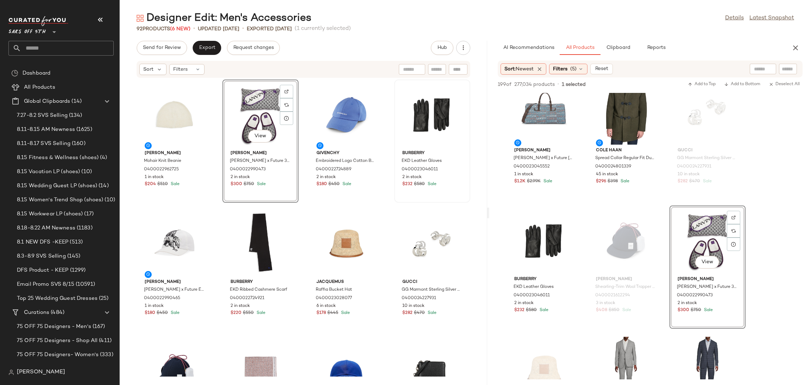
scroll to position [789, 0]
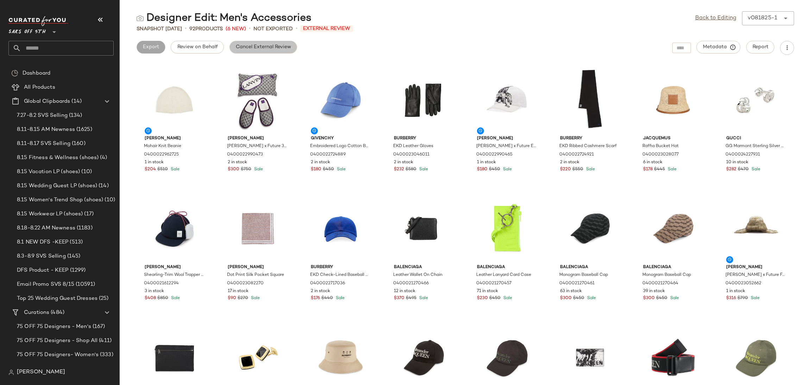
click at [282, 52] on button "Cancel External Review" at bounding box center [264, 47] width 68 height 13
drag, startPoint x: 722, startPoint y: 24, endPoint x: 716, endPoint y: 19, distance: 7.5
click at [716, 19] on div "Back to Editing v081825-1 ******" at bounding box center [744, 18] width 99 height 14
click at [716, 19] on link "Back to Editing" at bounding box center [715, 18] width 41 height 8
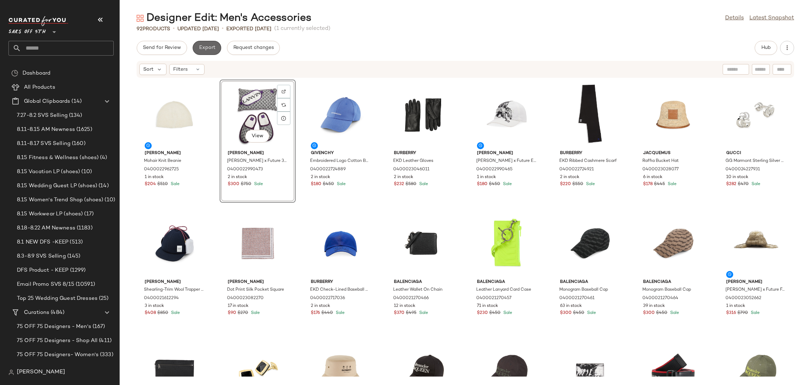
click at [212, 49] on span "Export" at bounding box center [207, 48] width 17 height 6
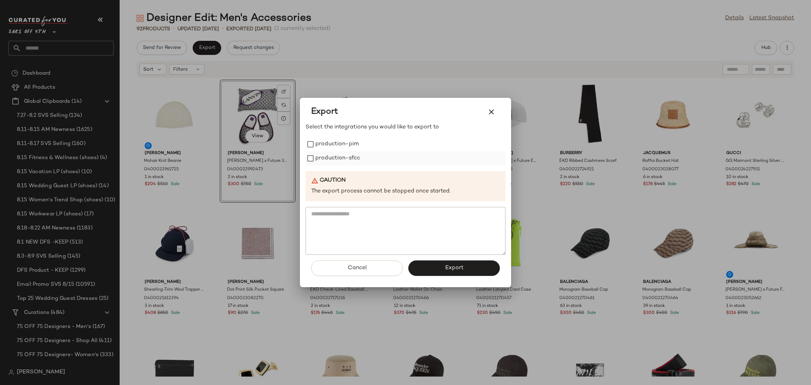
click at [354, 151] on label "production-sfcc" at bounding box center [338, 158] width 45 height 14
click at [348, 147] on label "production-pim" at bounding box center [337, 144] width 43 height 14
click at [449, 269] on span "Export" at bounding box center [454, 268] width 19 height 7
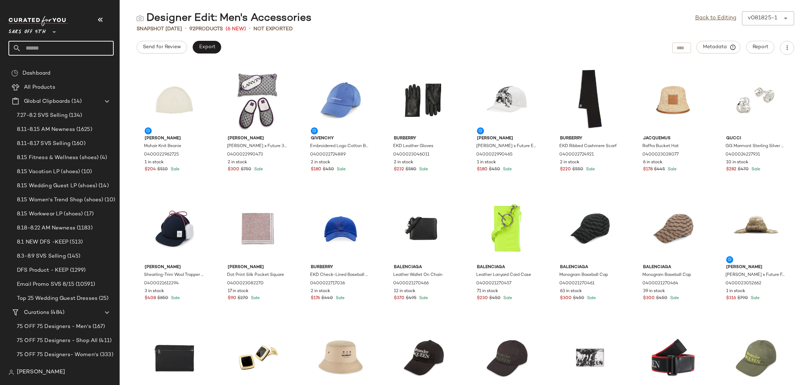
click at [82, 50] on input "text" at bounding box center [67, 48] width 93 height 15
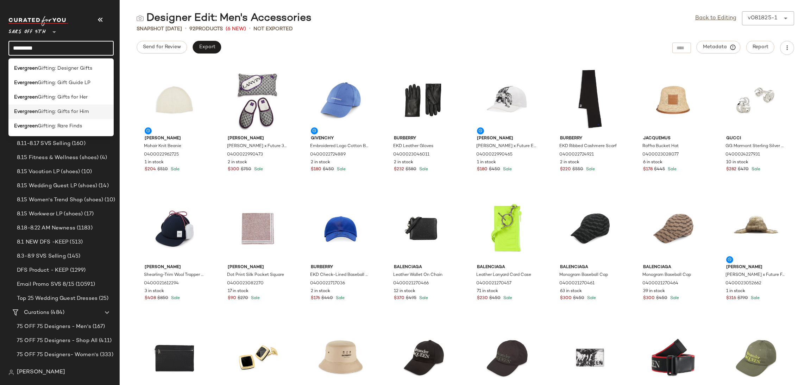
type input "*********"
click at [83, 112] on span "Gifting: Gifts for Him" at bounding box center [63, 111] width 51 height 7
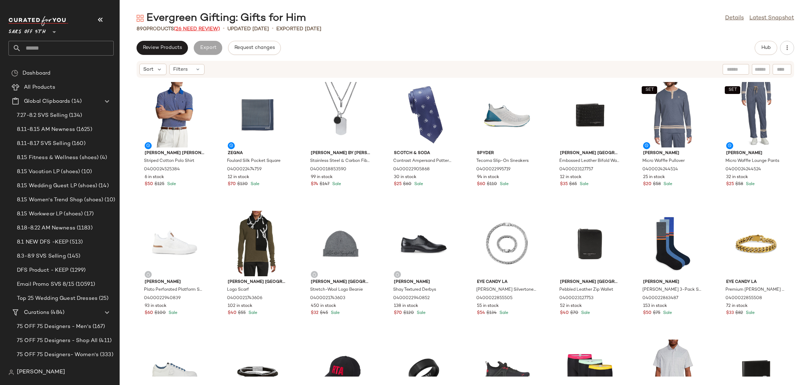
click at [194, 29] on span "(26 Need Review)" at bounding box center [197, 28] width 46 height 5
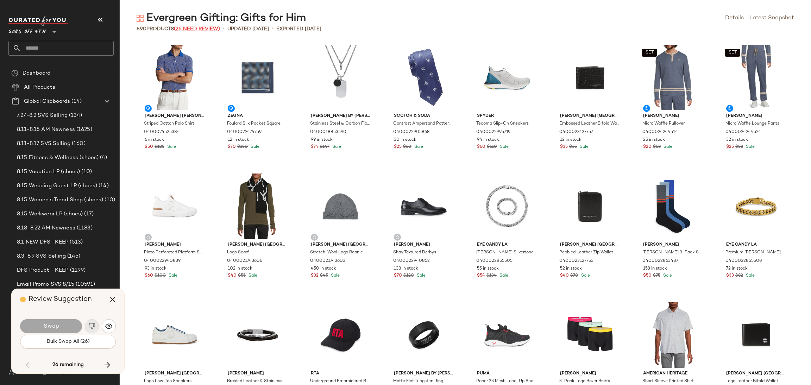
scroll to position [3480, 0]
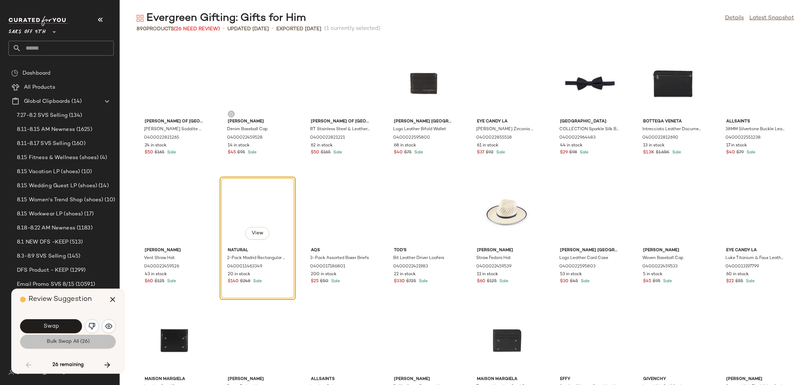
click at [79, 344] on span "Bulk Swap All (26)" at bounding box center [67, 342] width 43 height 6
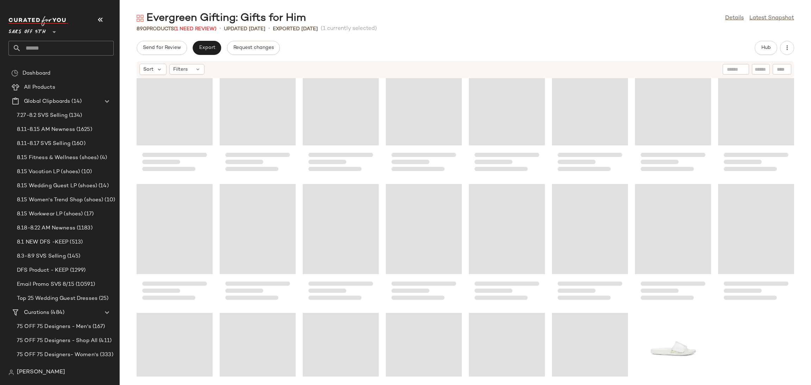
scroll to position [2279, 0]
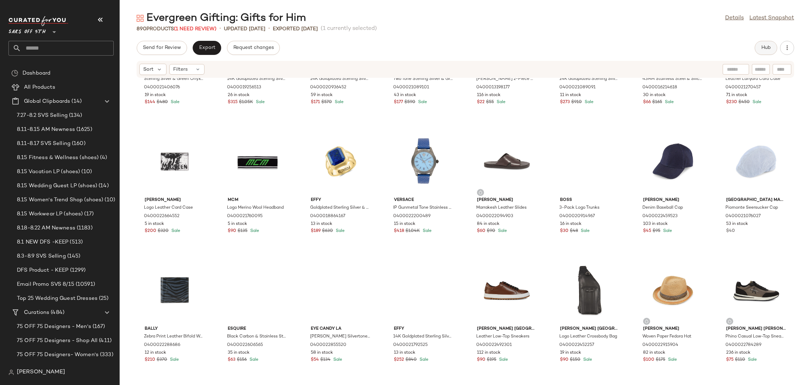
click at [772, 47] on button "Hub" at bounding box center [766, 48] width 23 height 14
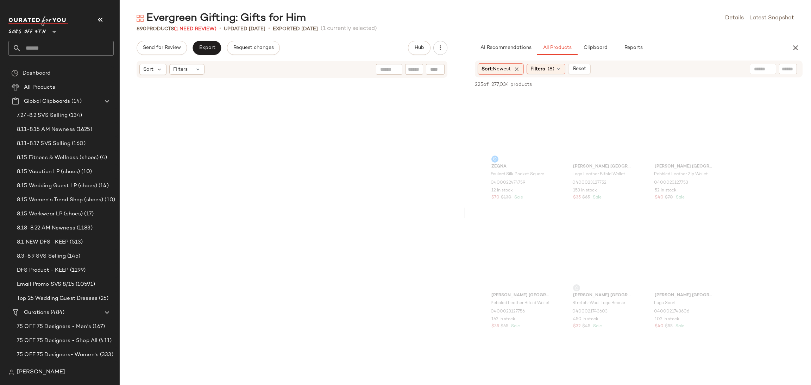
scroll to position [6057, 0]
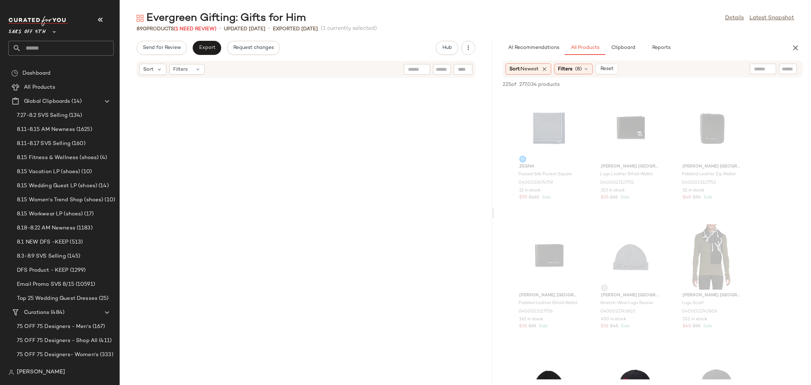
drag, startPoint x: 466, startPoint y: 212, endPoint x: 498, endPoint y: 204, distance: 33.1
click at [498, 204] on div "Evergreen Gifting: Gifts for Him Details Latest Snapshot 890 Products (1 Need R…" at bounding box center [466, 198] width 692 height 374
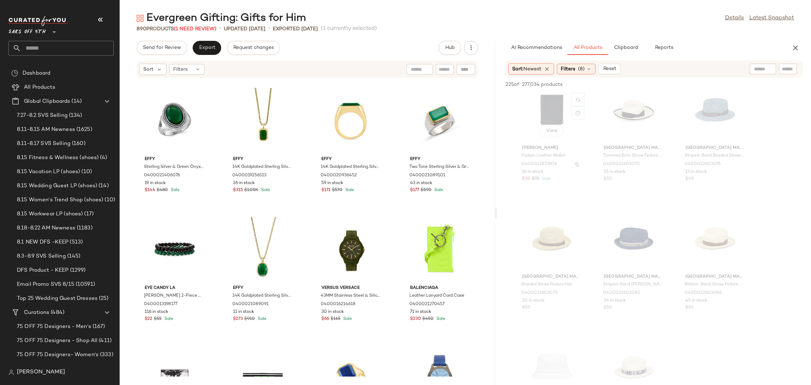
scroll to position [539, 0]
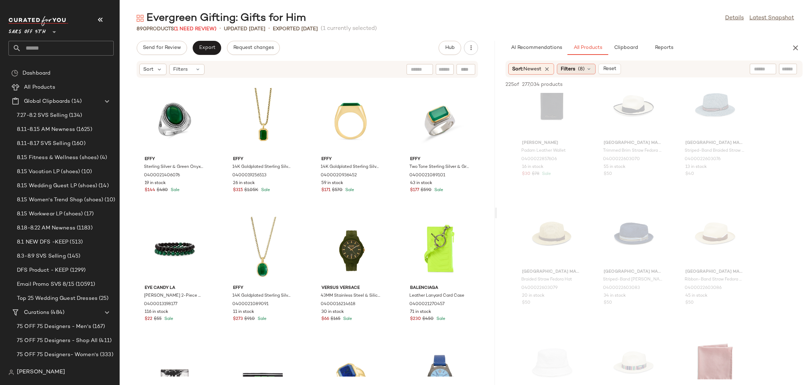
click at [570, 69] on span "Filters" at bounding box center [568, 68] width 14 height 7
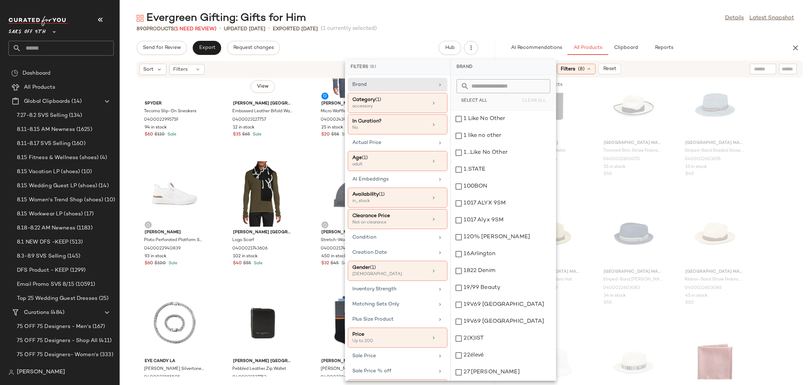
scroll to position [0, 0]
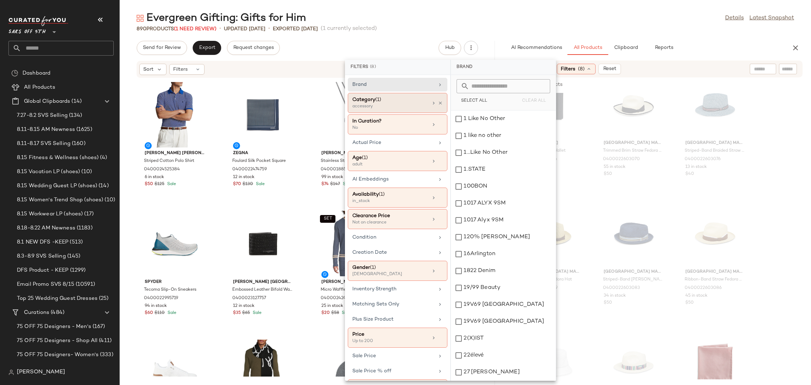
click at [420, 102] on div "Category (1)" at bounding box center [390, 99] width 76 height 7
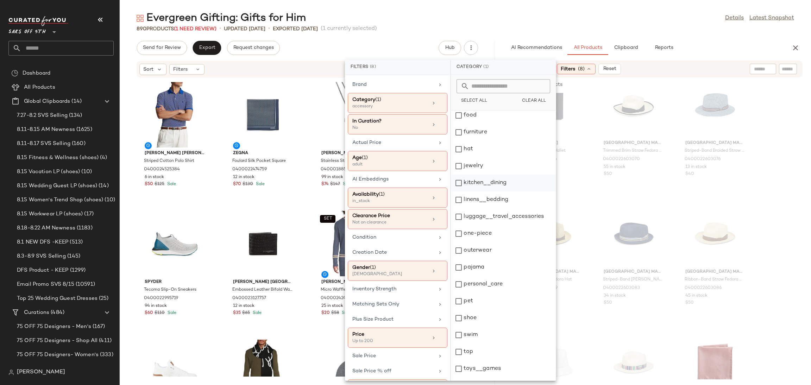
scroll to position [139, 0]
click at [461, 355] on div "top" at bounding box center [503, 351] width 105 height 17
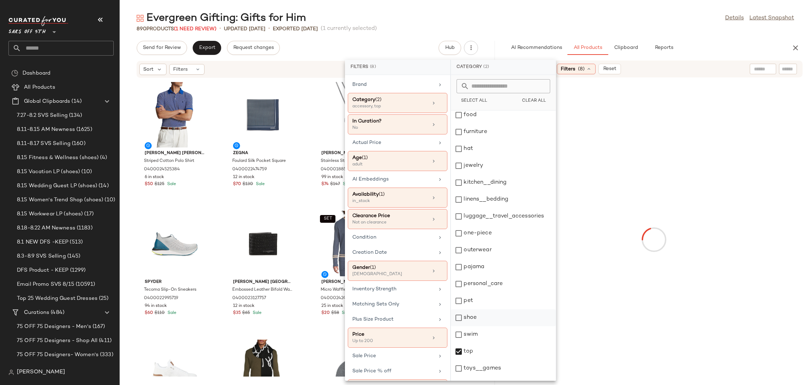
click at [460, 319] on div "shoe" at bounding box center [503, 318] width 105 height 17
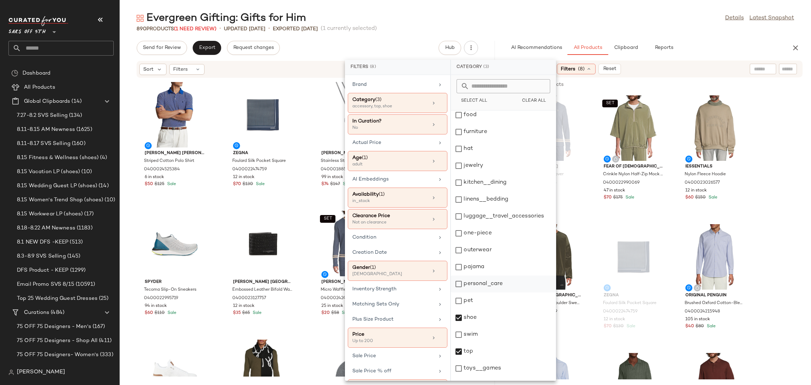
click at [460, 285] on div "personal_care" at bounding box center [503, 284] width 105 height 17
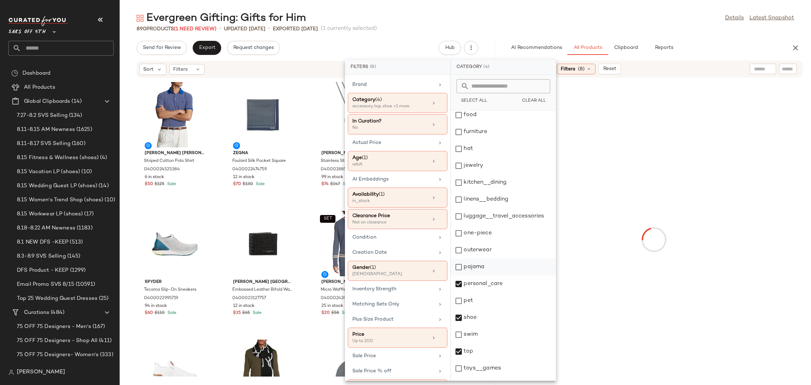
click at [460, 262] on div "pajama" at bounding box center [503, 267] width 105 height 17
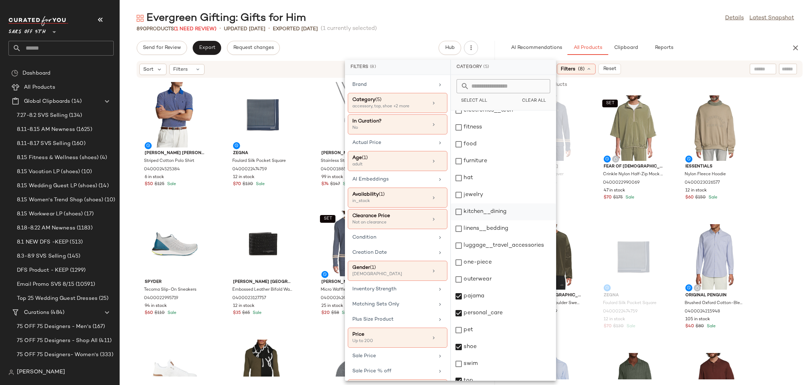
scroll to position [108, 0]
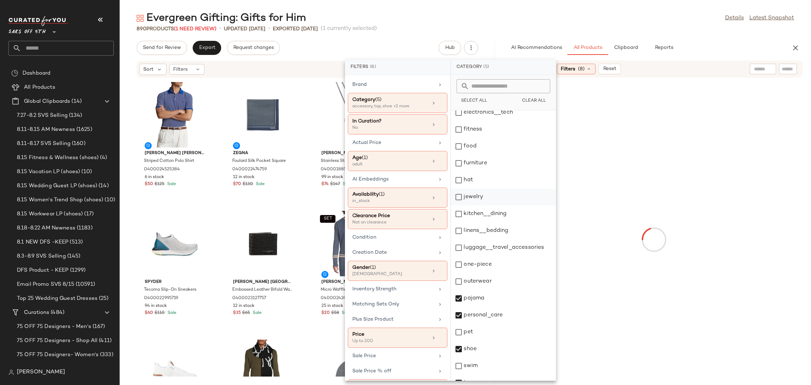
click at [460, 198] on div "jewelry" at bounding box center [503, 197] width 105 height 17
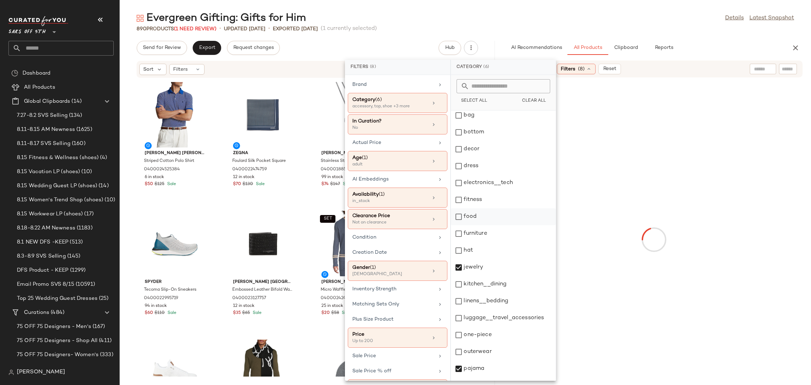
scroll to position [36, 0]
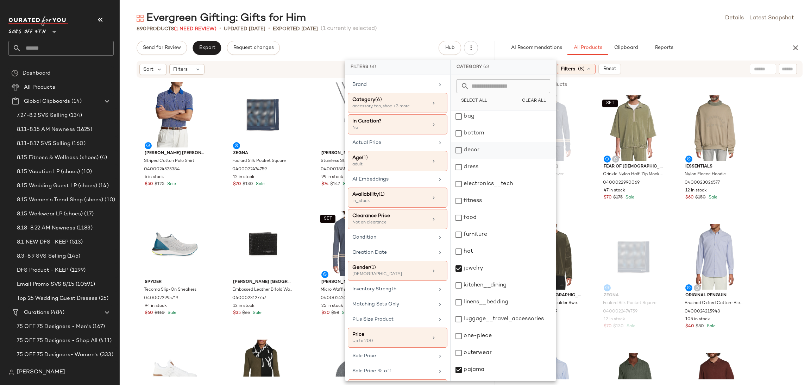
click at [458, 150] on div "decor" at bounding box center [503, 150] width 105 height 17
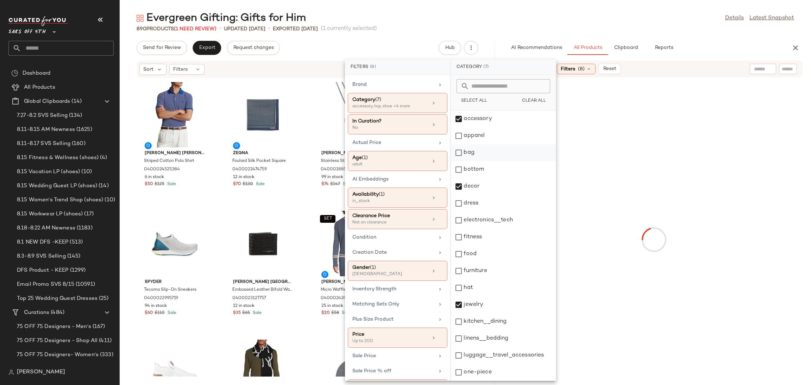
click at [459, 152] on div "bag" at bounding box center [503, 152] width 105 height 17
click at [464, 221] on div "electronics__tech" at bounding box center [503, 220] width 105 height 17
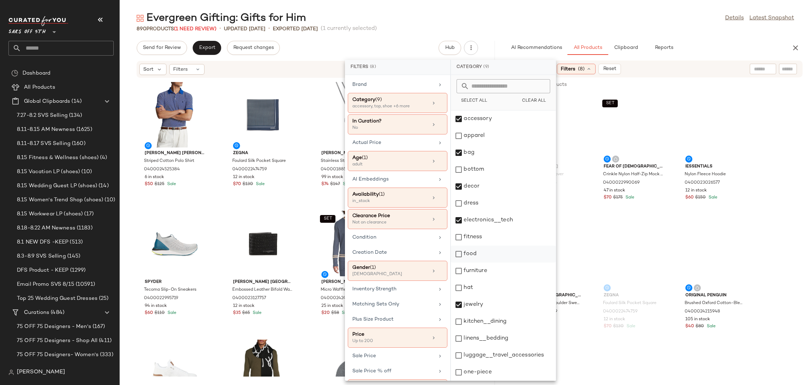
click at [460, 256] on div "food" at bounding box center [503, 254] width 105 height 17
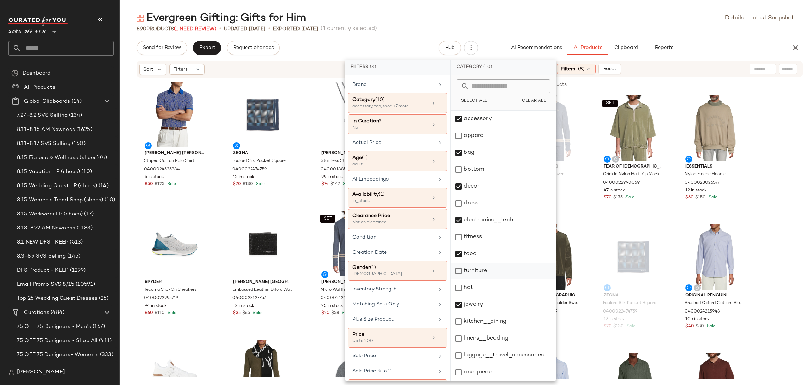
click at [460, 269] on div "furniture" at bounding box center [503, 271] width 105 height 17
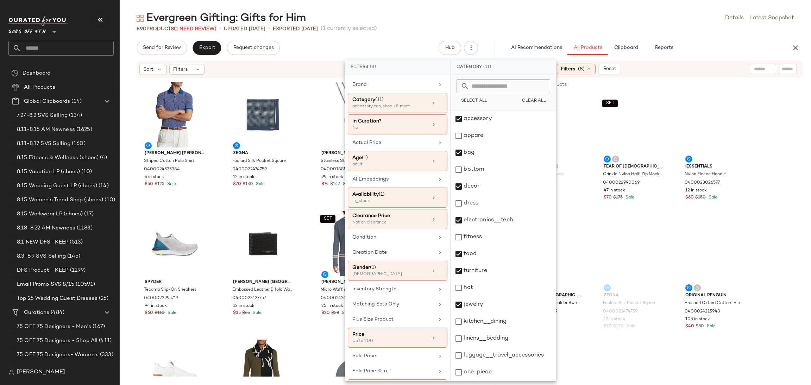
click at [564, 21] on div "Evergreen Gifting: Gifts for Him Details Latest Snapshot" at bounding box center [466, 18] width 692 height 14
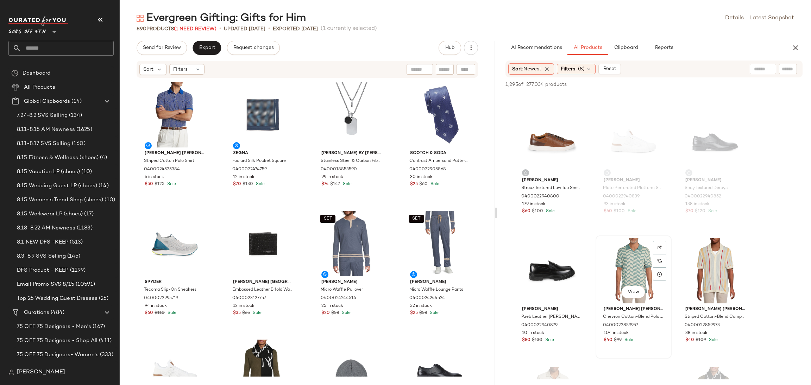
scroll to position [3080, 0]
click at [551, 254] on div "View" at bounding box center [552, 269] width 71 height 65
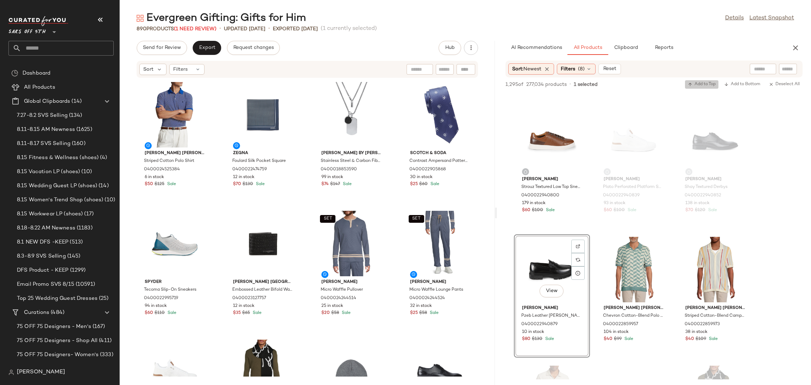
click at [690, 87] on icon "button" at bounding box center [690, 84] width 5 height 5
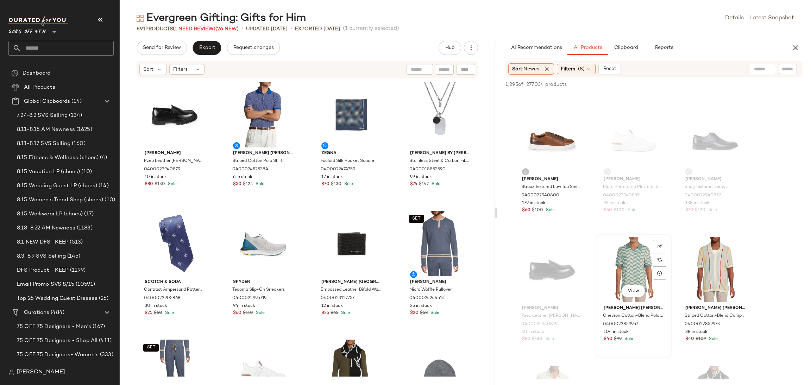
click at [625, 245] on div "View" at bounding box center [633, 269] width 71 height 65
click at [698, 85] on span "Add to Top" at bounding box center [702, 84] width 28 height 5
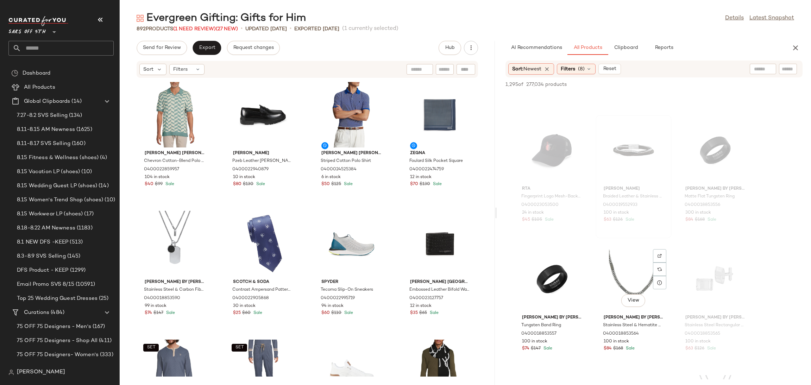
scroll to position [4747, 0]
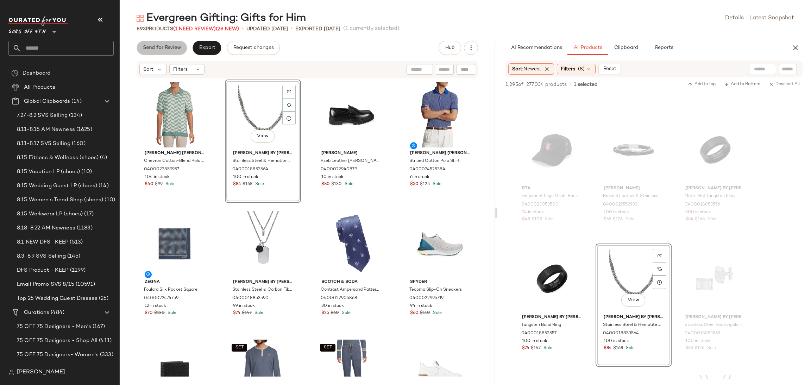
click at [168, 45] on span "Send for Review" at bounding box center [162, 48] width 38 height 6
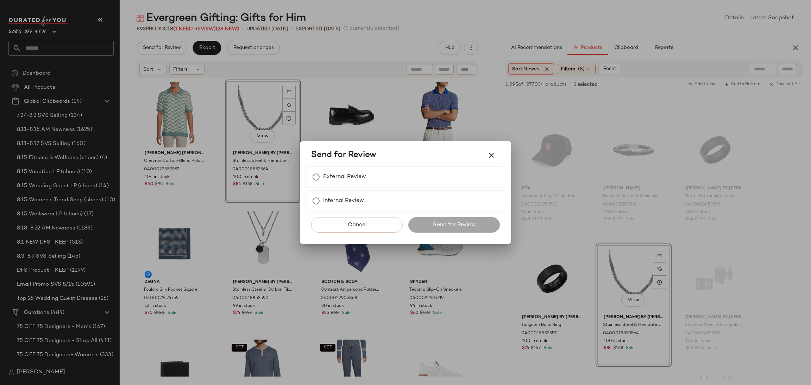
click at [186, 26] on div at bounding box center [405, 192] width 811 height 385
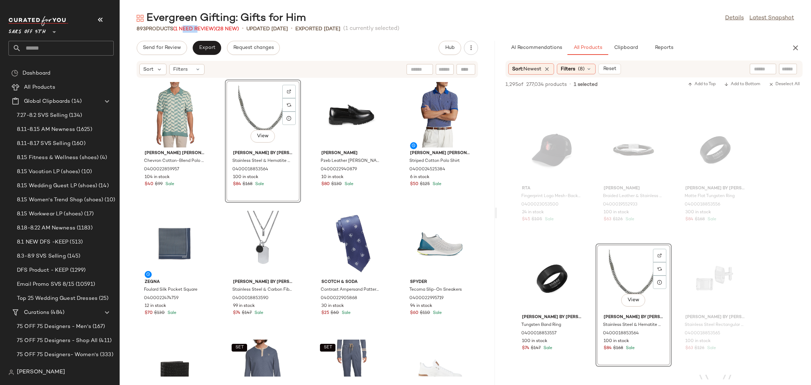
click at [186, 26] on span "(1 Need Review)" at bounding box center [194, 28] width 43 height 5
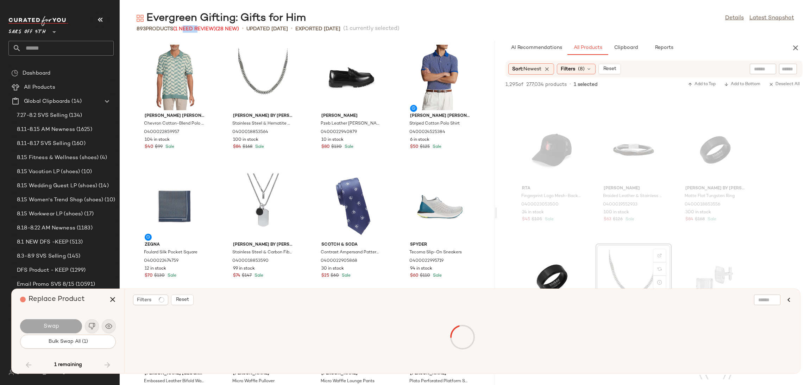
scroll to position [27709, 0]
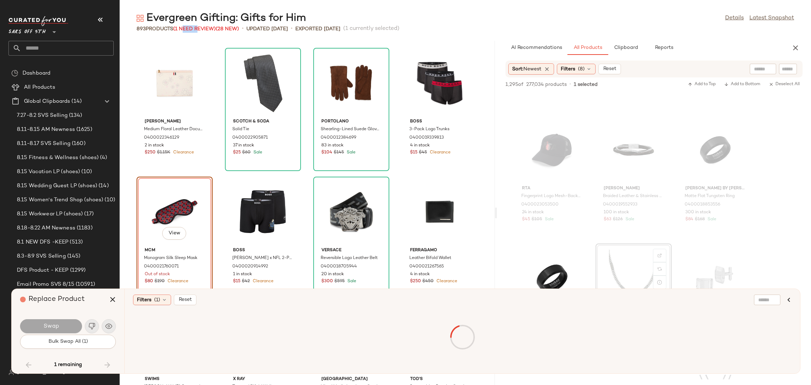
click at [175, 203] on div "View" at bounding box center [174, 211] width 71 height 65
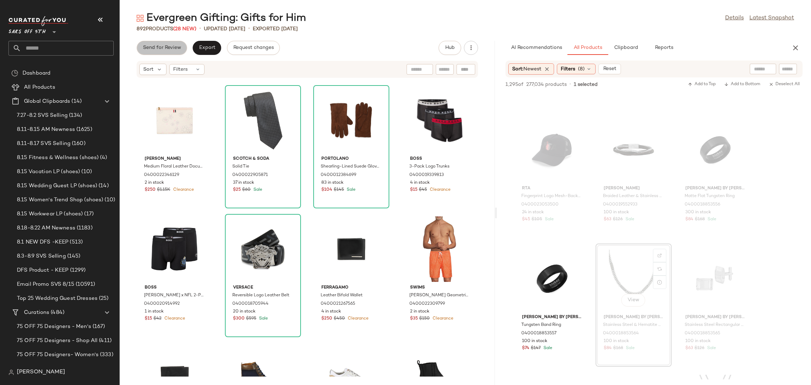
click at [174, 41] on button "Send for Review" at bounding box center [162, 48] width 50 height 14
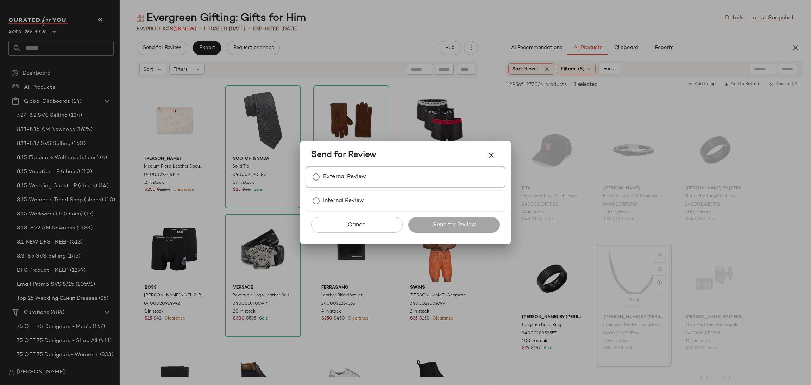
click at [344, 183] on label "External Review" at bounding box center [344, 177] width 43 height 14
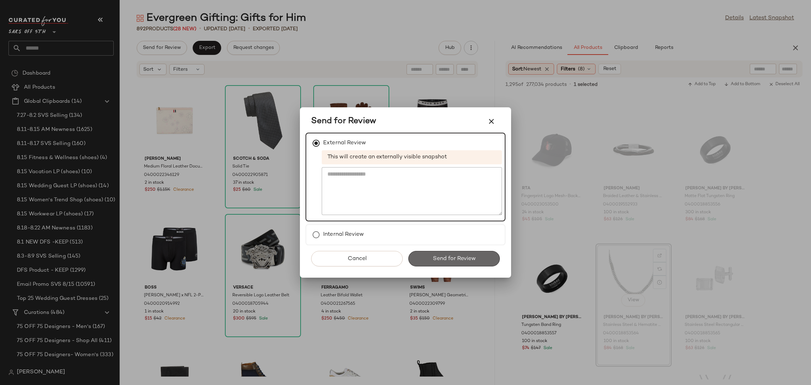
click at [445, 257] on span "Send for Review" at bounding box center [453, 259] width 43 height 7
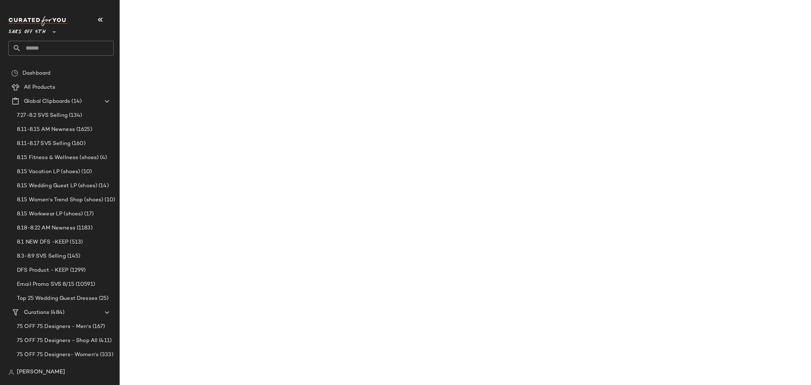
scroll to position [7066, 0]
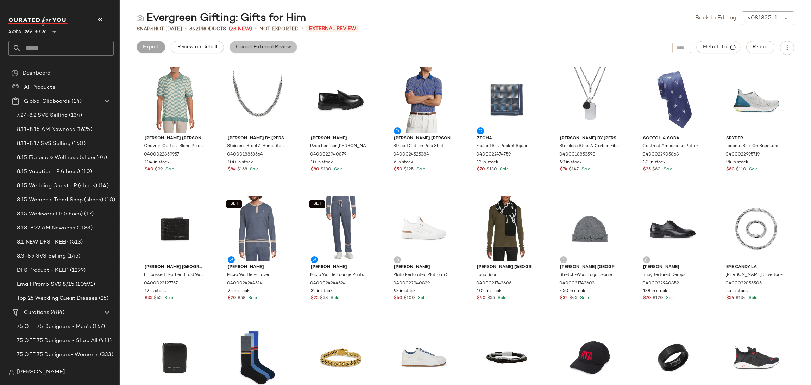
click at [249, 49] on span "Cancel External Review" at bounding box center [264, 47] width 56 height 6
click at [695, 17] on link "Back to Editing" at bounding box center [715, 18] width 41 height 8
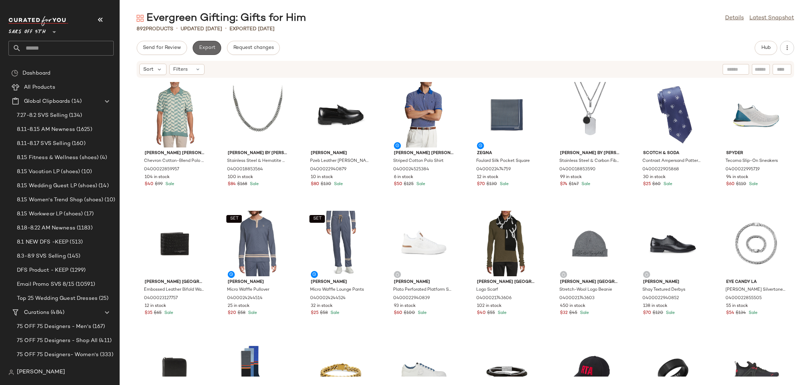
click at [211, 51] on span "Export" at bounding box center [207, 48] width 17 height 6
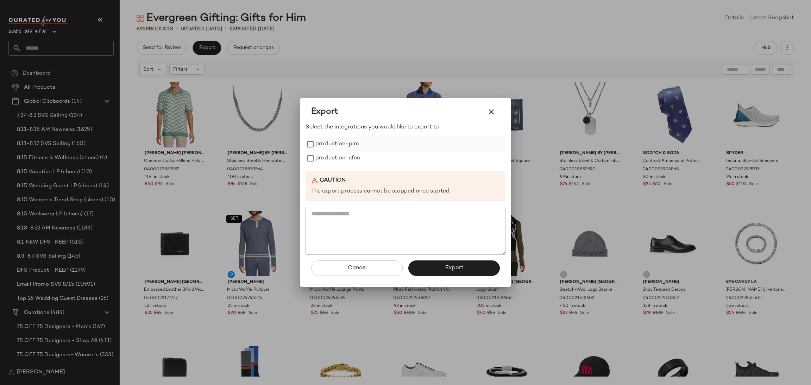
click at [343, 146] on label "production-pim" at bounding box center [337, 144] width 43 height 14
click at [343, 156] on label "production-sfcc" at bounding box center [338, 158] width 45 height 14
click at [431, 265] on button "Export" at bounding box center [454, 268] width 92 height 15
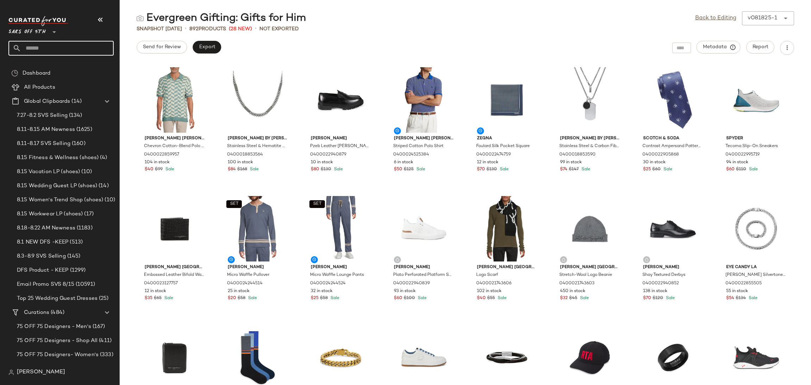
click at [61, 46] on input "text" at bounding box center [67, 48] width 93 height 15
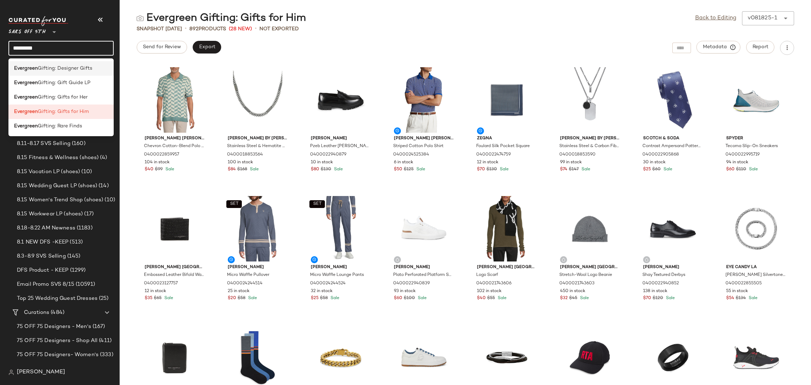
type input "*********"
click at [43, 72] on span "Gifting: Designer Gifts" at bounding box center [65, 68] width 55 height 7
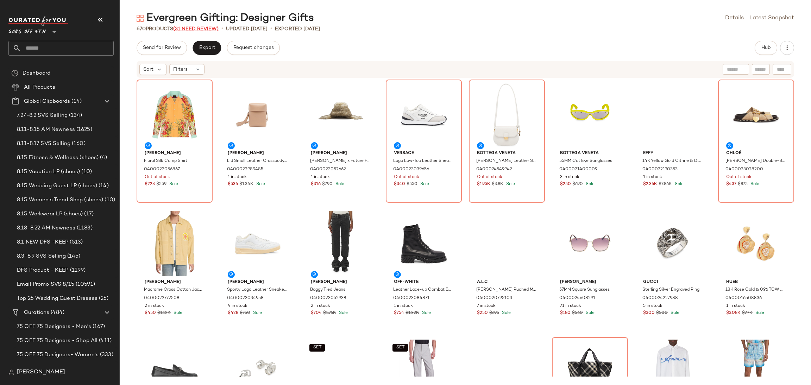
click at [189, 28] on span "(31 Need Review)" at bounding box center [195, 28] width 45 height 5
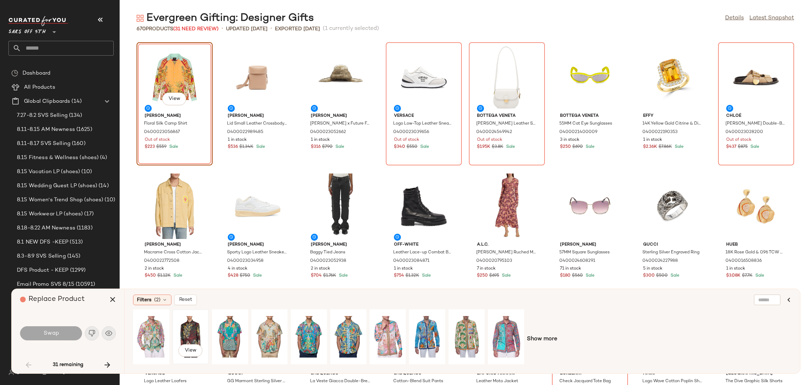
click at [183, 321] on div "View" at bounding box center [190, 337] width 31 height 50
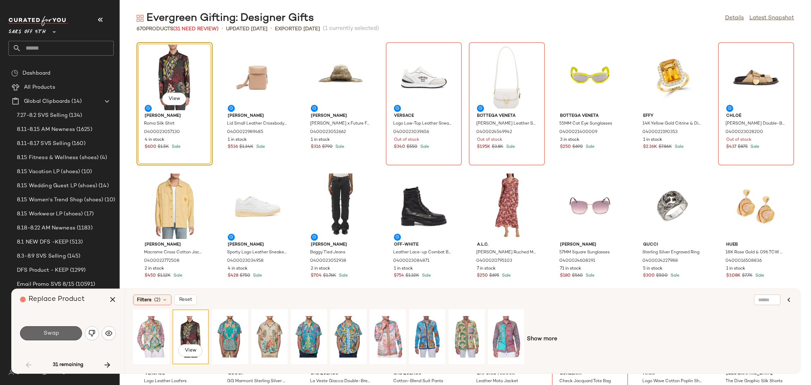
click at [52, 330] on span "Swap" at bounding box center [51, 333] width 16 height 7
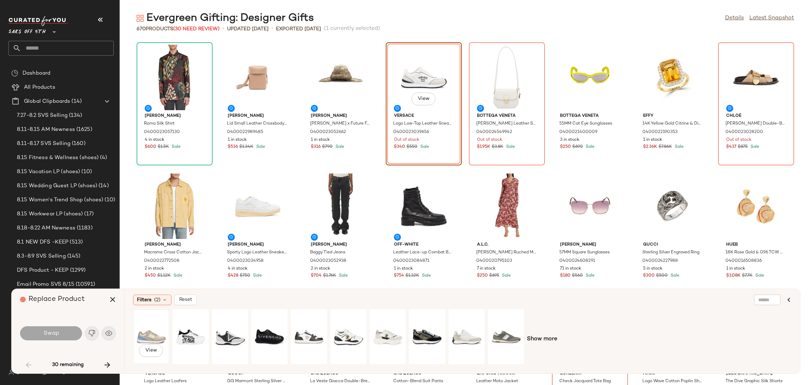
click at [149, 326] on div "View" at bounding box center [151, 337] width 31 height 50
click at [69, 332] on button "Swap" at bounding box center [51, 333] width 62 height 14
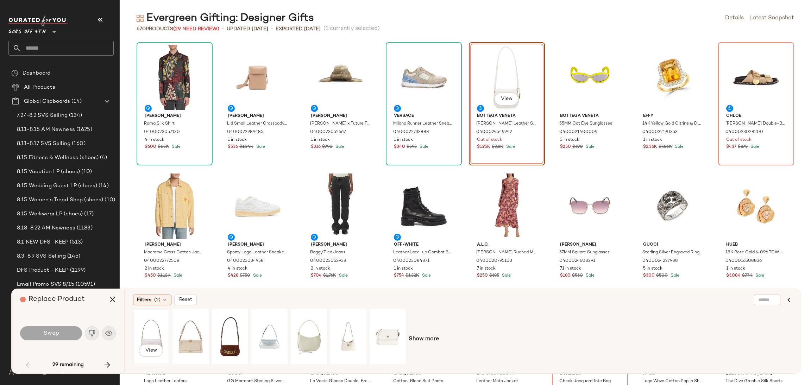
click at [153, 330] on div "View" at bounding box center [151, 337] width 31 height 50
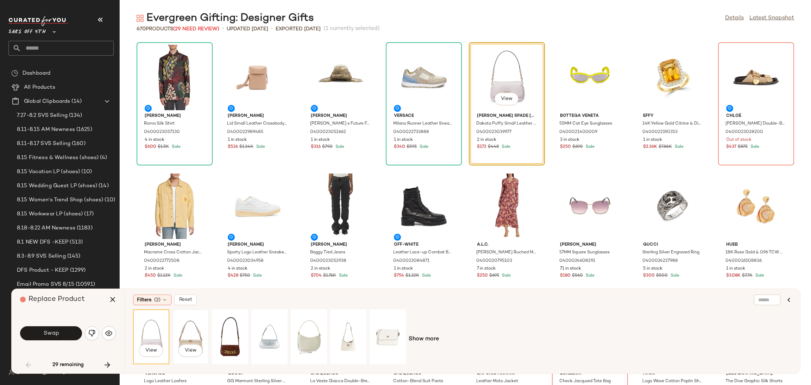
click at [183, 329] on div "View" at bounding box center [190, 337] width 31 height 50
click at [225, 323] on div "View" at bounding box center [229, 337] width 31 height 50
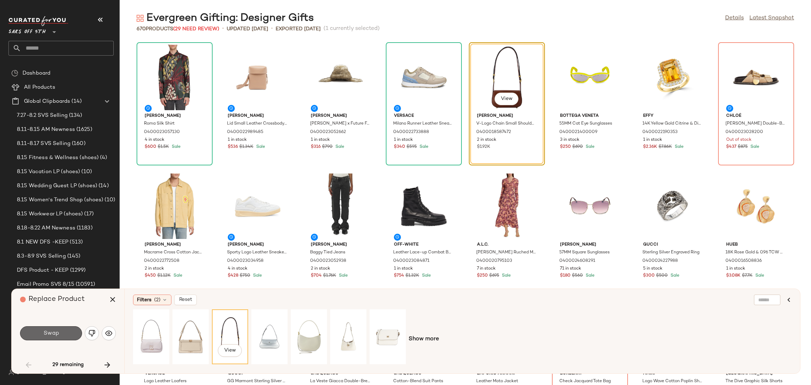
click at [50, 329] on button "Swap" at bounding box center [51, 333] width 62 height 14
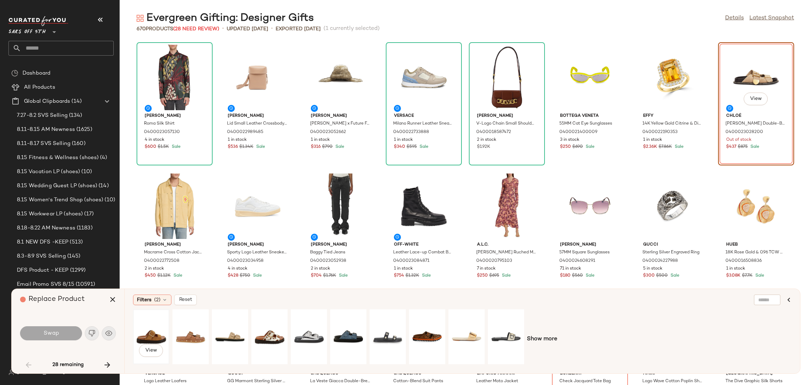
click at [151, 332] on div "View" at bounding box center [151, 337] width 31 height 50
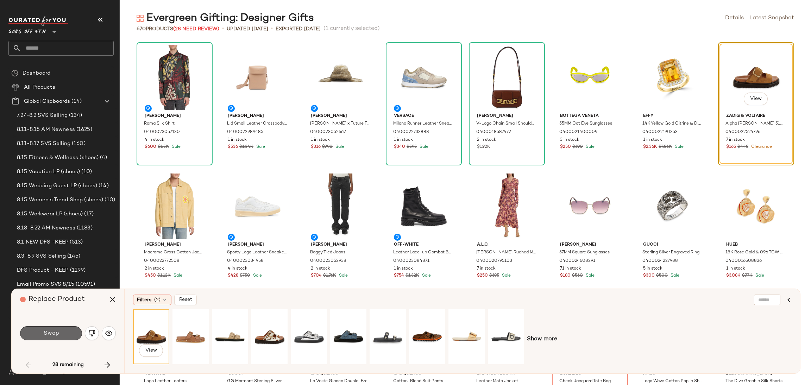
click at [63, 334] on button "Swap" at bounding box center [51, 333] width 62 height 14
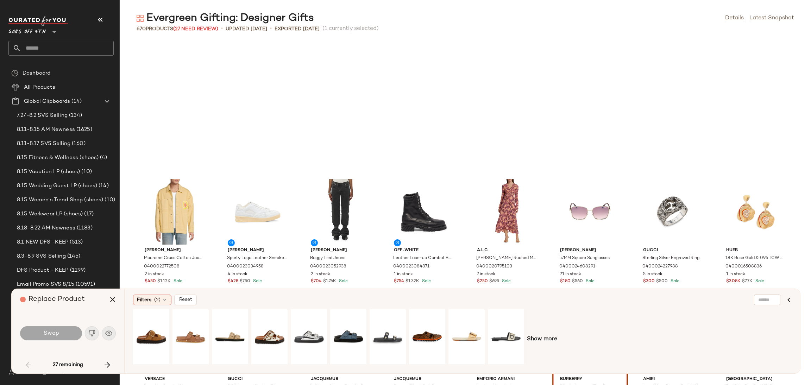
scroll to position [135, 0]
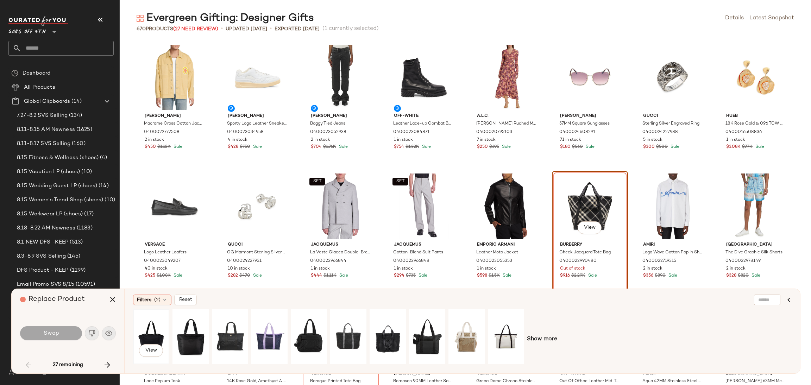
click at [150, 324] on div "View" at bounding box center [151, 337] width 31 height 50
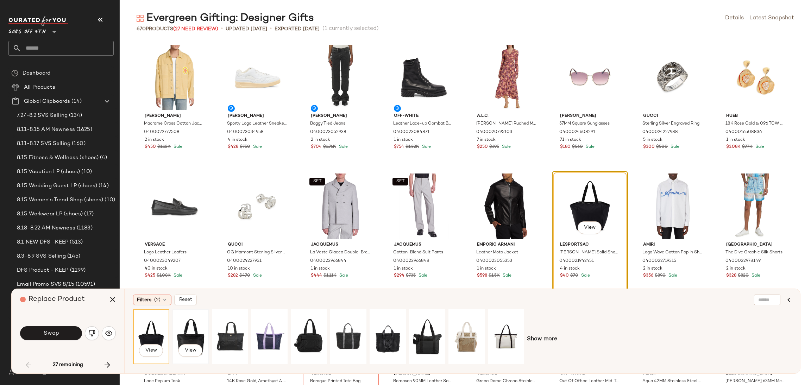
click at [190, 326] on div "View" at bounding box center [190, 337] width 31 height 50
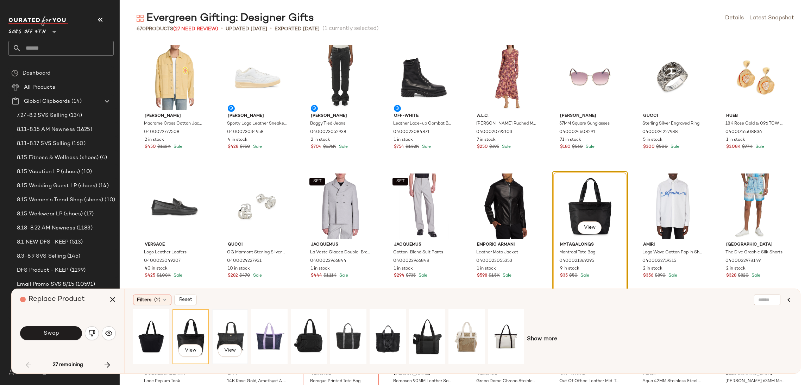
click at [227, 319] on div "View" at bounding box center [229, 337] width 31 height 50
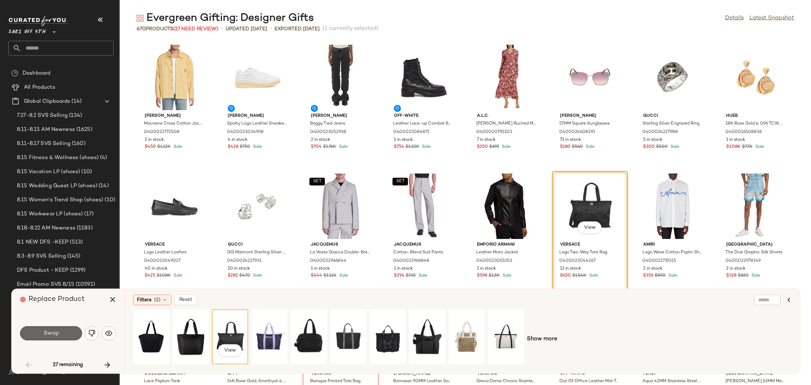
click at [71, 333] on button "Swap" at bounding box center [51, 333] width 62 height 14
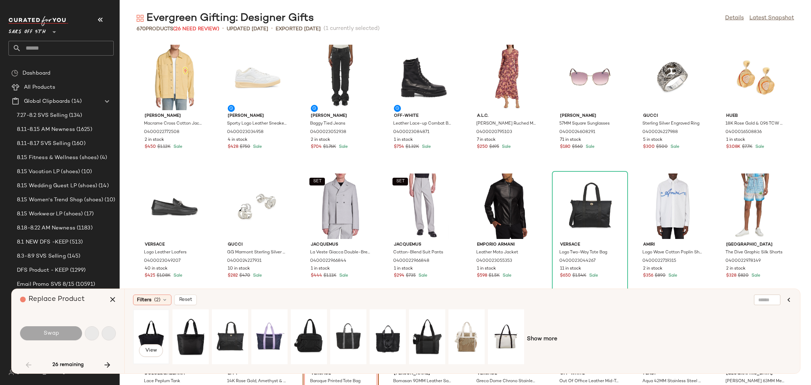
scroll to position [257, 0]
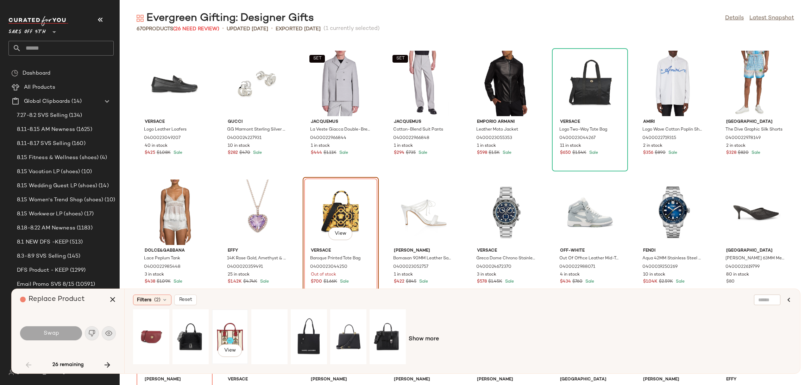
click at [214, 322] on div "View" at bounding box center [229, 337] width 31 height 50
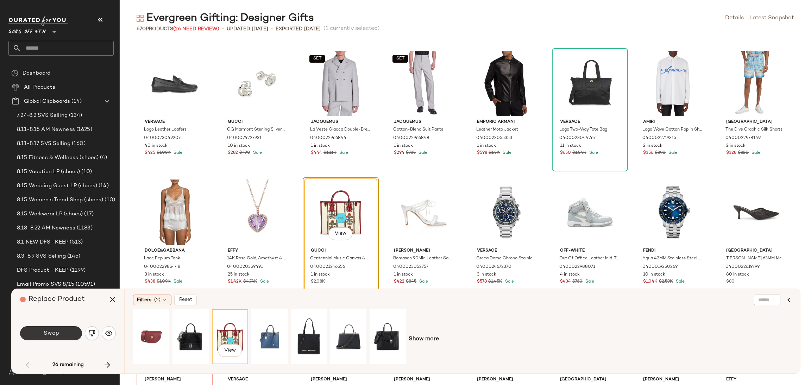
click at [69, 336] on button "Swap" at bounding box center [51, 333] width 62 height 14
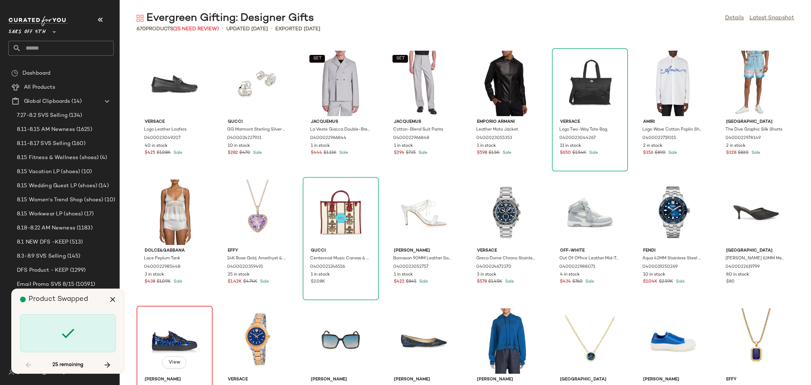
scroll to position [387, 0]
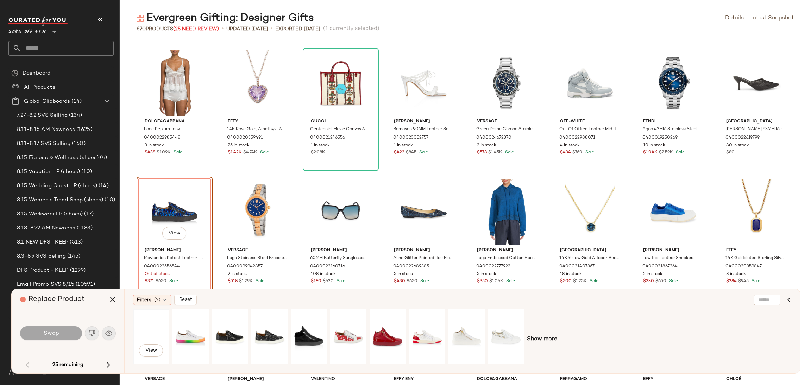
click at [150, 327] on div "View" at bounding box center [151, 337] width 31 height 50
click at [63, 332] on button "Swap" at bounding box center [51, 333] width 62 height 14
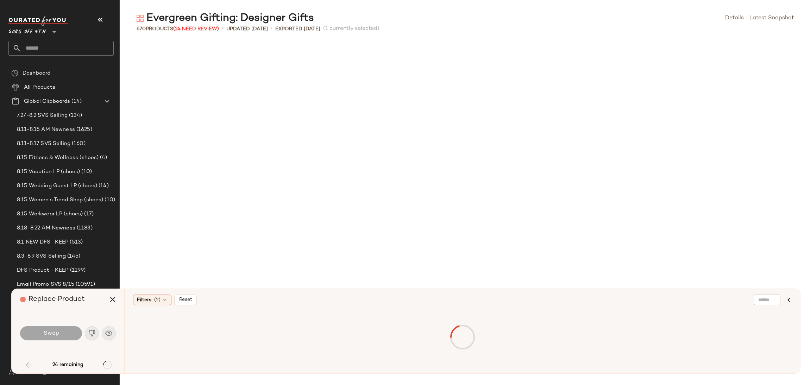
scroll to position [902, 0]
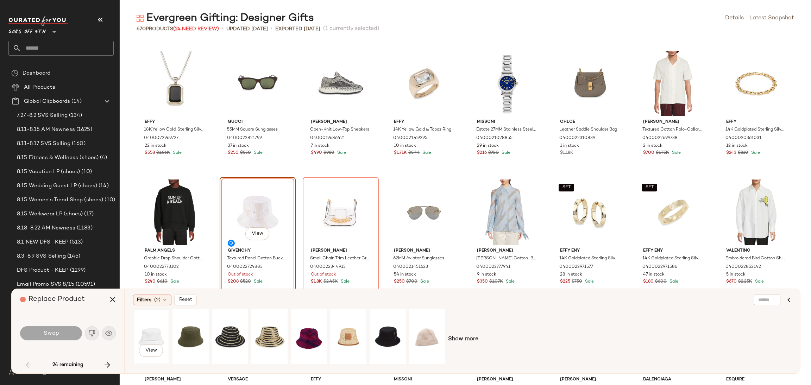
click at [152, 332] on div "View" at bounding box center [151, 337] width 31 height 50
click at [64, 335] on button "Swap" at bounding box center [51, 333] width 62 height 14
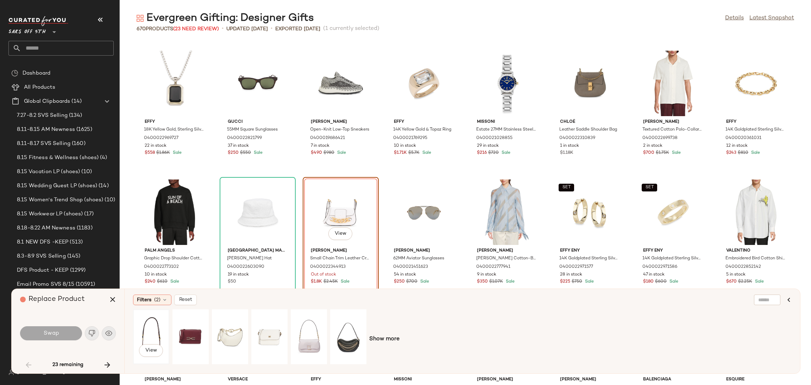
click at [156, 322] on div "View" at bounding box center [151, 337] width 31 height 50
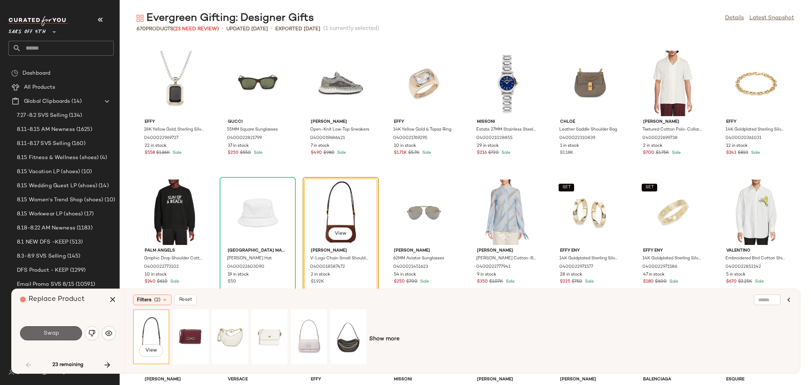
click at [73, 332] on button "Swap" at bounding box center [51, 333] width 62 height 14
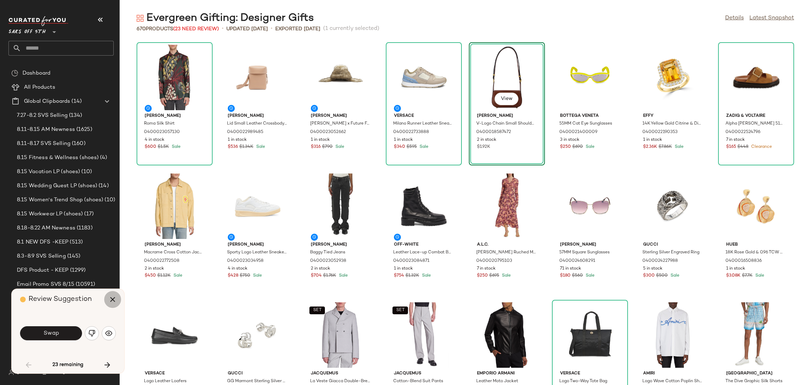
click at [111, 301] on icon "button" at bounding box center [112, 299] width 8 height 8
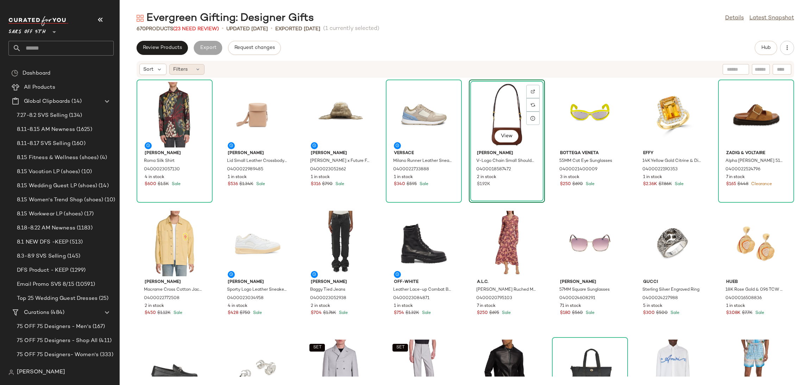
click at [195, 71] on icon at bounding box center [198, 70] width 6 height 6
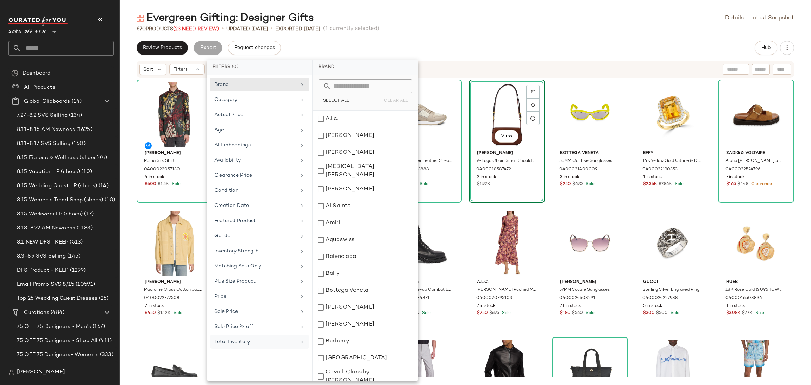
click at [243, 345] on div "Total Inventory" at bounding box center [255, 341] width 82 height 7
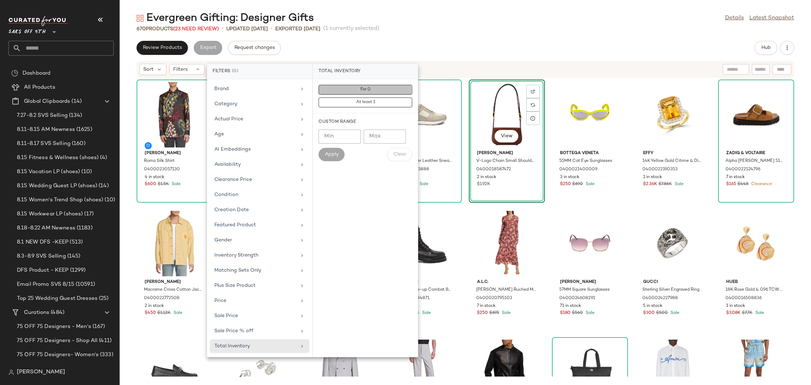
click at [381, 98] on button "For 0" at bounding box center [366, 103] width 94 height 10
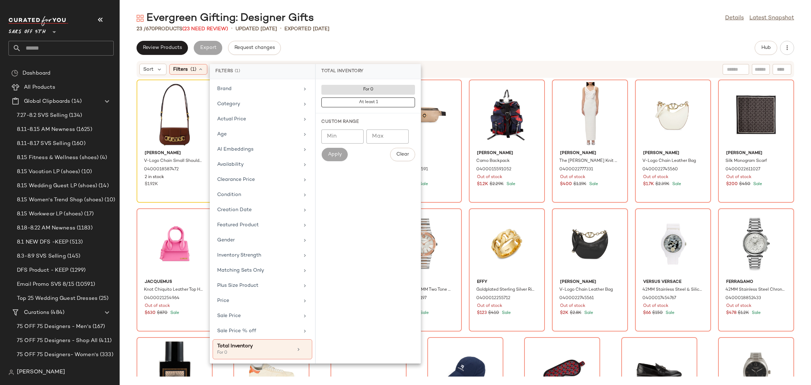
click at [401, 19] on div "Evergreen Gifting: Designer Gifts Details Latest Snapshot" at bounding box center [466, 18] width 692 height 14
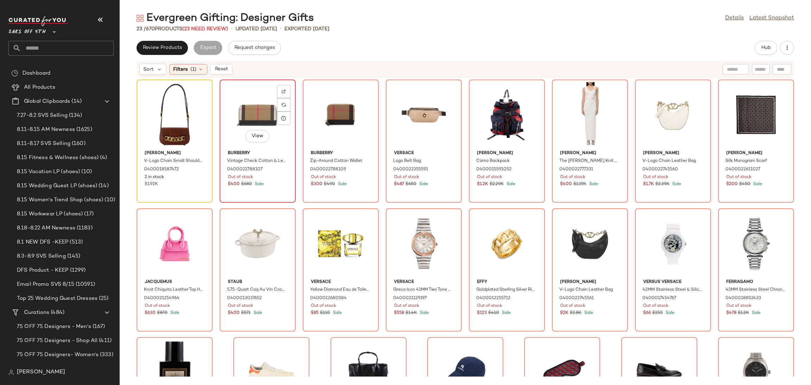
click at [265, 111] on div "View" at bounding box center [257, 114] width 71 height 65
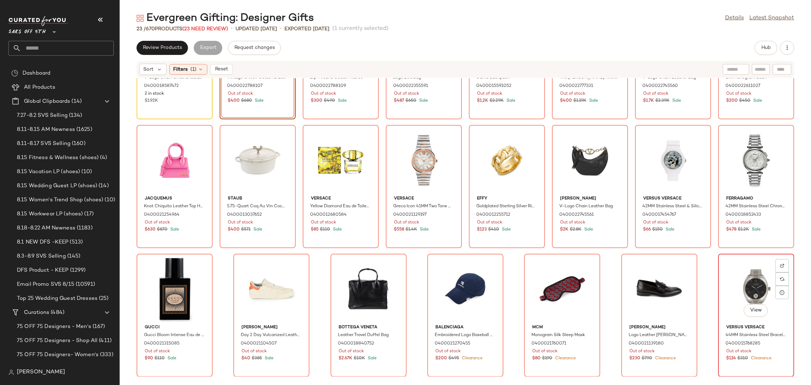
click at [738, 272] on div "View" at bounding box center [756, 288] width 71 height 65
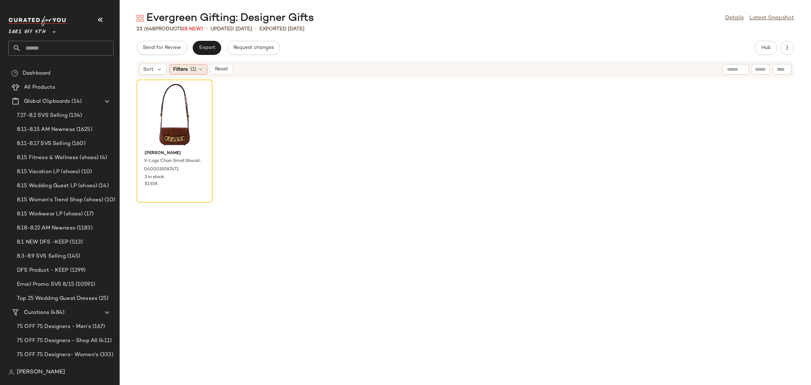
click at [201, 74] on div "Filters (1)" at bounding box center [188, 69] width 38 height 11
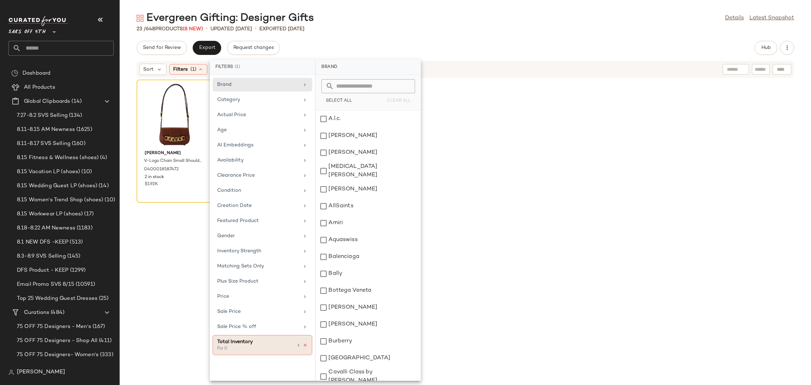
click at [305, 346] on icon at bounding box center [305, 345] width 5 height 5
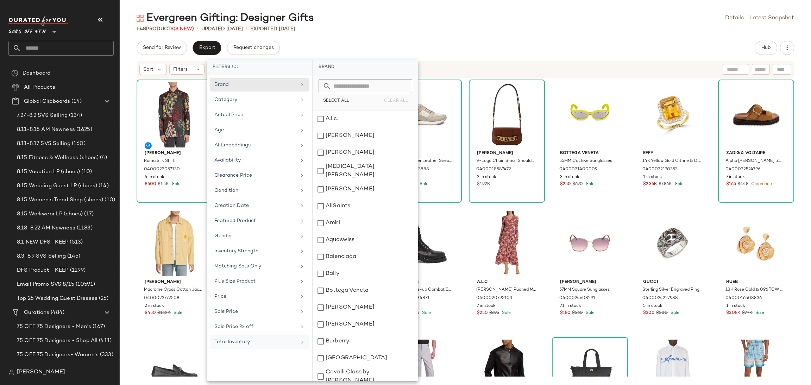
click at [424, 18] on div "Evergreen Gifting: Designer Gifts Details Latest Snapshot" at bounding box center [466, 18] width 692 height 14
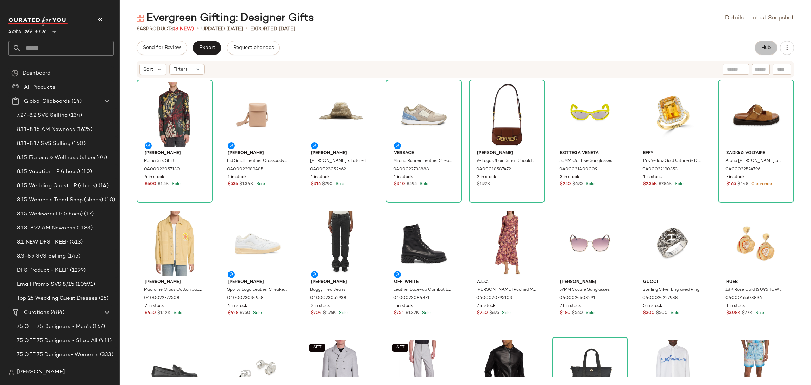
click at [757, 45] on button "Hub" at bounding box center [766, 48] width 23 height 14
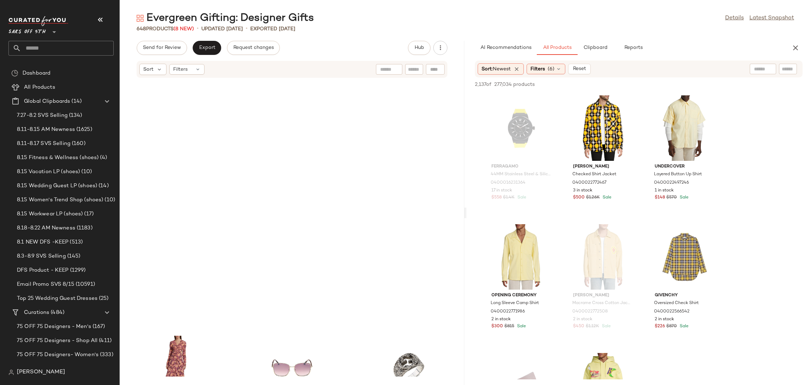
scroll to position [529, 0]
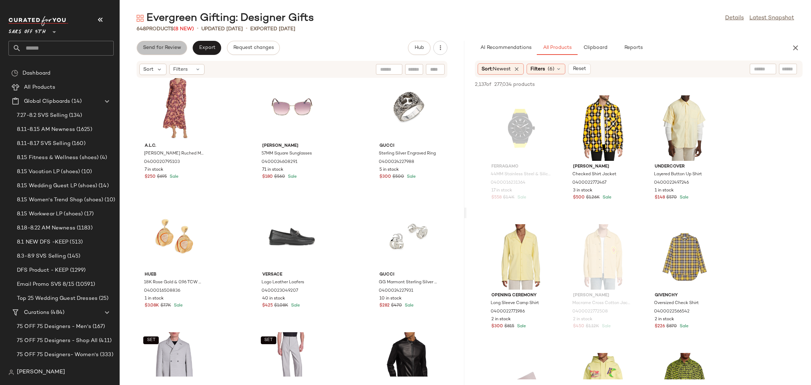
click at [174, 45] on span "Send for Review" at bounding box center [162, 48] width 38 height 6
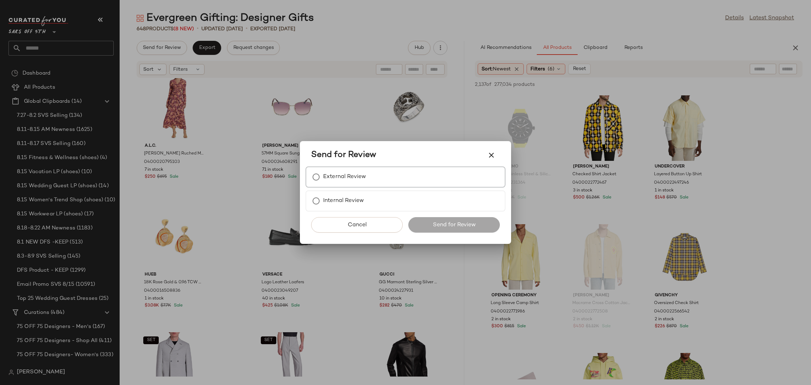
click at [345, 179] on label "External Review" at bounding box center [344, 177] width 43 height 14
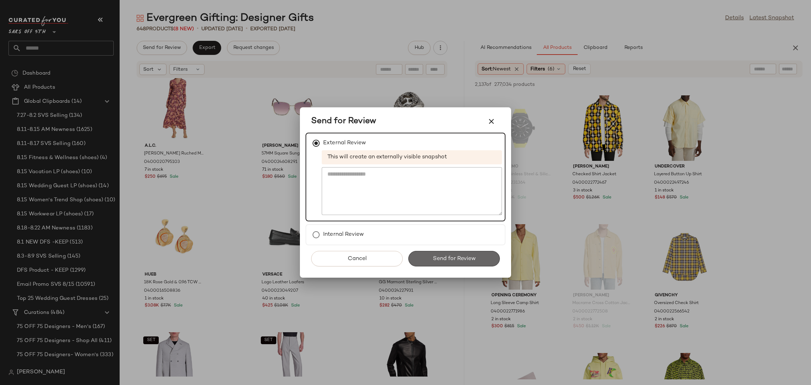
click at [421, 251] on button "Send for Review" at bounding box center [454, 258] width 92 height 15
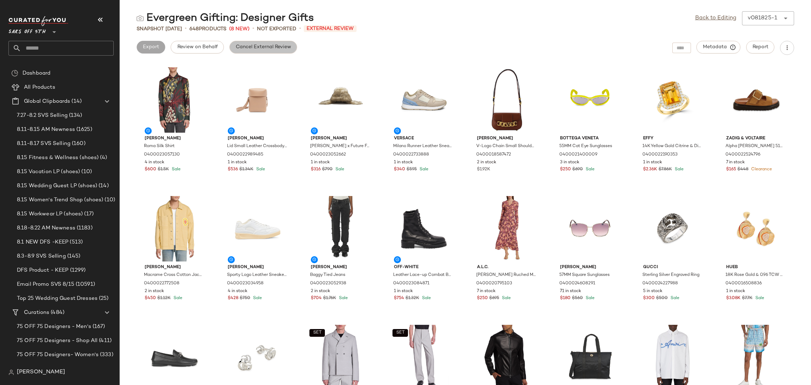
click at [246, 51] on button "Cancel External Review" at bounding box center [264, 47] width 68 height 13
click at [714, 17] on link "Back to Editing" at bounding box center [715, 18] width 41 height 8
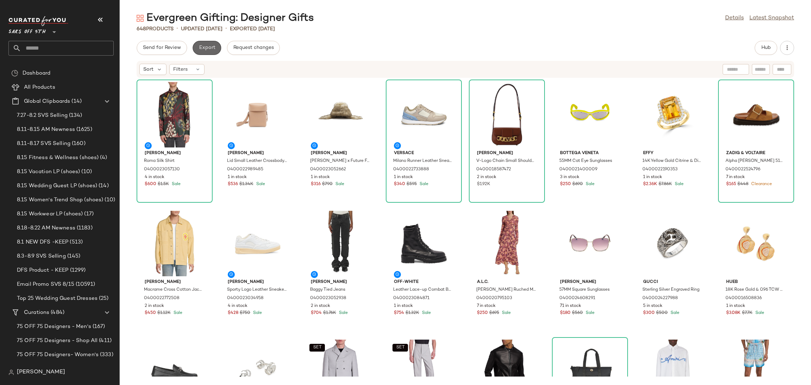
click at [208, 48] on span "Export" at bounding box center [207, 48] width 17 height 6
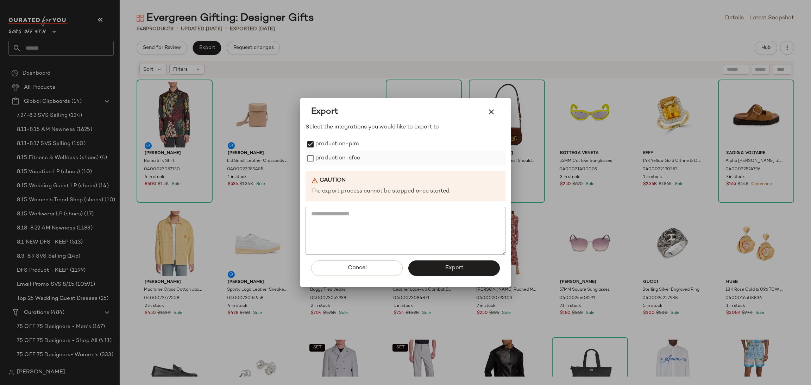
click at [314, 164] on div "production-sfcc" at bounding box center [406, 158] width 200 height 14
click at [462, 265] on span "Export" at bounding box center [454, 268] width 19 height 7
